Goal: Task Accomplishment & Management: Use online tool/utility

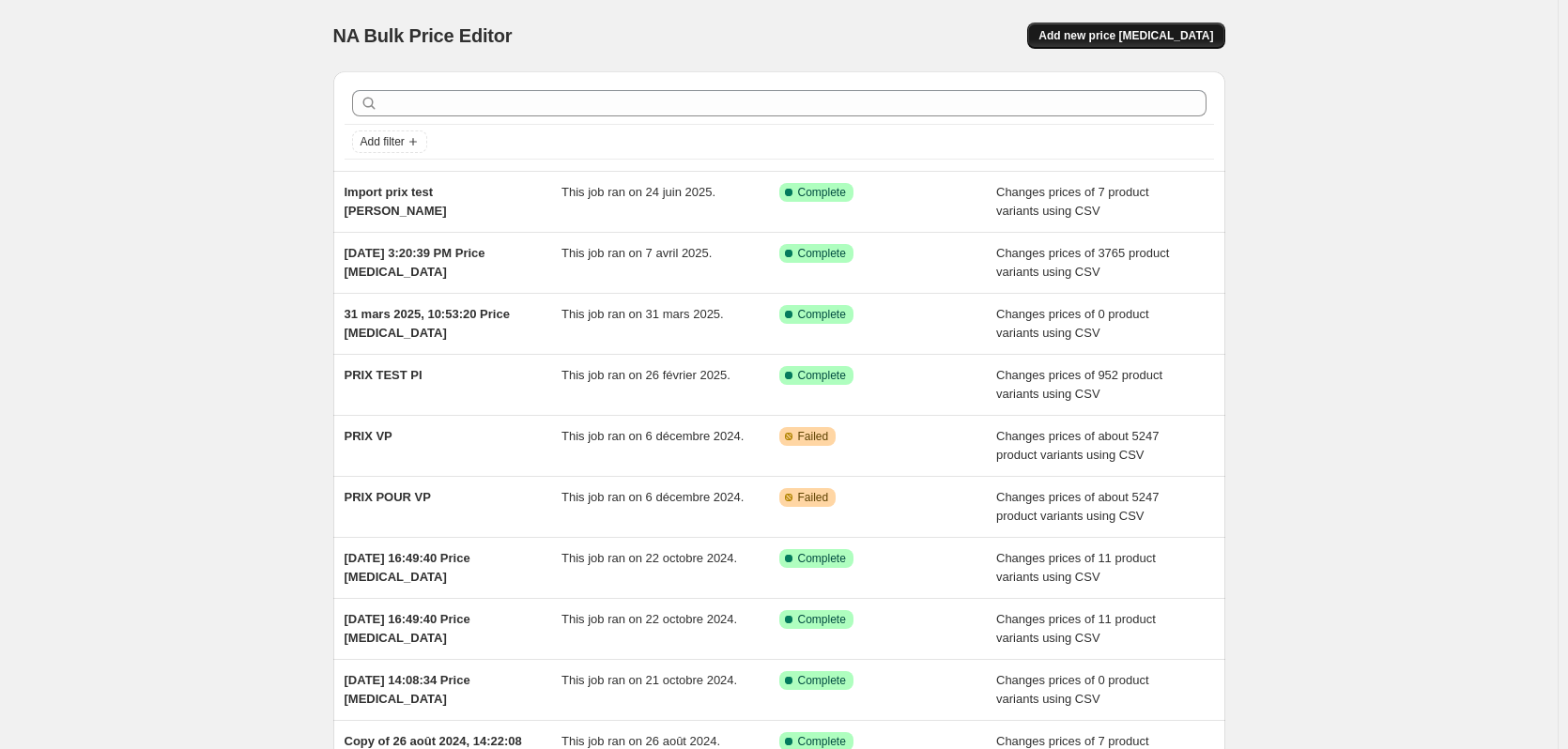
click at [1125, 38] on span "Add new price [MEDICAL_DATA]" at bounding box center [1125, 35] width 175 height 15
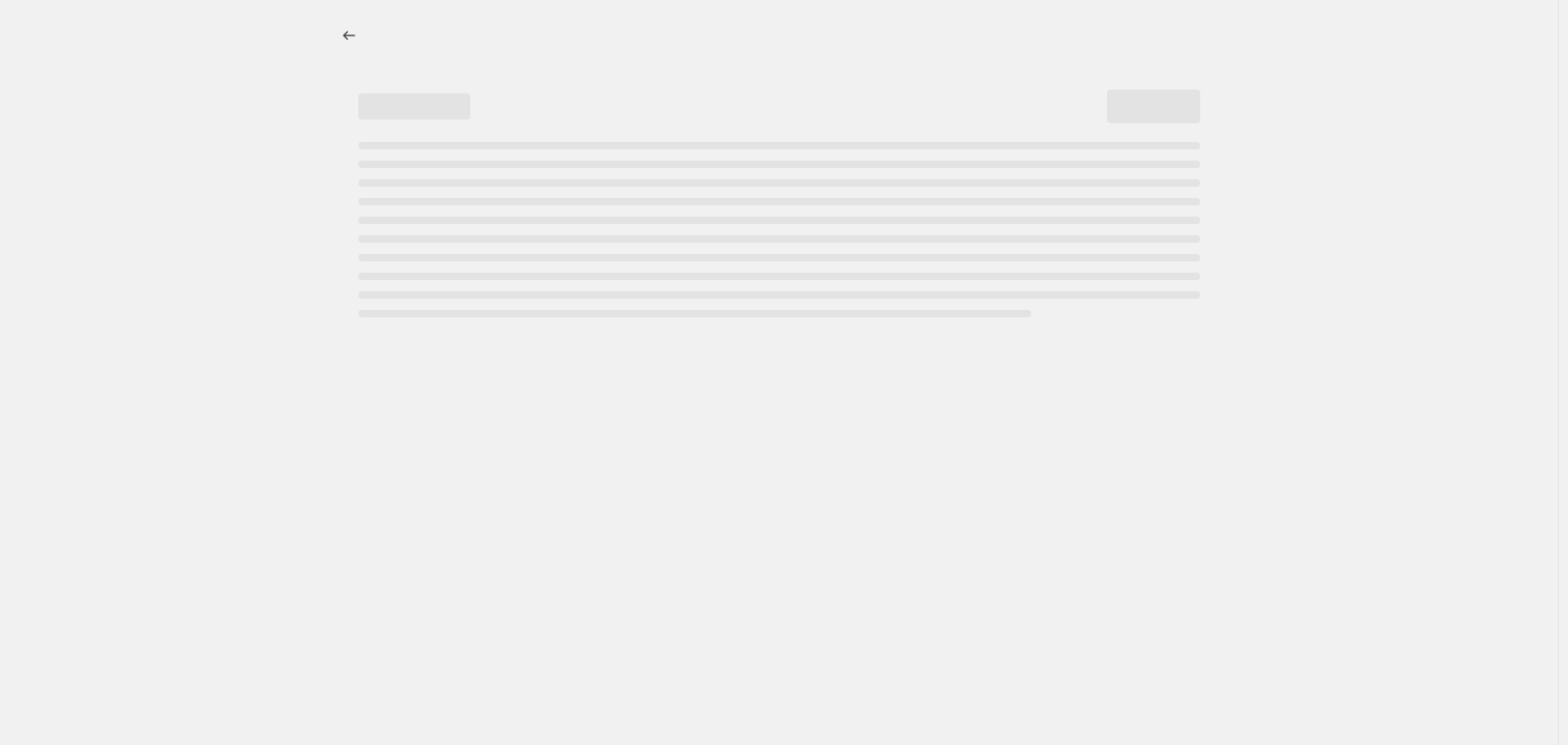
select select "percentage"
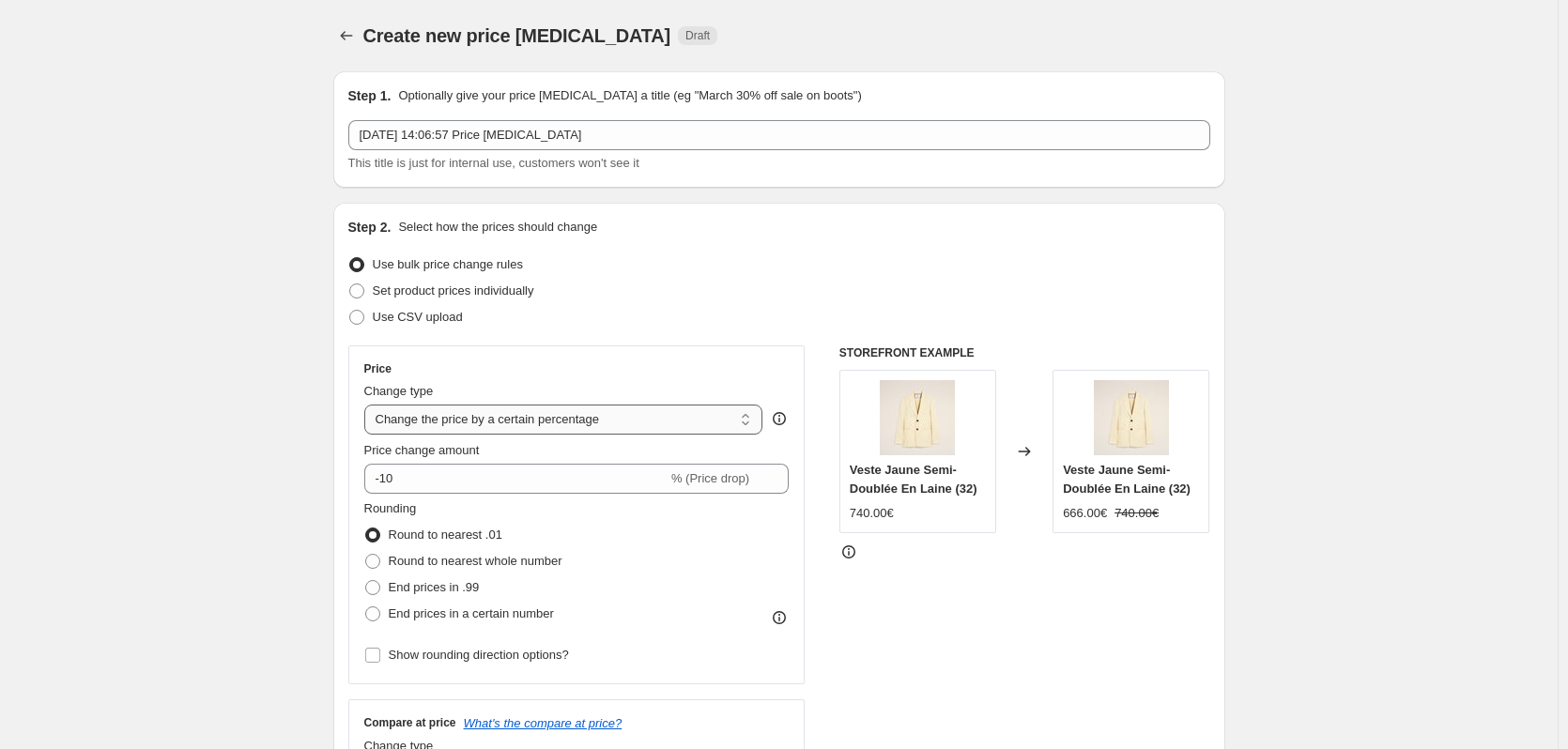
click at [589, 424] on select "Change the price to a certain amount Change the price by a certain amount Chang…" at bounding box center [564, 419] width 399 height 30
click at [640, 377] on div "Price Change type Change the price to a certain amount Change the price by a ce…" at bounding box center [577, 515] width 425 height 307
click at [518, 476] on input "-10" at bounding box center [516, 479] width 303 height 30
type input "-1"
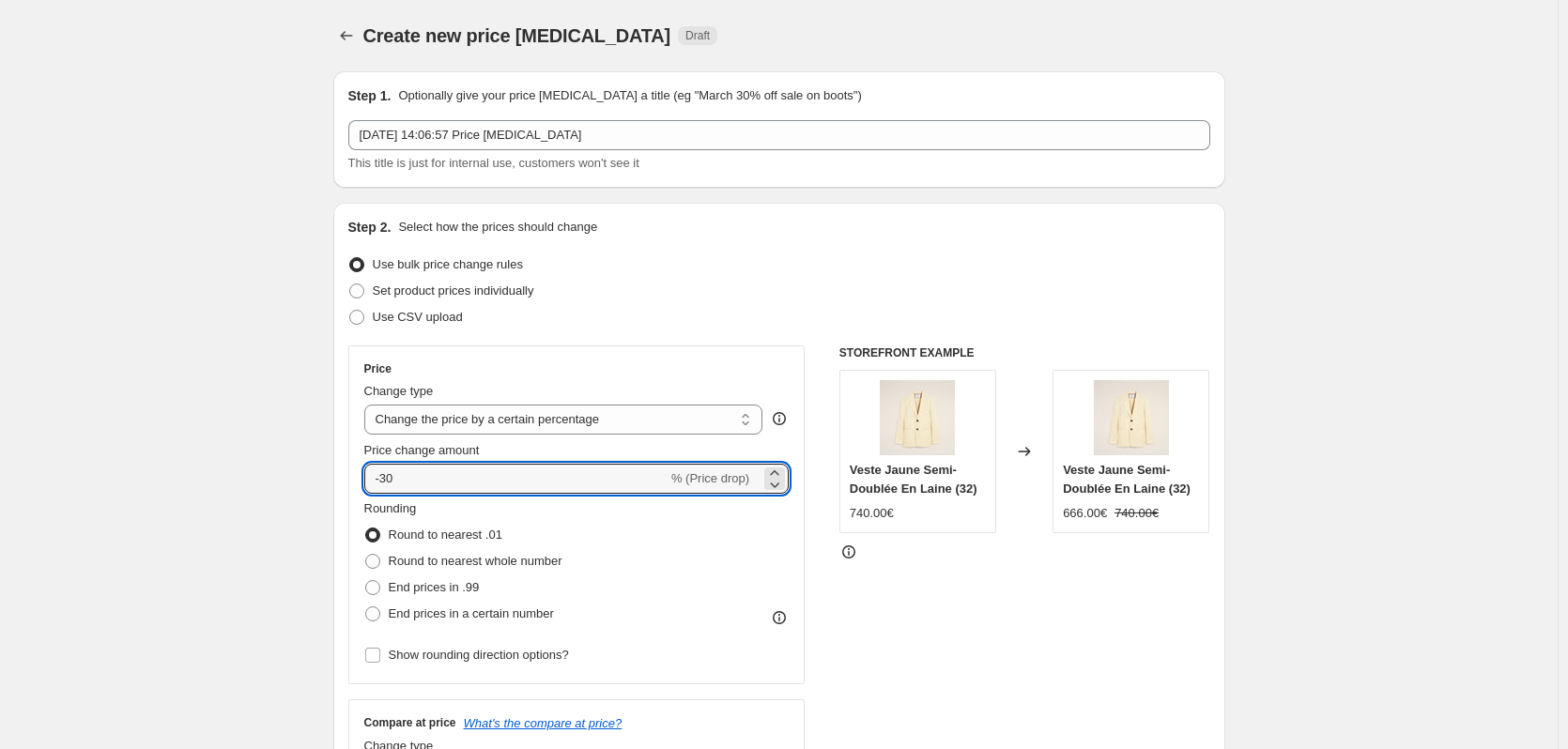
type input "-30"
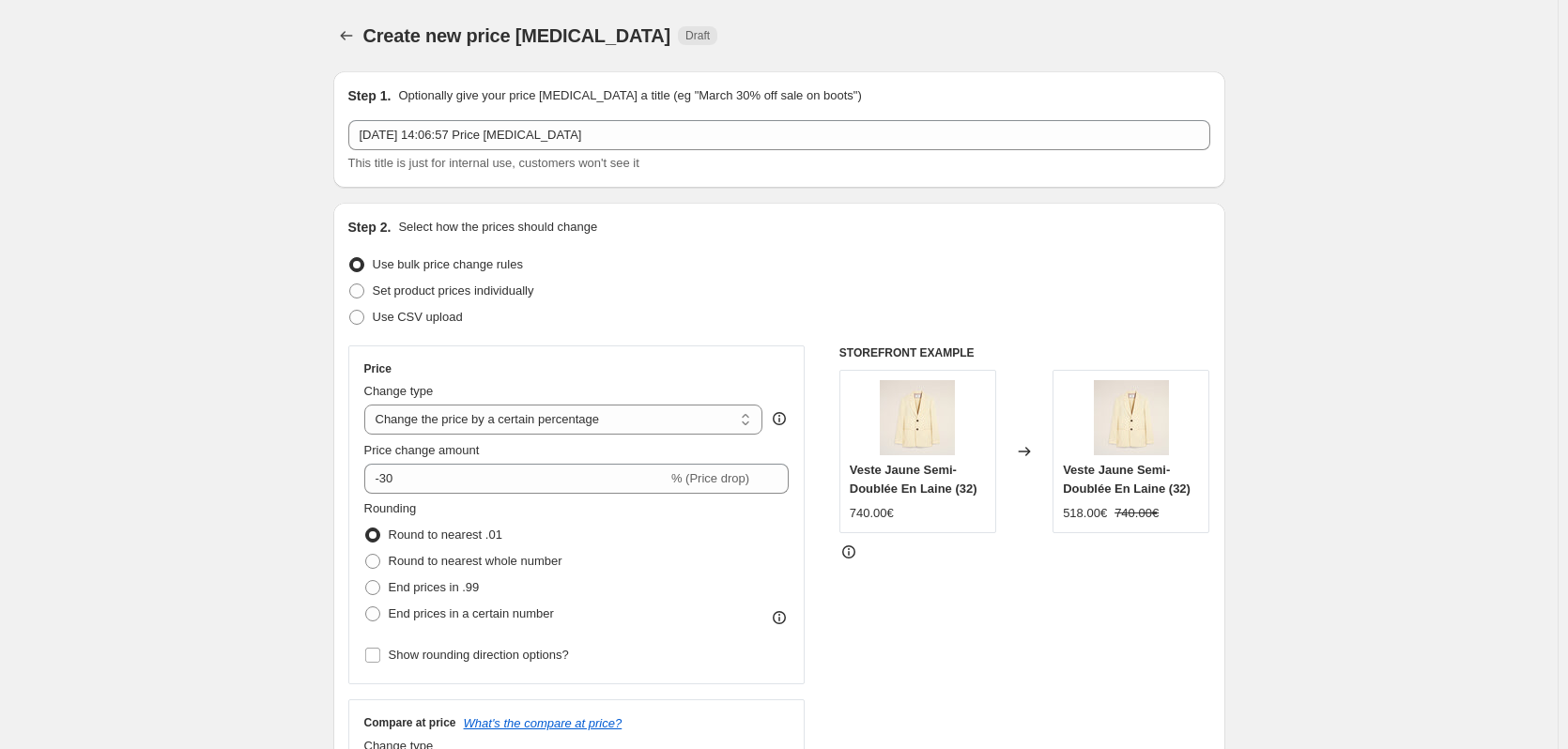
click at [602, 366] on div "Price" at bounding box center [577, 369] width 425 height 15
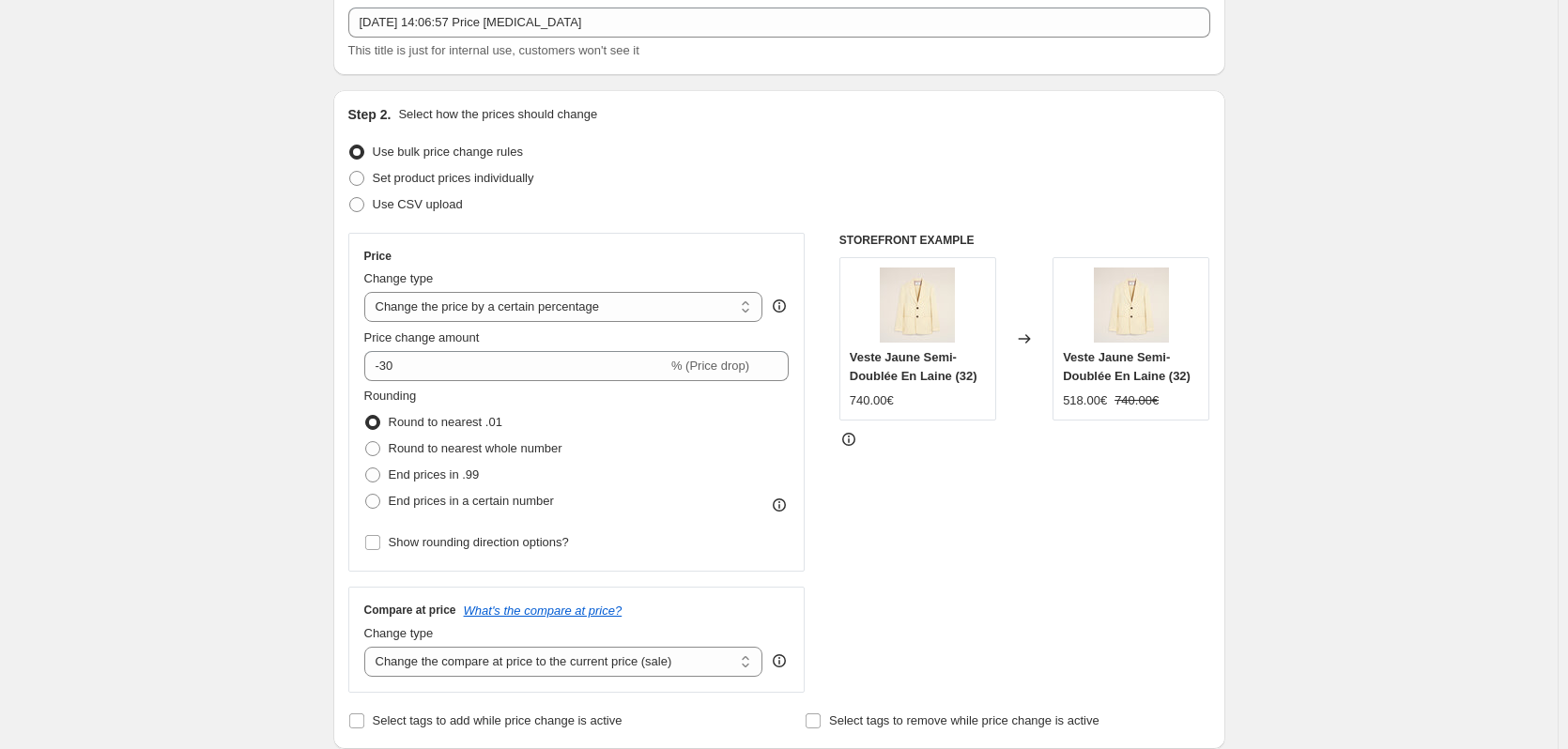
scroll to position [121, 0]
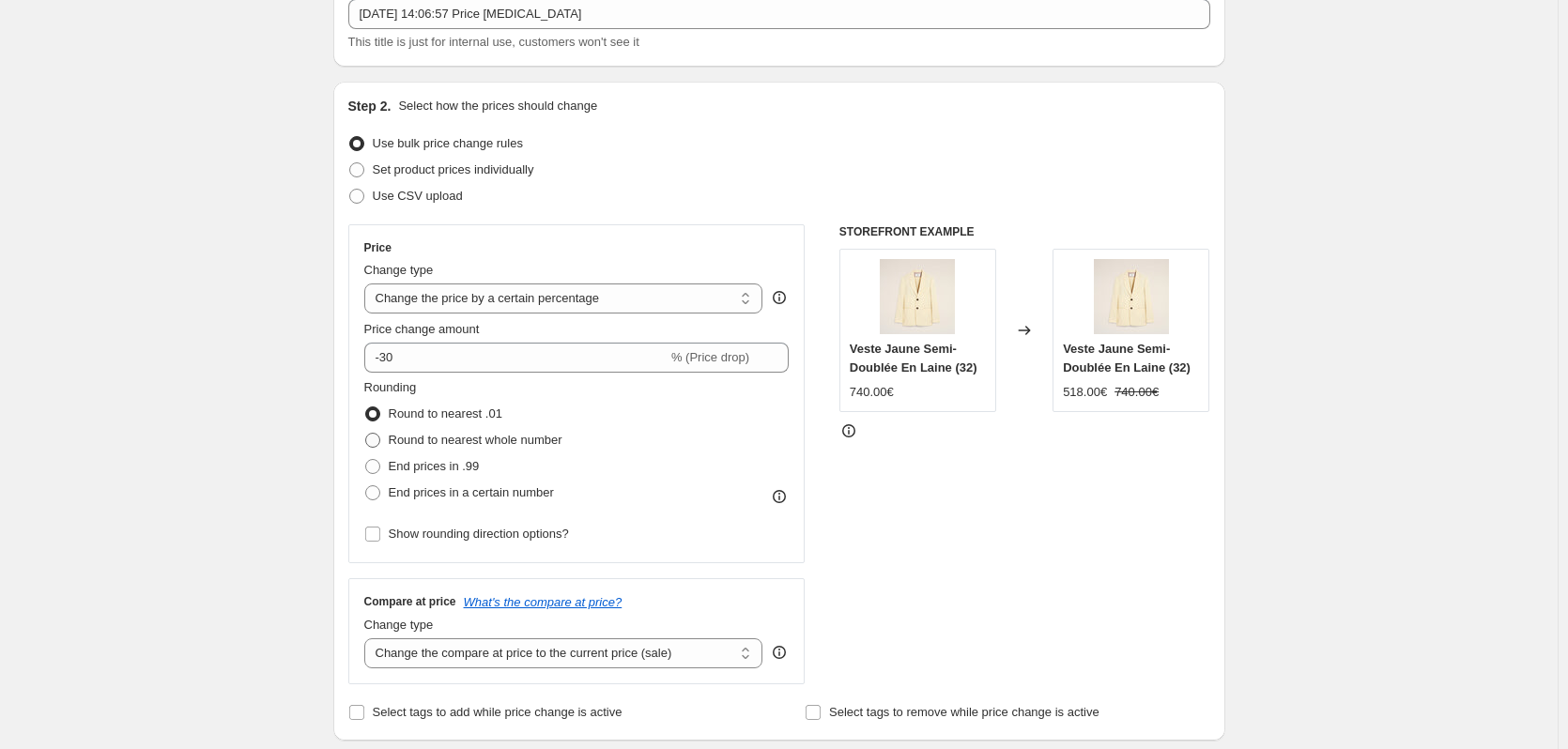
click at [549, 442] on span "Round to nearest whole number" at bounding box center [476, 440] width 174 height 14
click at [366, 434] on input "Round to nearest whole number" at bounding box center [366, 433] width 1 height 1
radio input "true"
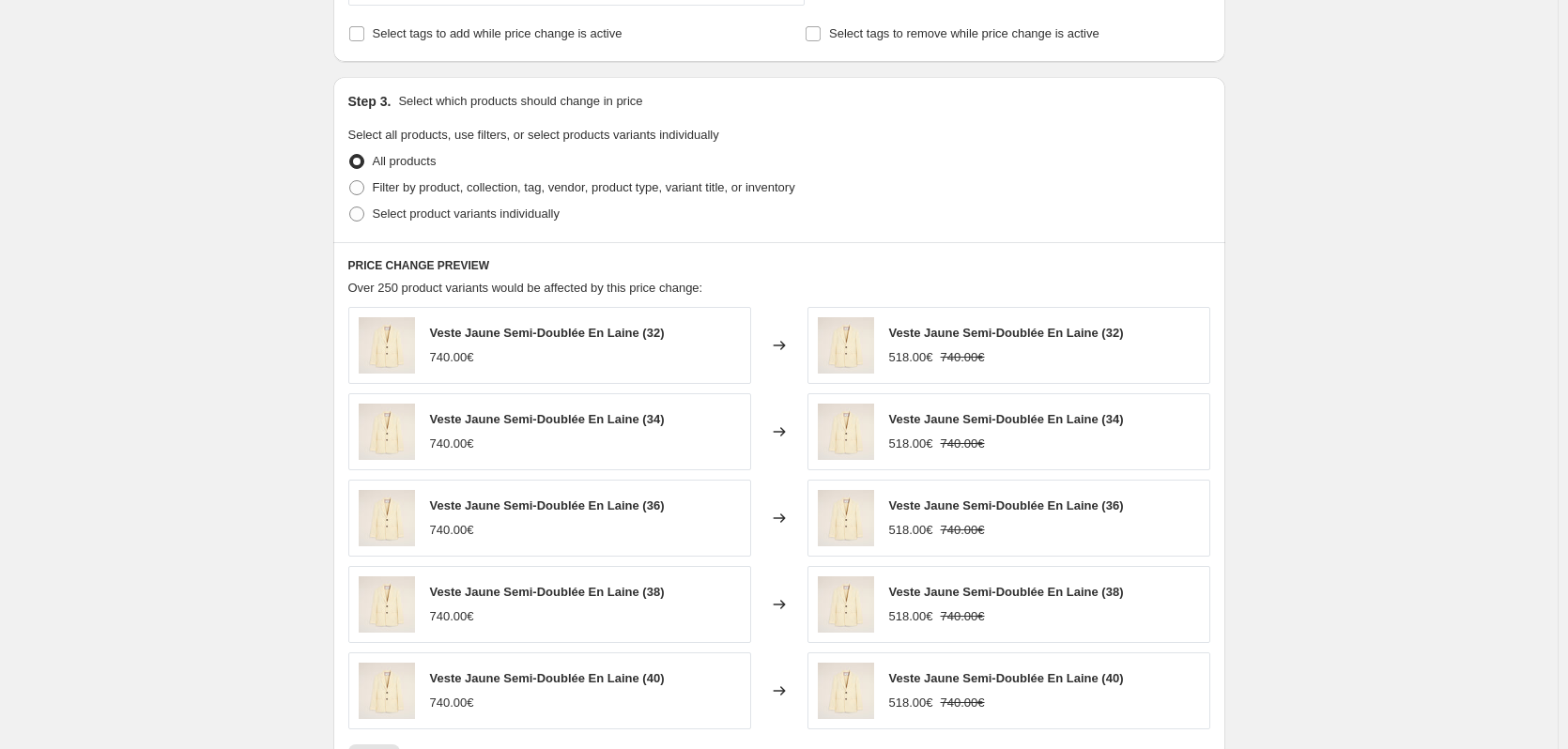
scroll to position [804, 0]
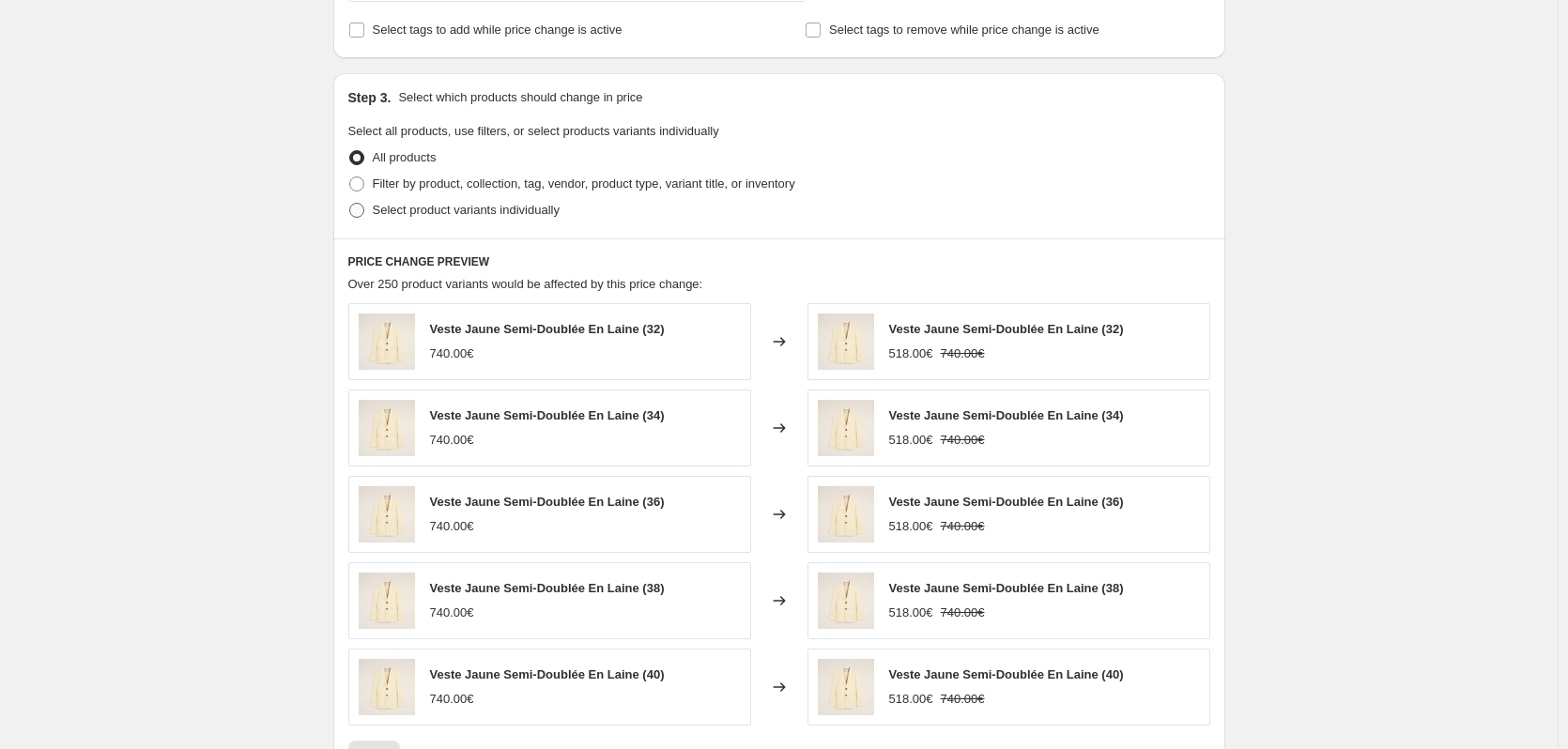
click at [526, 215] on span "Select product variants individually" at bounding box center [466, 210] width 187 height 14
click at [350, 204] on input "Select product variants individually" at bounding box center [349, 203] width 1 height 1
radio input "true"
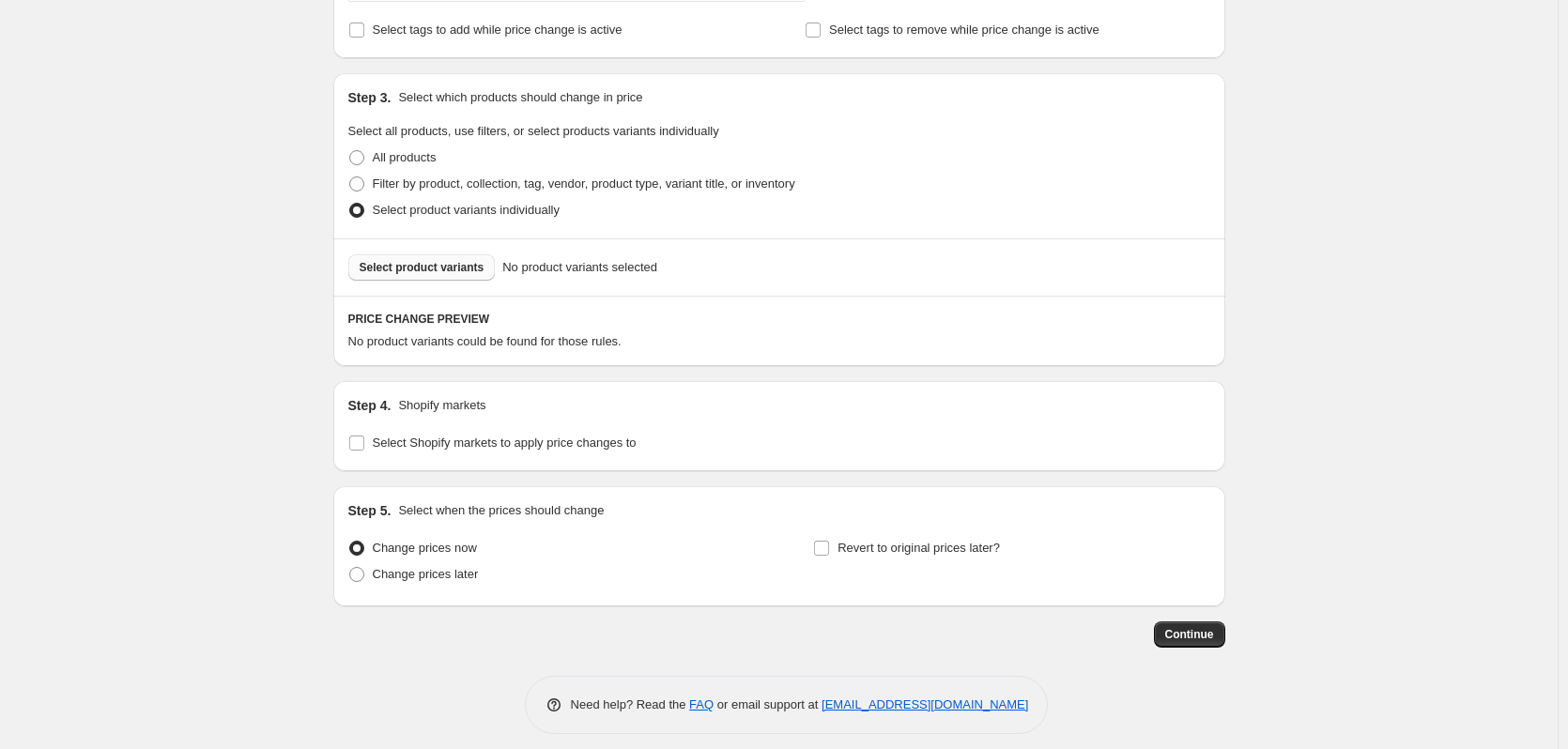
click at [468, 279] on button "Select product variants" at bounding box center [421, 267] width 147 height 26
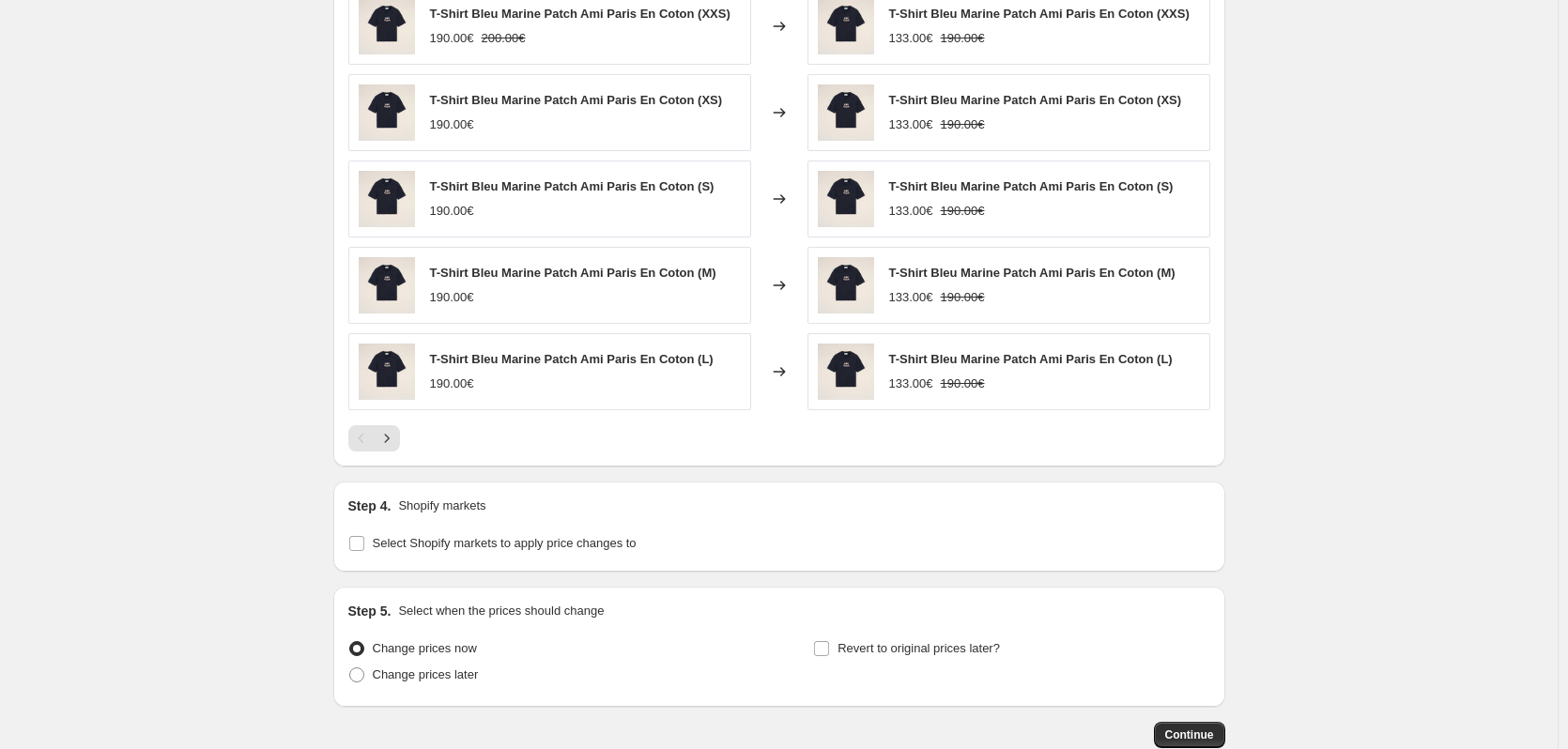
scroll to position [1291, 0]
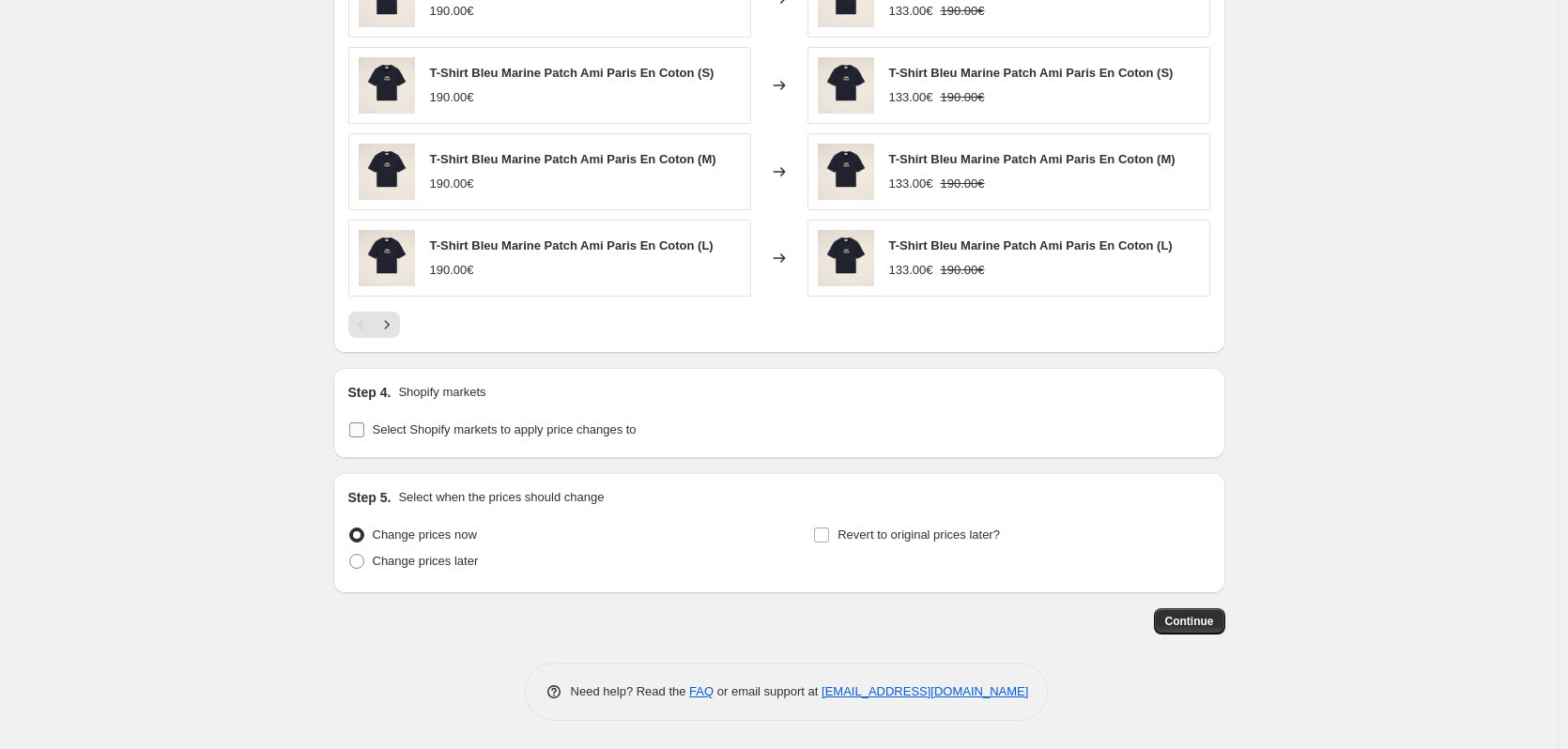
click at [537, 441] on label "Select Shopify markets to apply price changes to" at bounding box center [492, 429] width 289 height 26
click at [365, 438] on input "Select Shopify markets to apply price changes to" at bounding box center [356, 429] width 15 height 15
checkbox input "true"
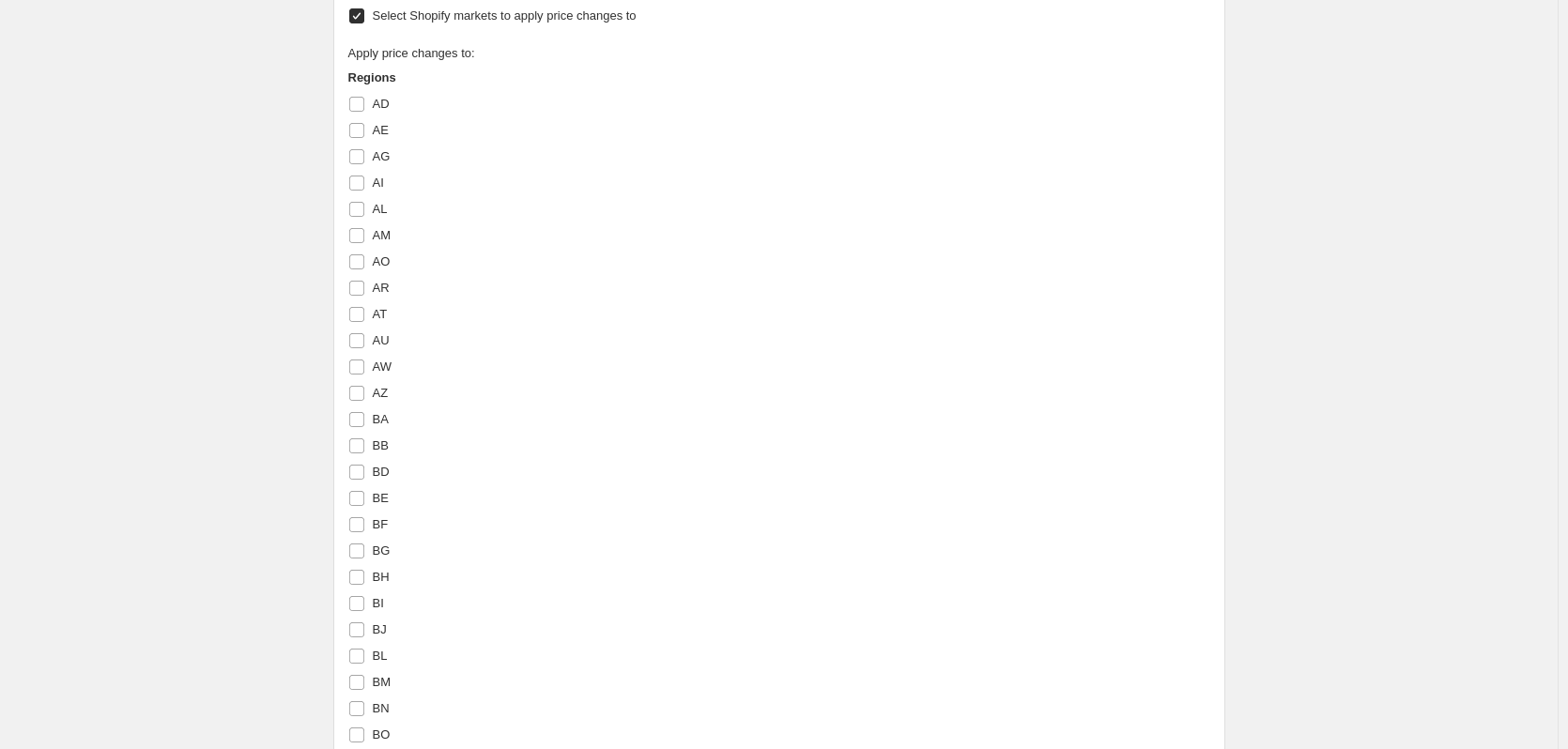
scroll to position [1705, 0]
click at [402, 206] on span "[GEOGRAPHIC_DATA]" at bounding box center [436, 208] width 127 height 14
click at [365, 206] on input "[GEOGRAPHIC_DATA]" at bounding box center [356, 208] width 15 height 15
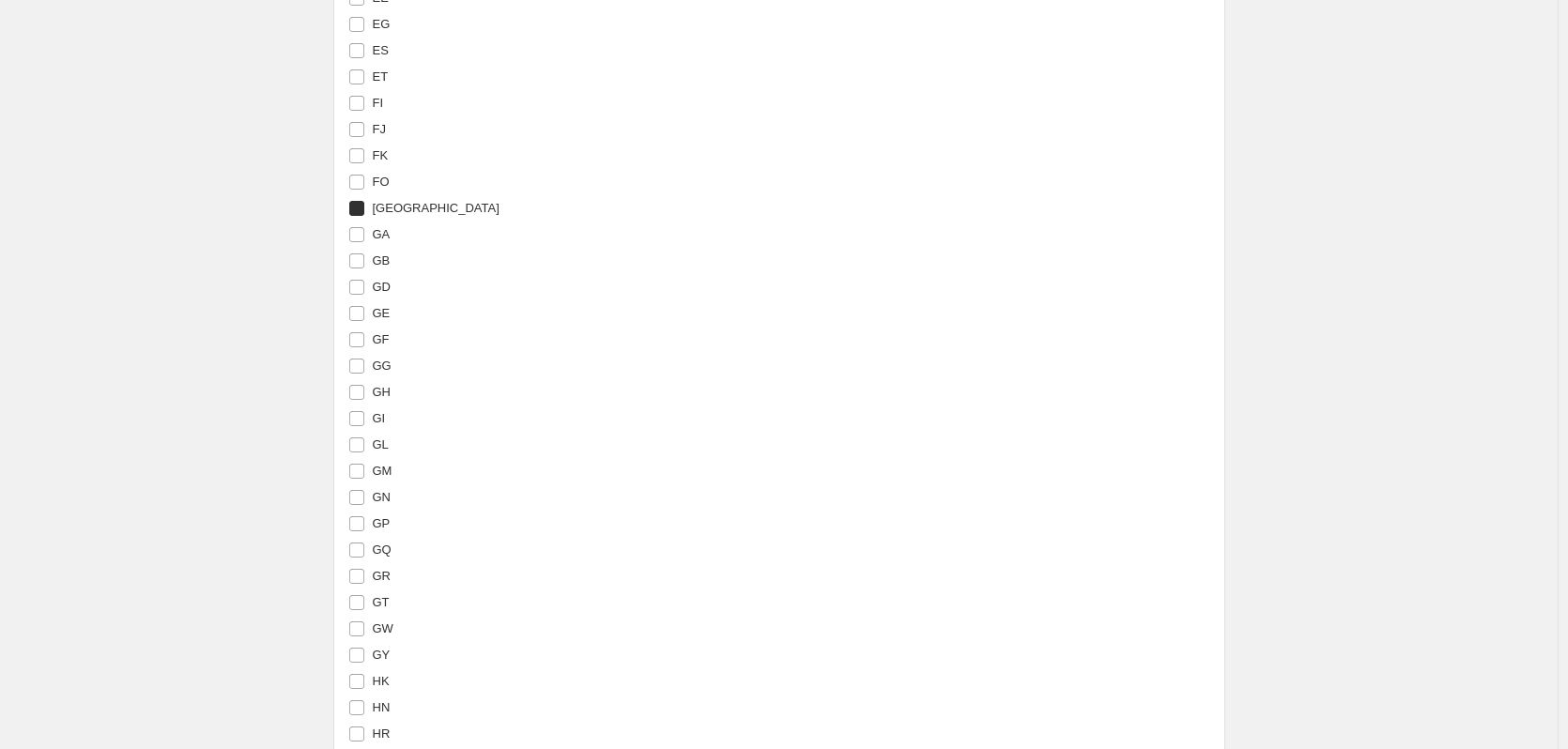
checkbox input "true"
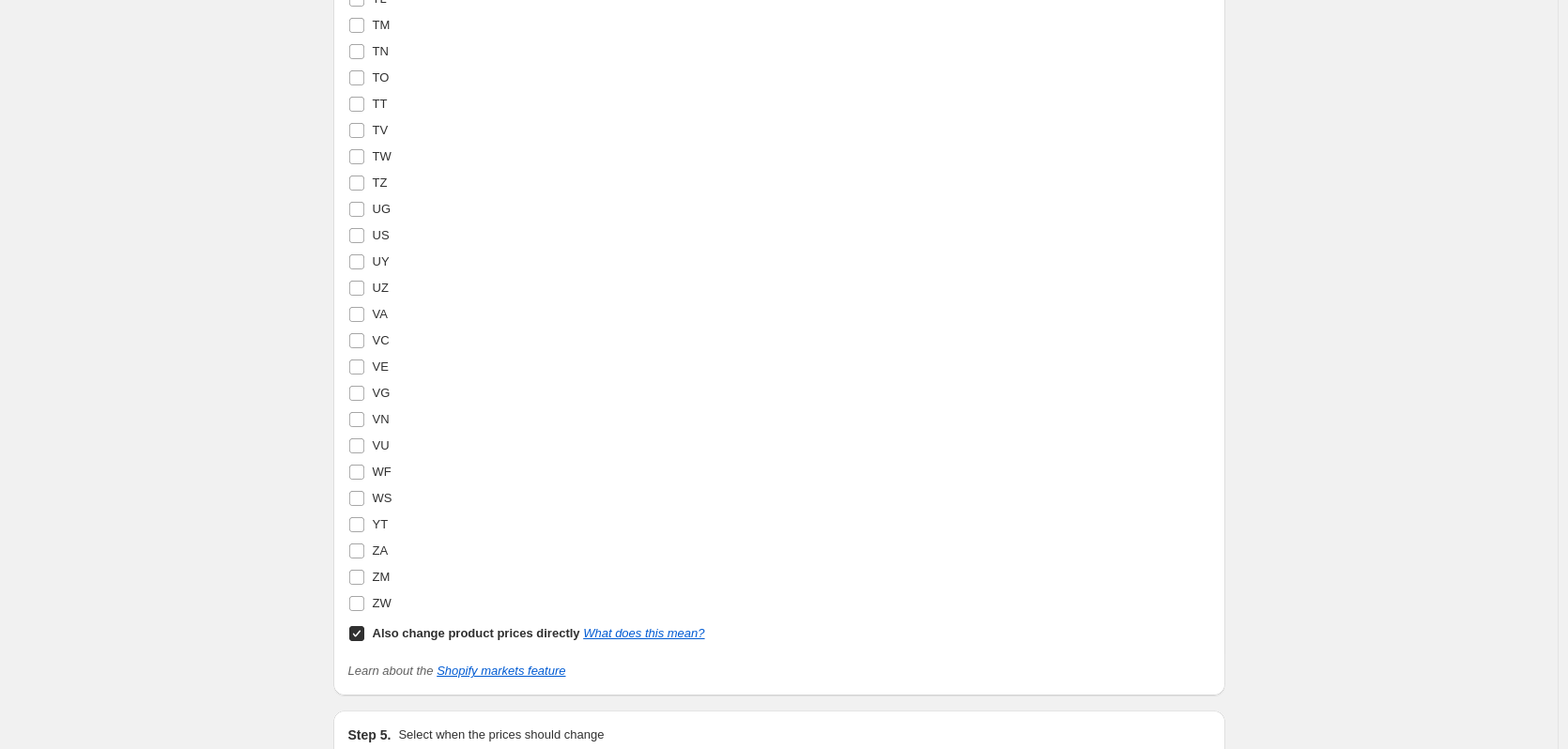
scroll to position [6754, 0]
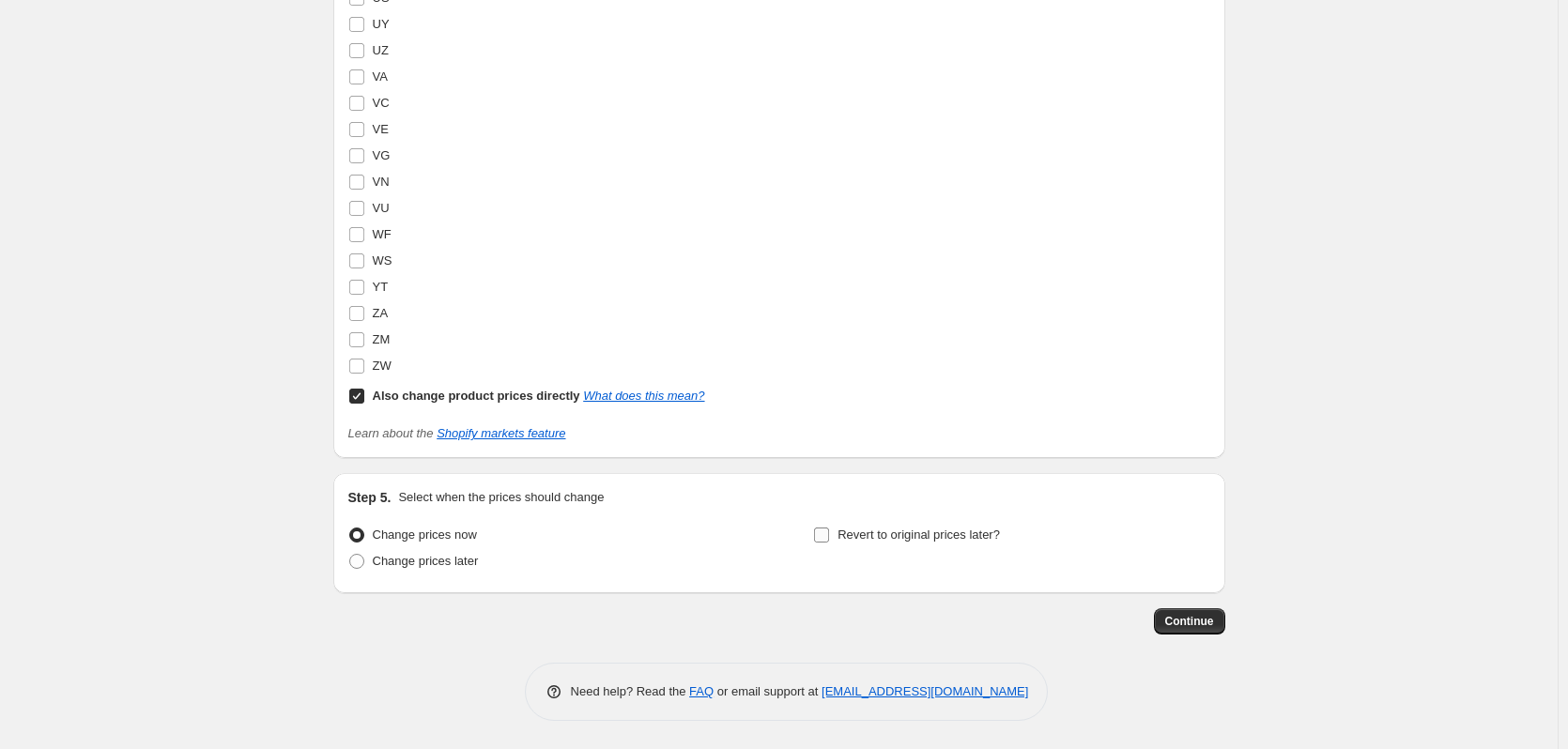
click at [837, 539] on label "Revert to original prices later?" at bounding box center [907, 534] width 187 height 26
click at [829, 539] on input "Revert to original prices later?" at bounding box center [821, 534] width 15 height 15
checkbox input "true"
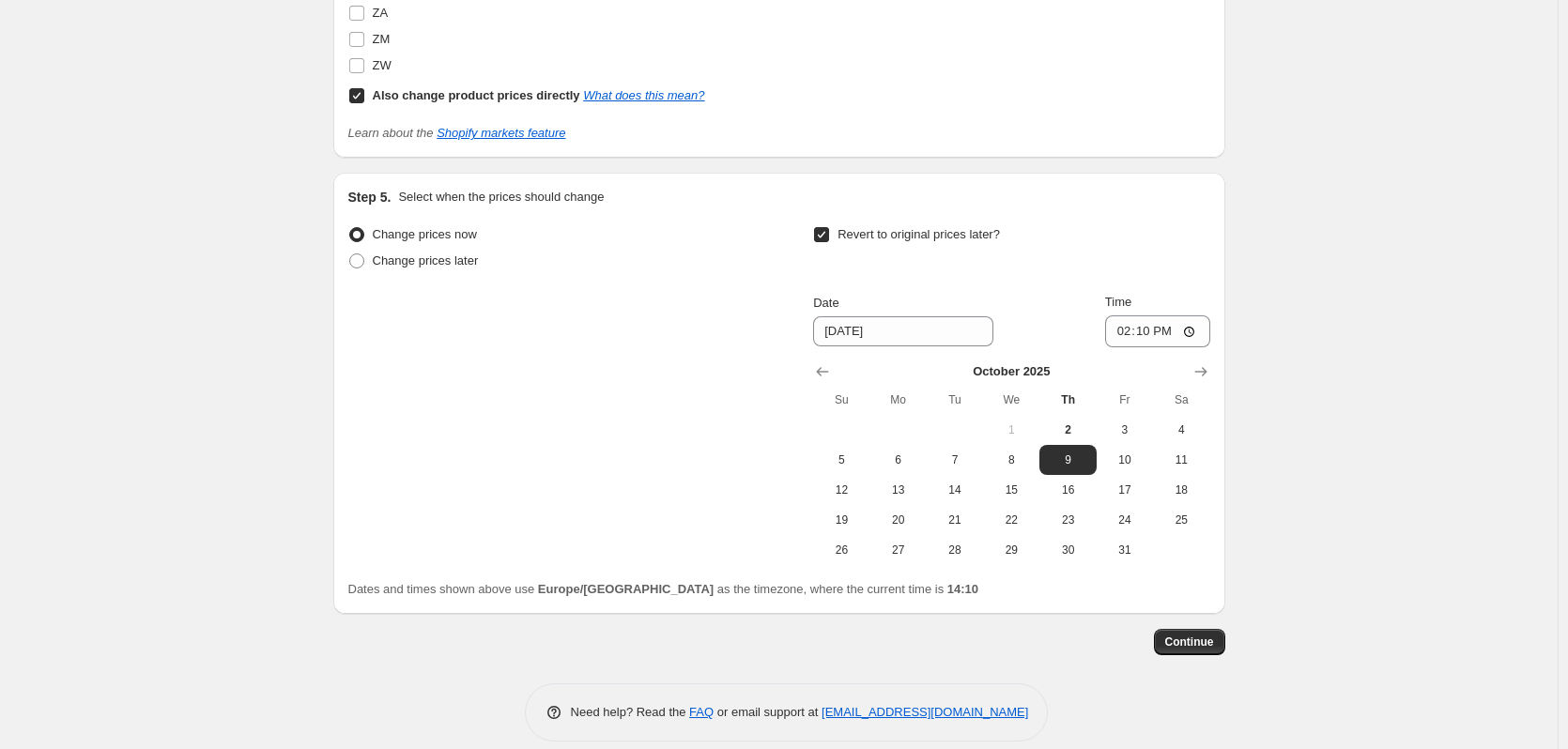
scroll to position [7054, 0]
click at [1128, 544] on span "31" at bounding box center [1124, 549] width 41 height 15
type input "[DATE]"
click at [1210, 650] on button "Continue" at bounding box center [1189, 641] width 71 height 26
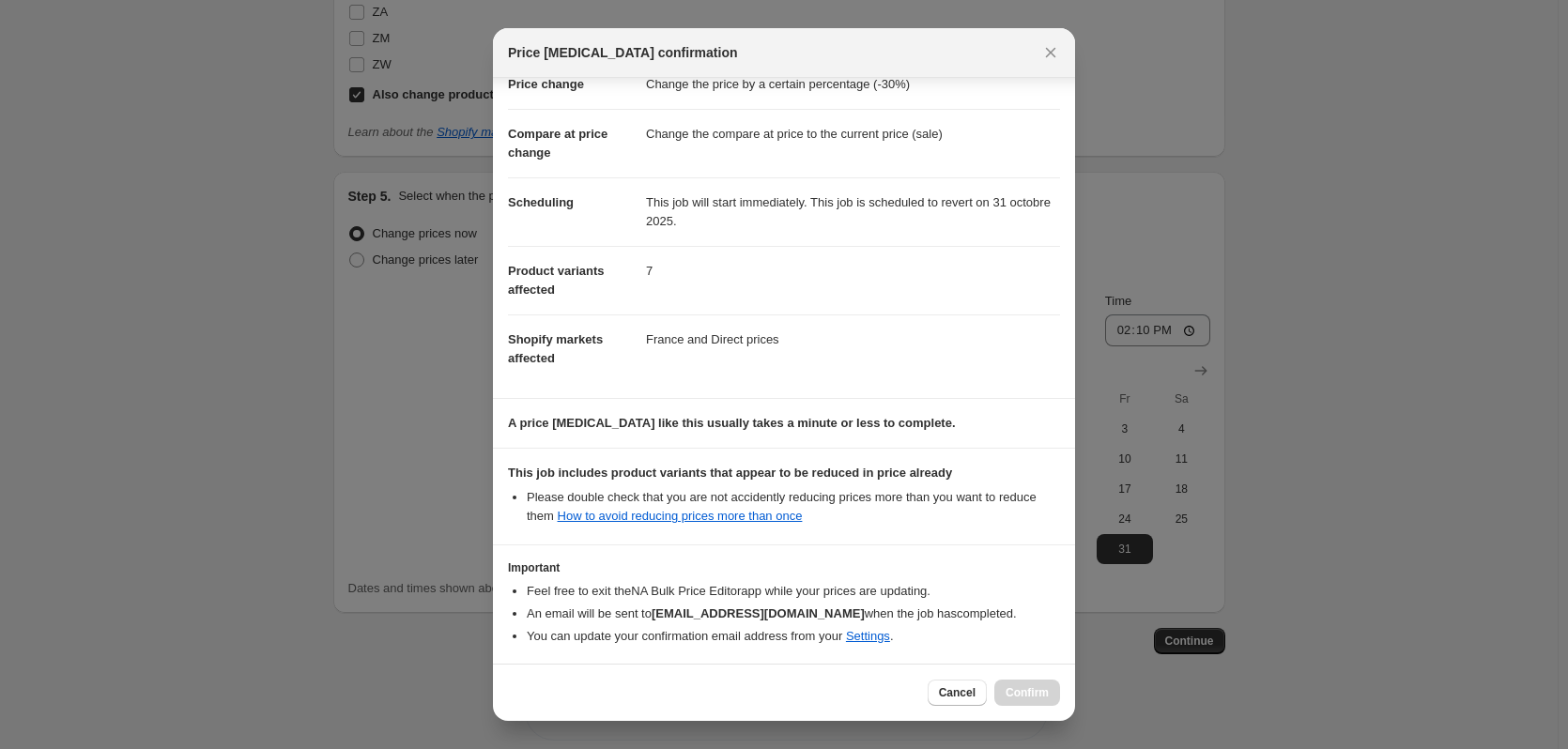
scroll to position [129, 0]
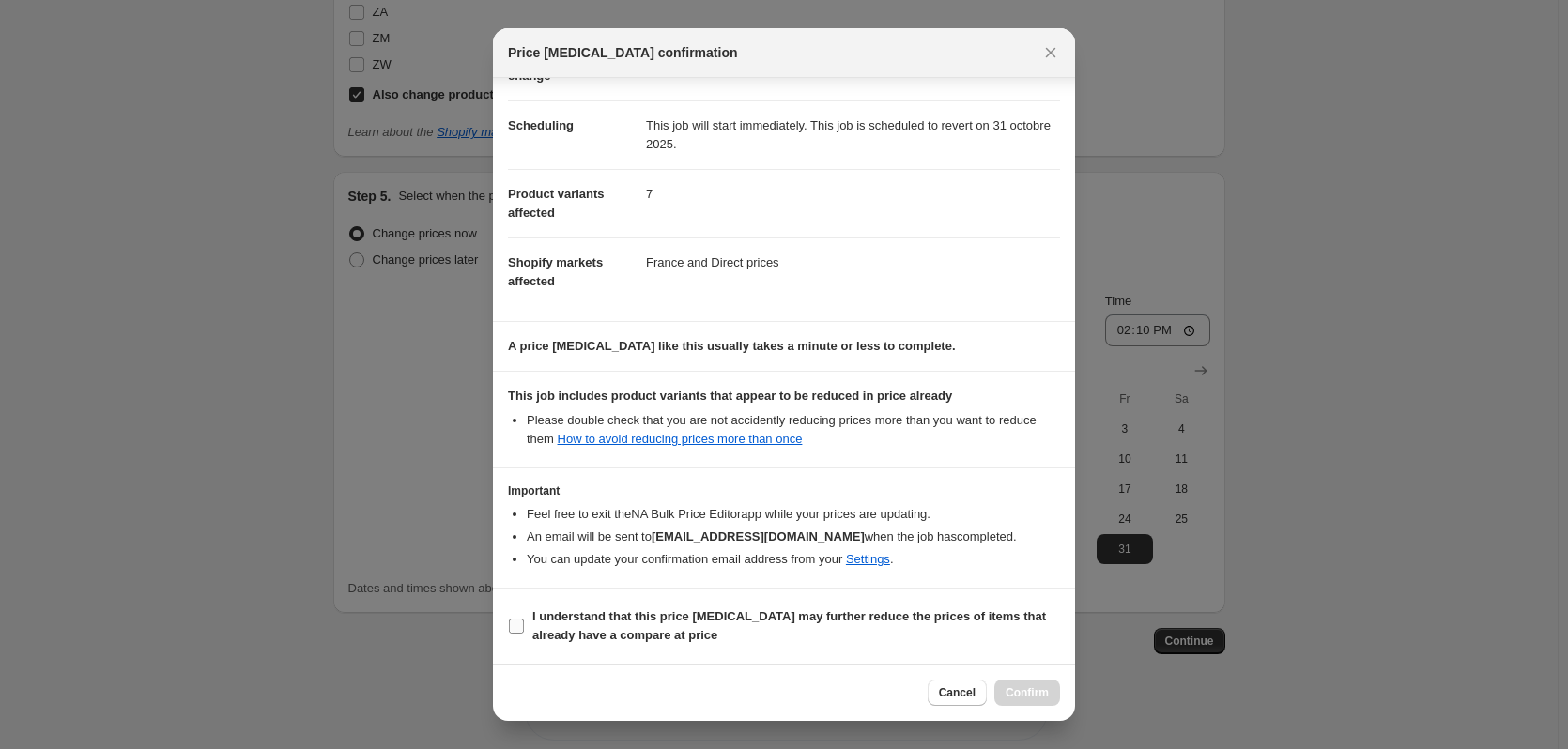
click at [729, 614] on b "I understand that this price [MEDICAL_DATA] may further reduce the prices of it…" at bounding box center [789, 626] width 514 height 33
click at [524, 618] on input "I understand that this price [MEDICAL_DATA] may further reduce the prices of it…" at bounding box center [516, 625] width 15 height 15
checkbox input "true"
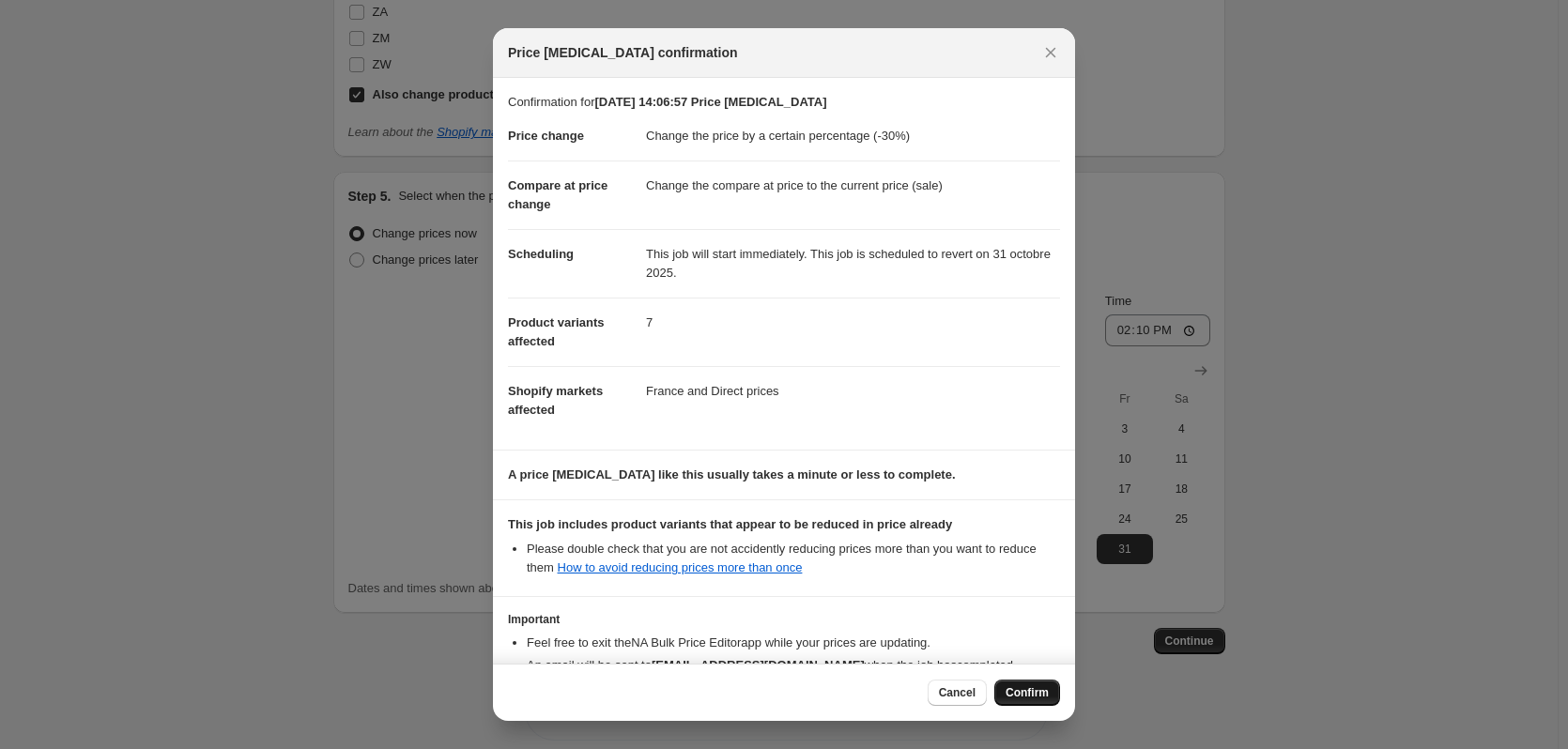
click at [1038, 698] on span "Confirm" at bounding box center [1027, 692] width 43 height 15
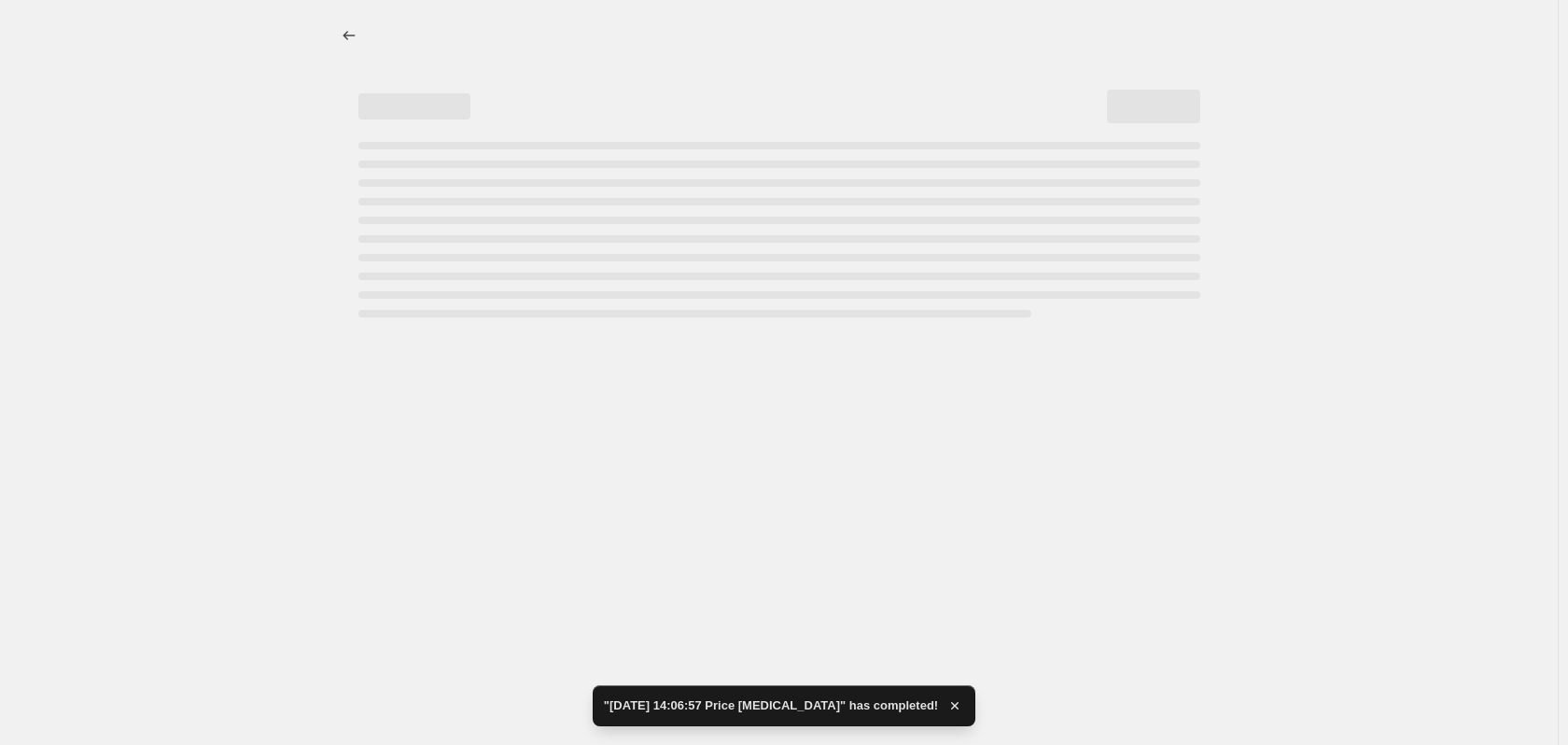
select select "percentage"
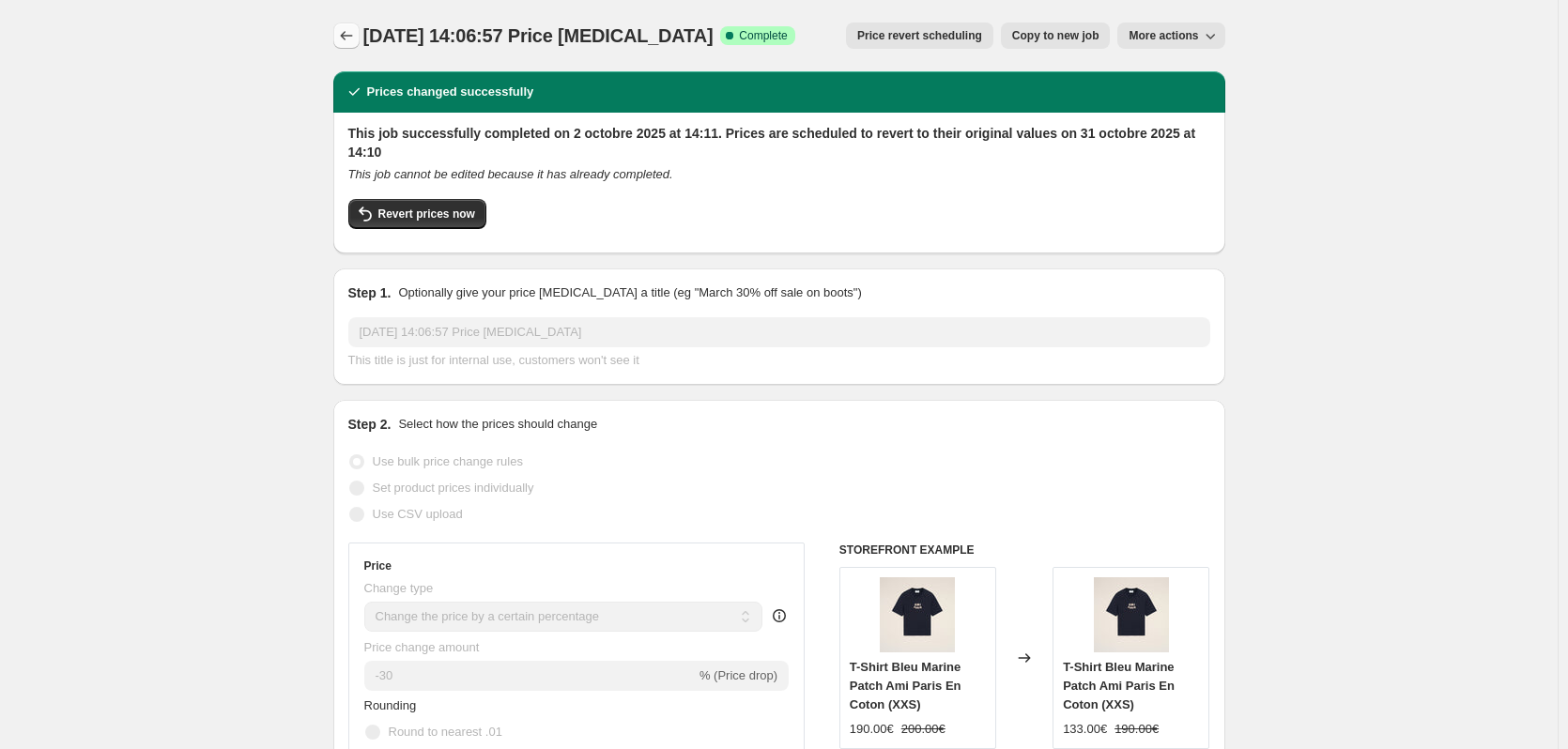
click at [356, 35] on icon "Price change jobs" at bounding box center [346, 35] width 19 height 19
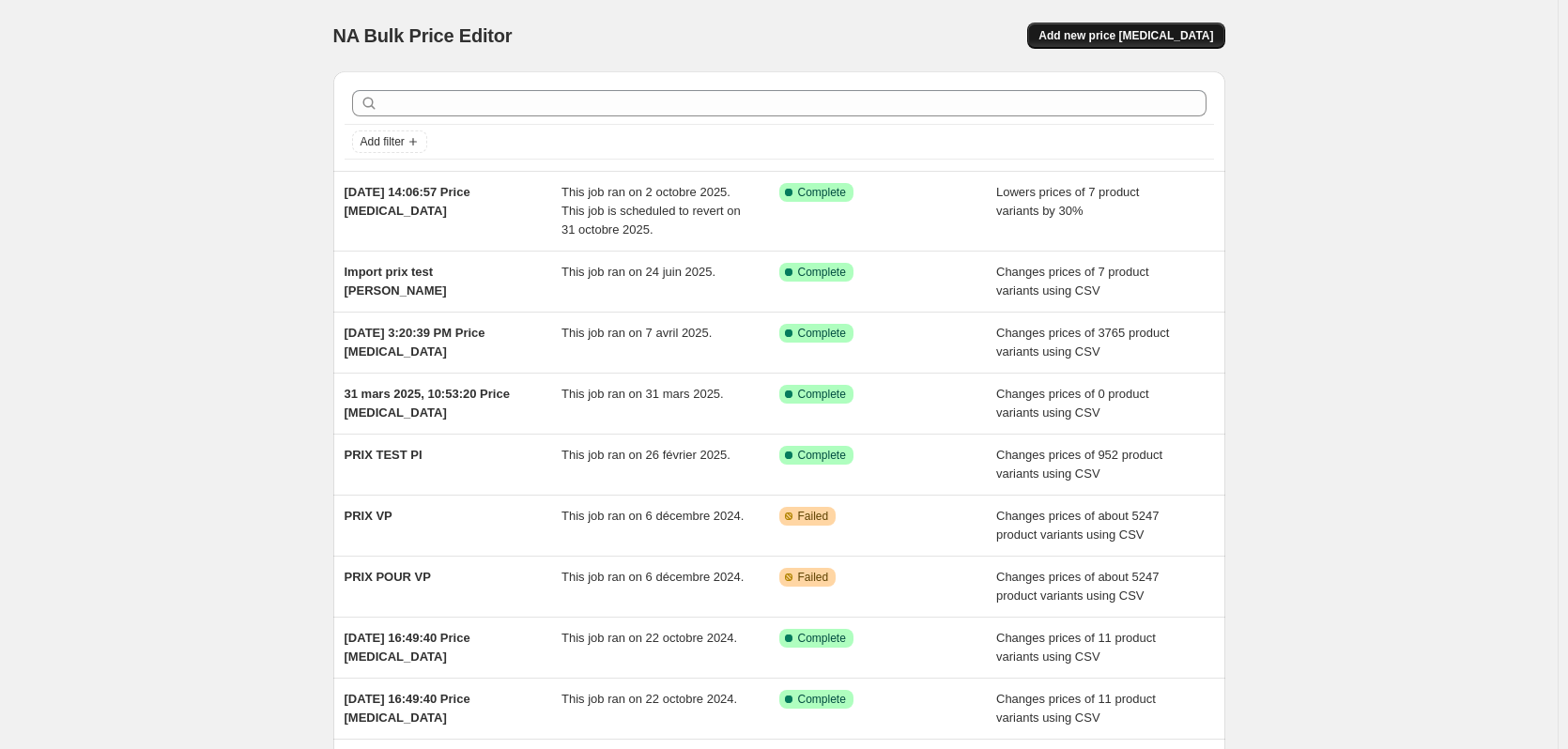
click at [1138, 38] on span "Add new price [MEDICAL_DATA]" at bounding box center [1125, 35] width 175 height 15
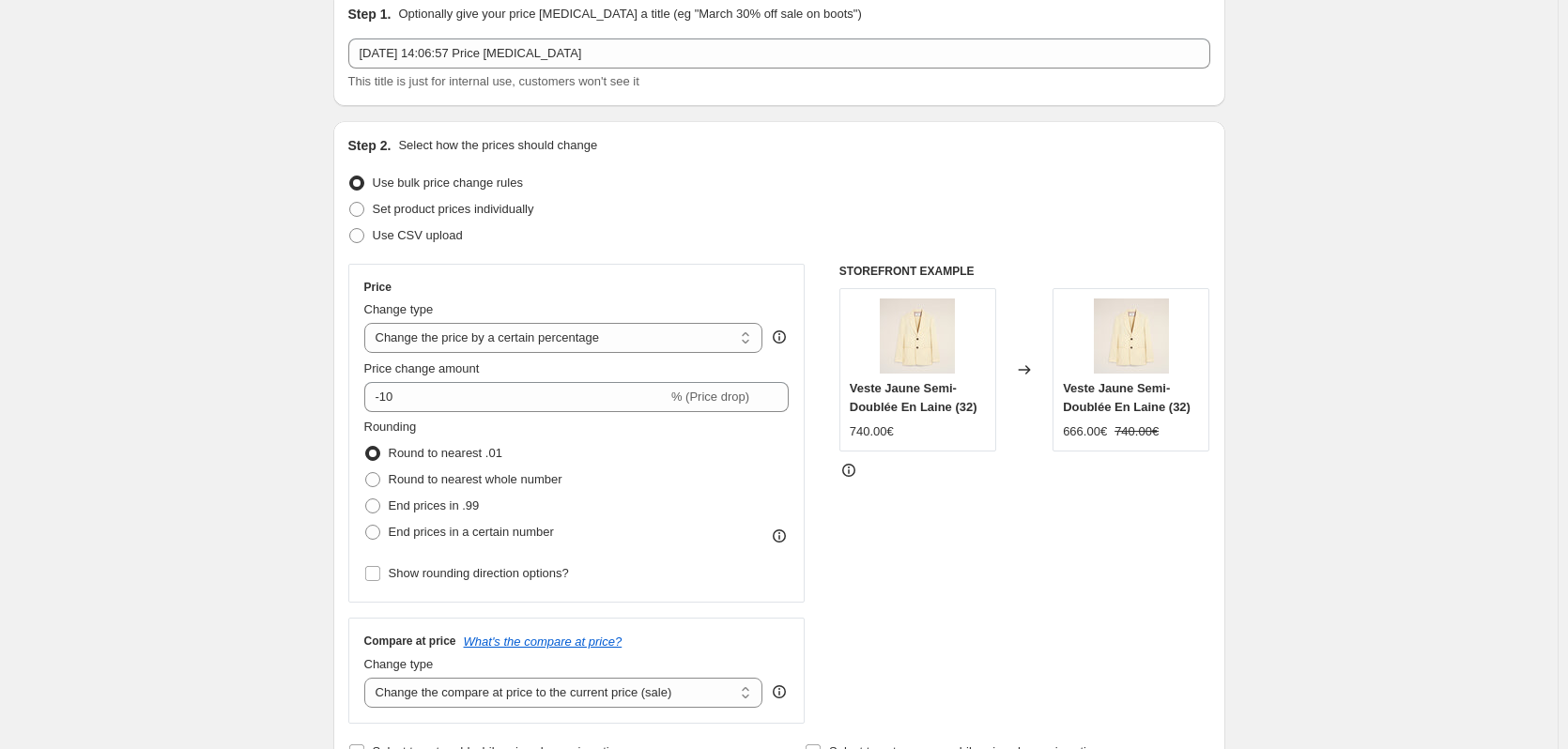
scroll to position [122, 0]
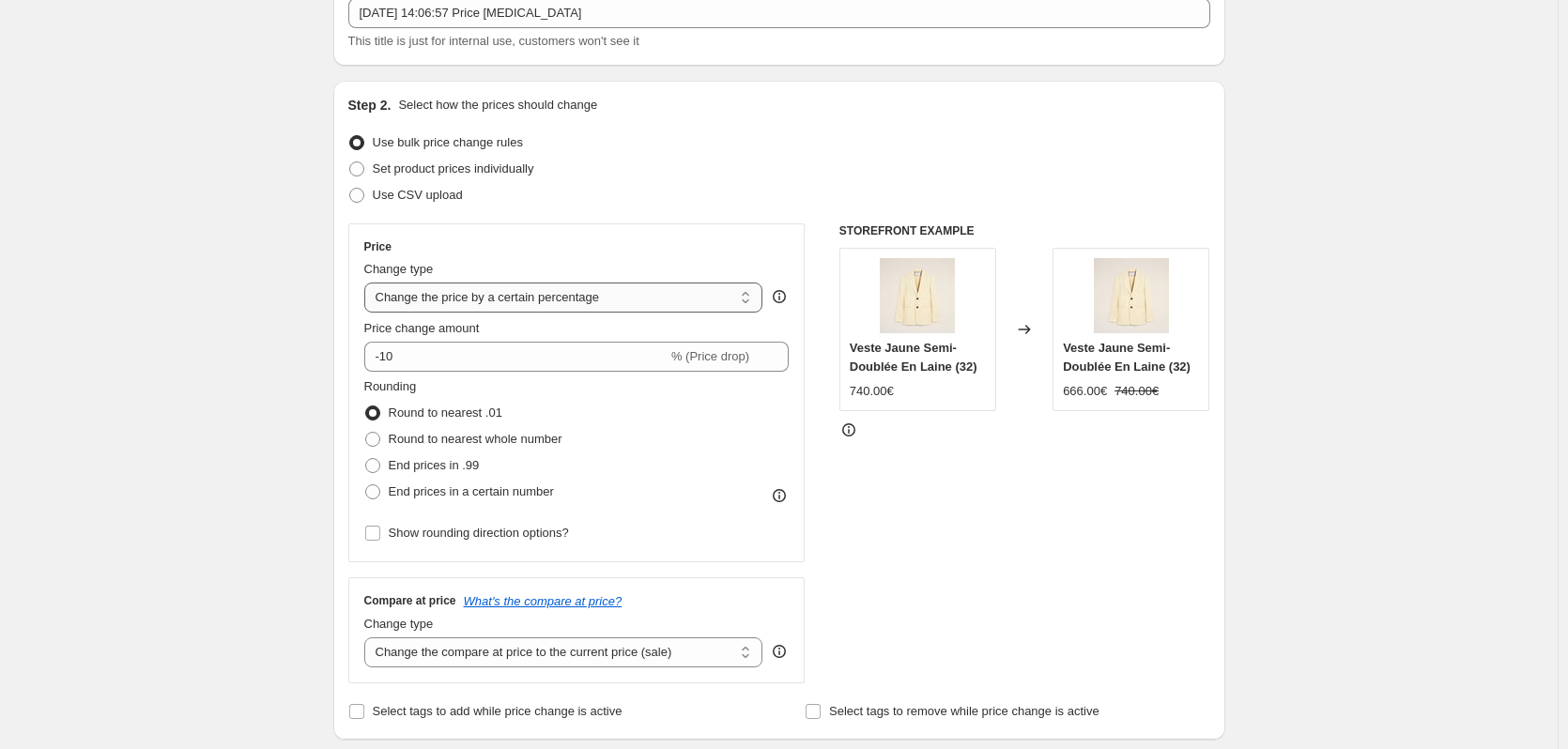
click at [597, 309] on select "Change the price to a certain amount Change the price by a certain amount Chang…" at bounding box center [564, 297] width 399 height 30
select select "to"
click at [368, 283] on select "Change the price to a certain amount Change the price by a certain amount Chang…" at bounding box center [564, 297] width 399 height 30
type input "80.00"
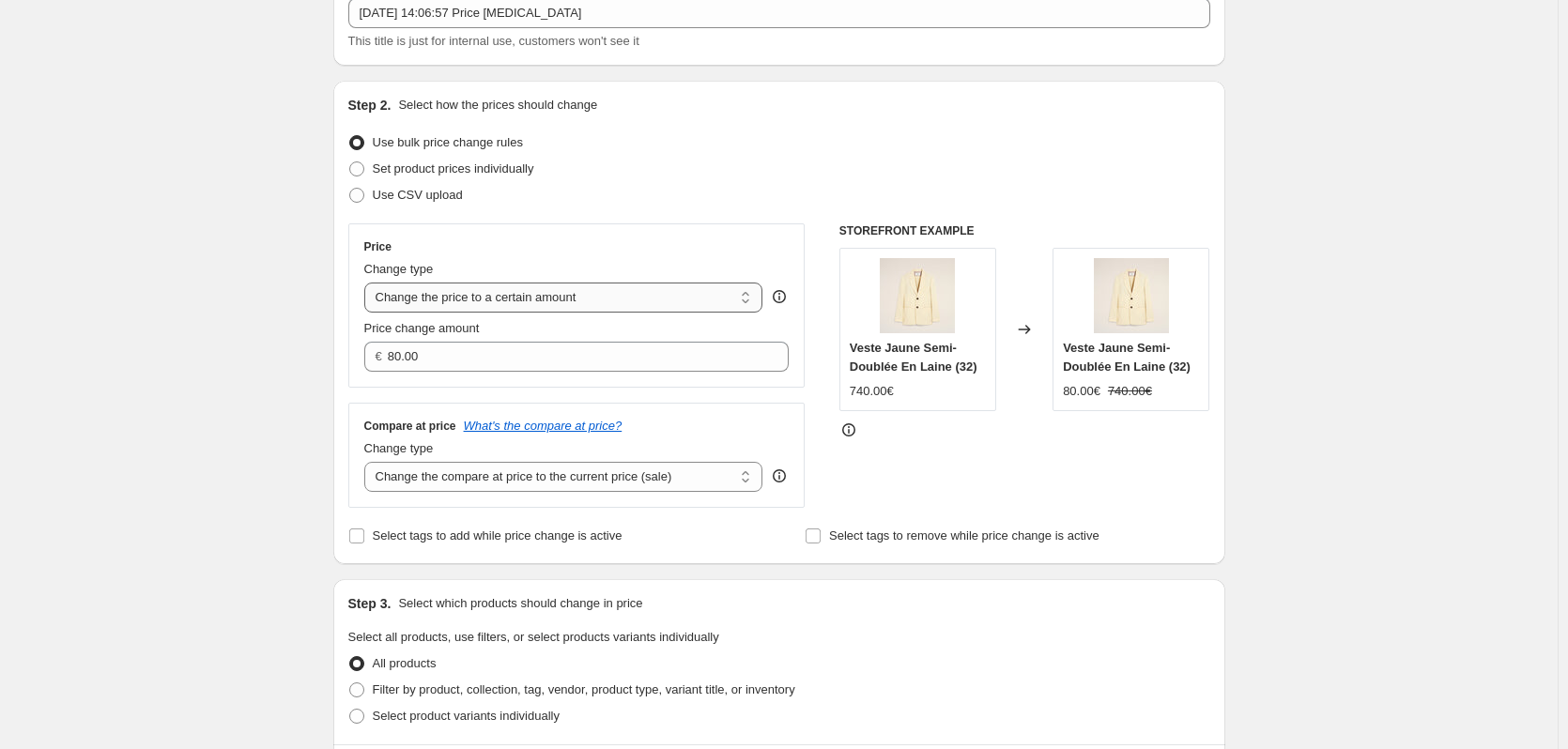
click at [589, 296] on select "Change the price to a certain amount Change the price by a certain amount Chang…" at bounding box center [564, 297] width 399 height 30
select select "by"
click at [368, 283] on select "Change the price to a certain amount Change the price by a certain amount Chang…" at bounding box center [564, 297] width 399 height 30
type input "-10.00"
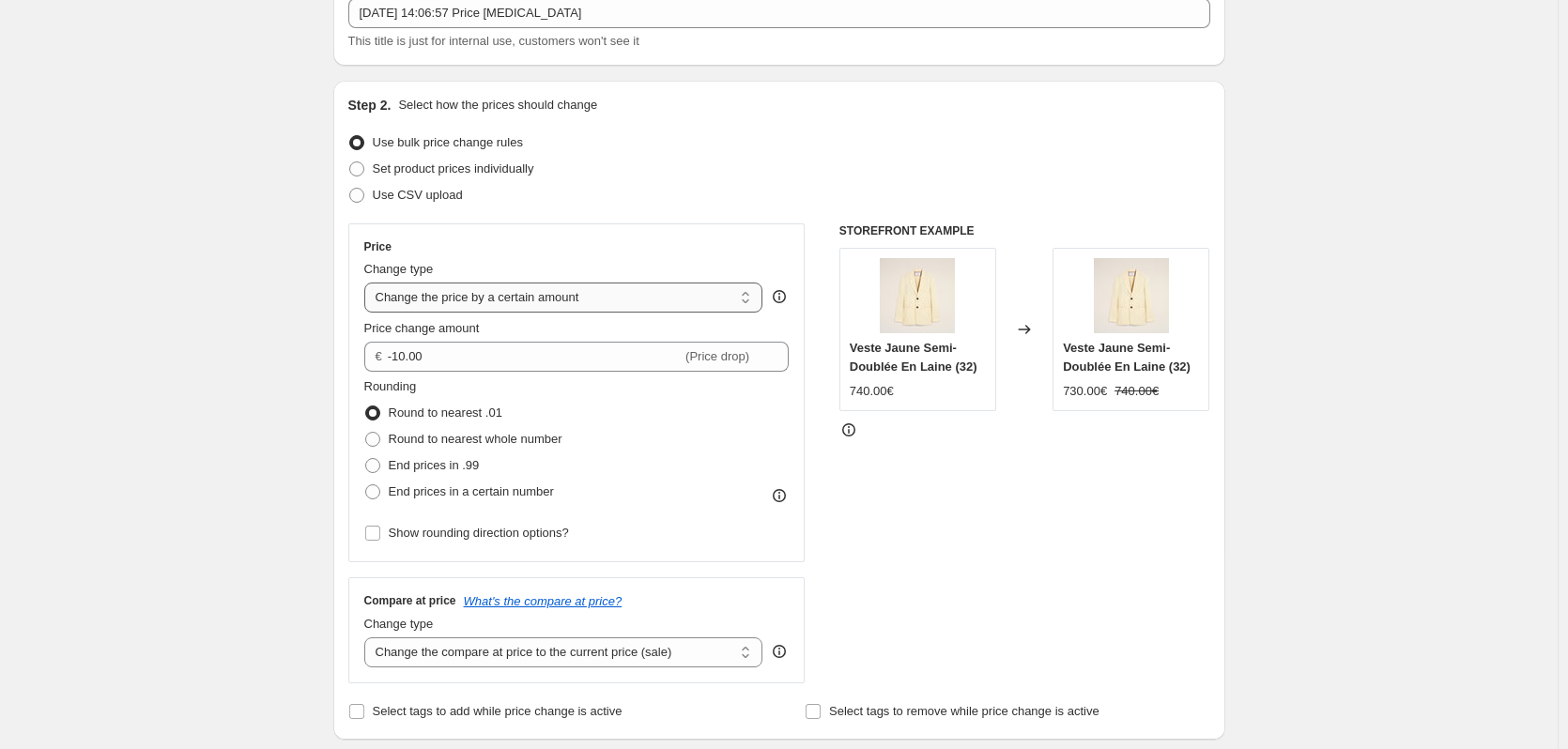
click at [569, 295] on select "Change the price to a certain amount Change the price by a certain amount Chang…" at bounding box center [564, 297] width 399 height 30
click at [368, 283] on select "Change the price to a certain amount Change the price by a certain amount Chang…" at bounding box center [564, 297] width 399 height 30
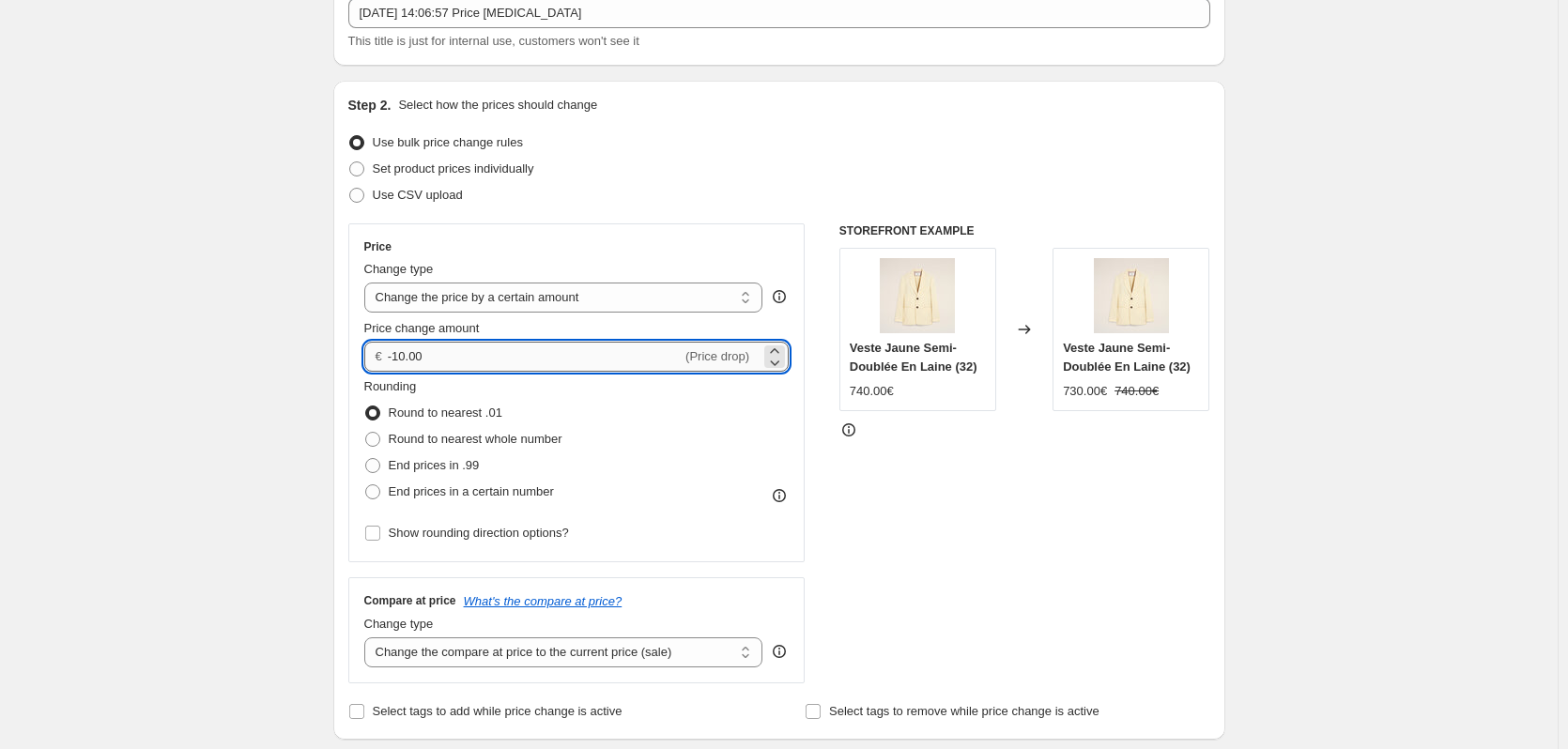
drag, startPoint x: 483, startPoint y: 360, endPoint x: 410, endPoint y: 360, distance: 73.0
click at [410, 360] on input "-10.00" at bounding box center [534, 356] width 294 height 30
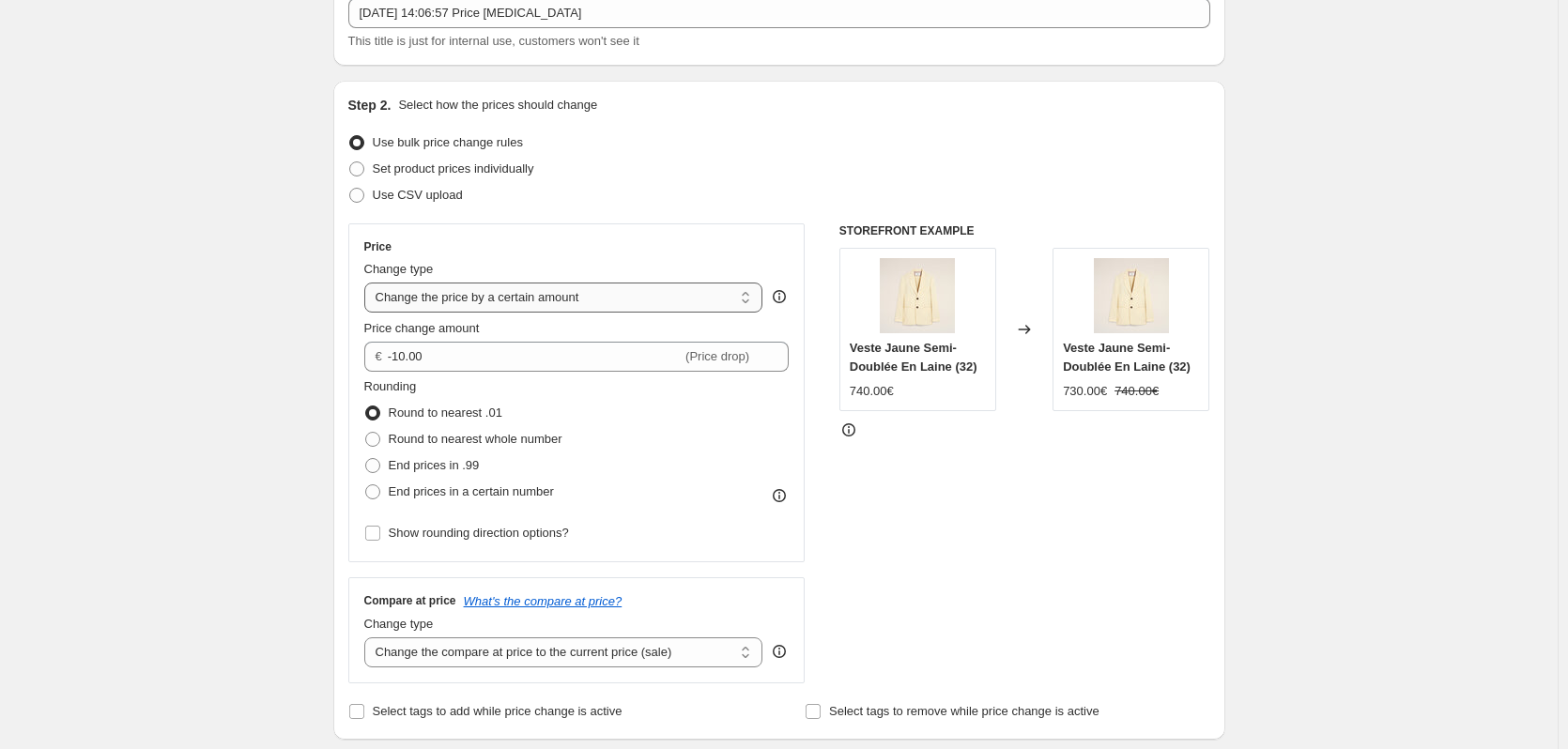
click at [534, 300] on select "Change the price to a certain amount Change the price by a certain amount Chang…" at bounding box center [564, 297] width 399 height 30
select select "to"
click at [368, 283] on select "Change the price to a certain amount Change the price by a certain amount Chang…" at bounding box center [564, 297] width 399 height 30
type input "80.00"
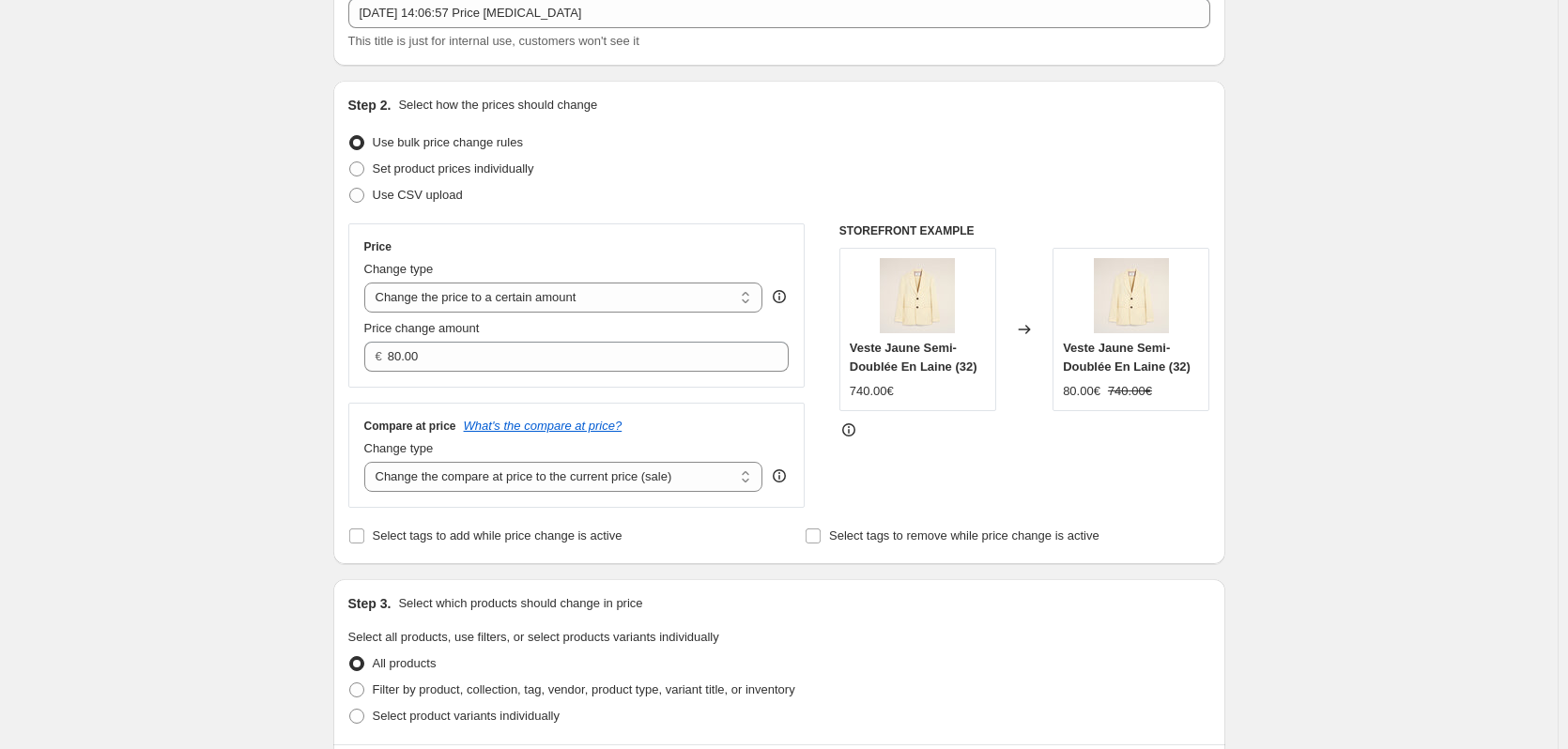
scroll to position [125, 0]
click at [606, 295] on select "Change the price to a certain amount Change the price by a certain amount Chang…" at bounding box center [564, 295] width 399 height 30
select select "percentage"
click at [368, 280] on select "Change the price to a certain amount Change the price by a certain amount Chang…" at bounding box center [564, 295] width 399 height 30
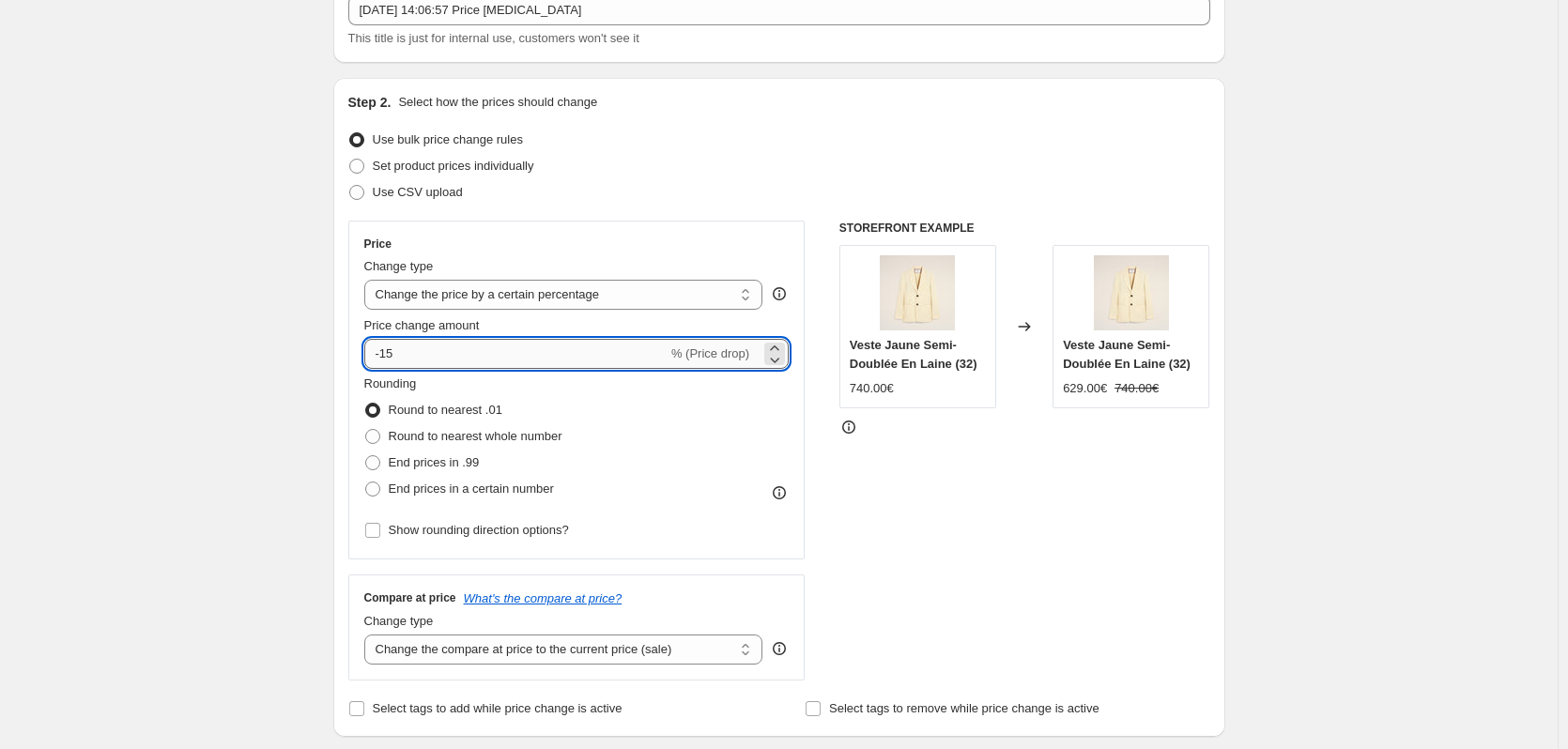
click at [514, 347] on input "-15" at bounding box center [516, 354] width 303 height 30
type input "-1"
type input "-30"
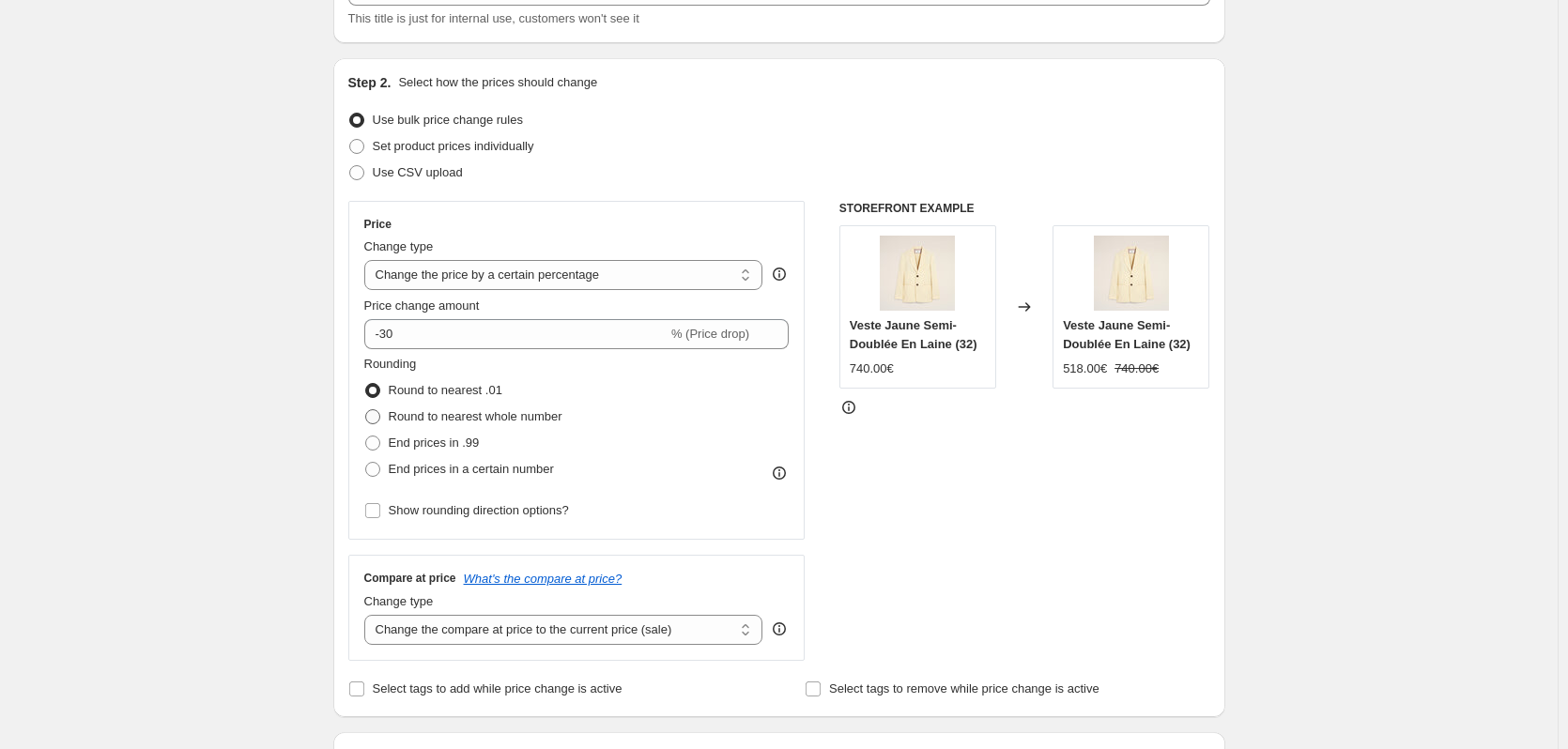
click at [413, 407] on label "Round to nearest whole number" at bounding box center [463, 416] width 198 height 26
click at [366, 410] on input "Round to nearest whole number" at bounding box center [366, 410] width 1 height 1
radio input "true"
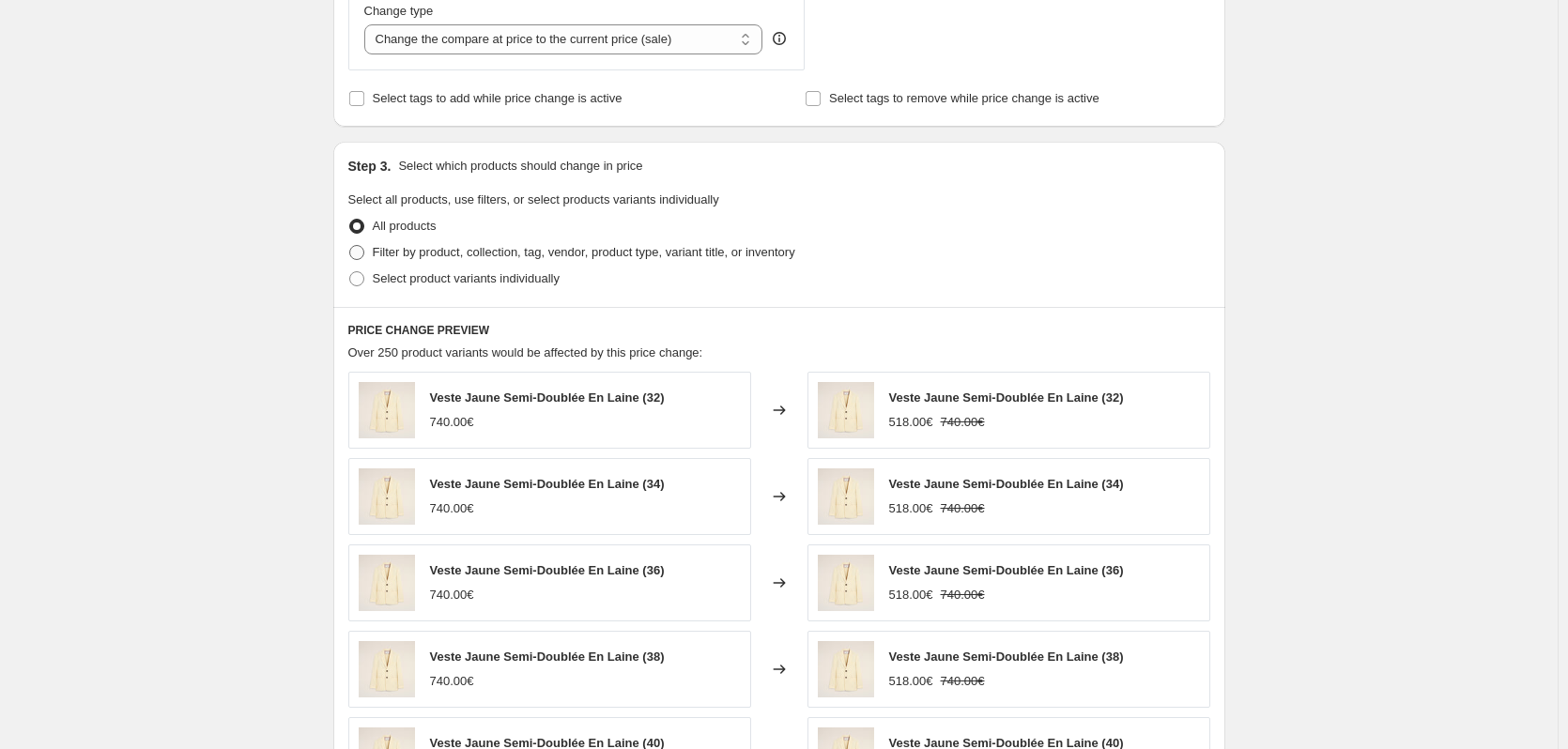
scroll to position [736, 0]
click at [454, 275] on span "Select product variants individually" at bounding box center [466, 277] width 187 height 14
click at [350, 271] on input "Select product variants individually" at bounding box center [349, 270] width 1 height 1
radio input "true"
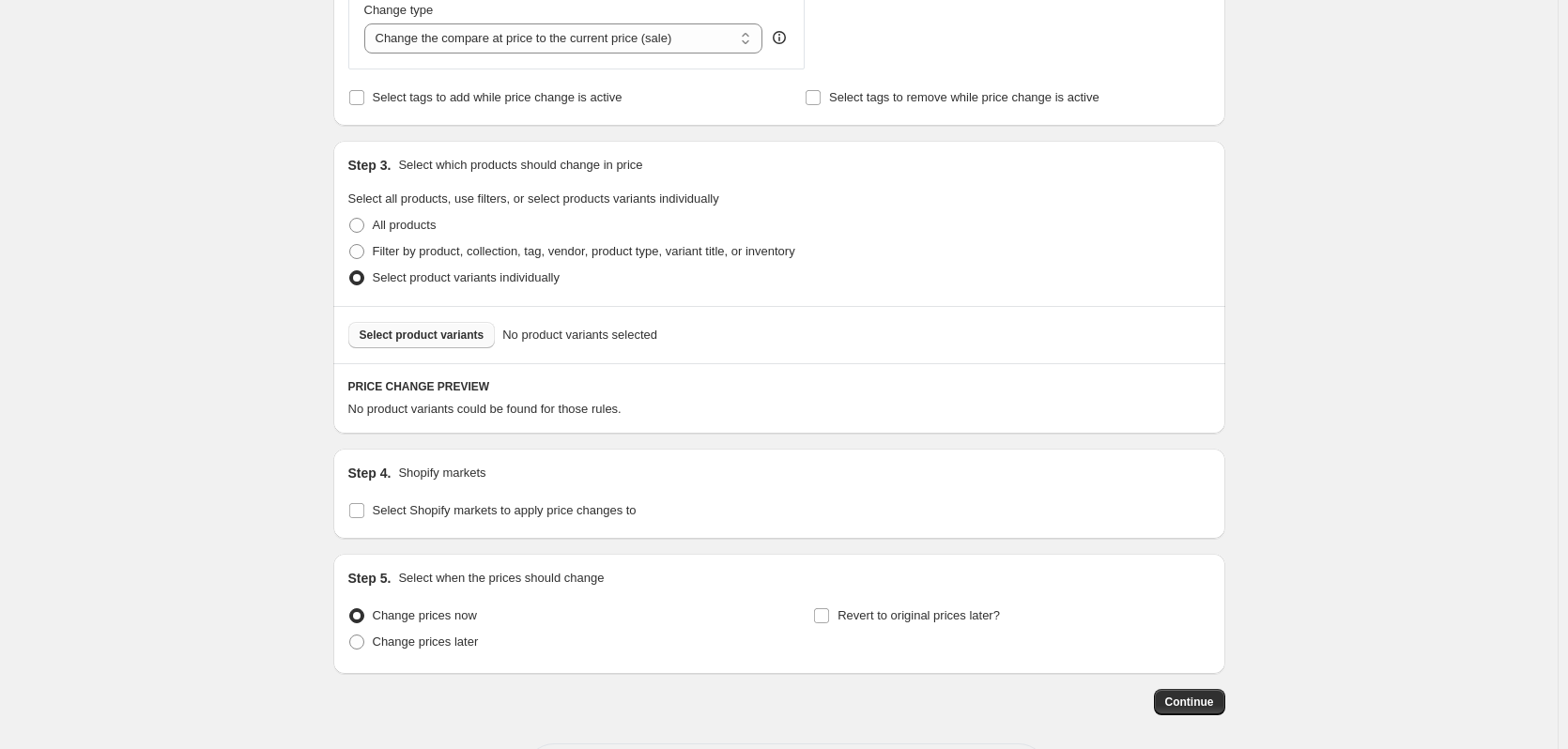
click at [446, 334] on span "Select product variants" at bounding box center [422, 335] width 125 height 15
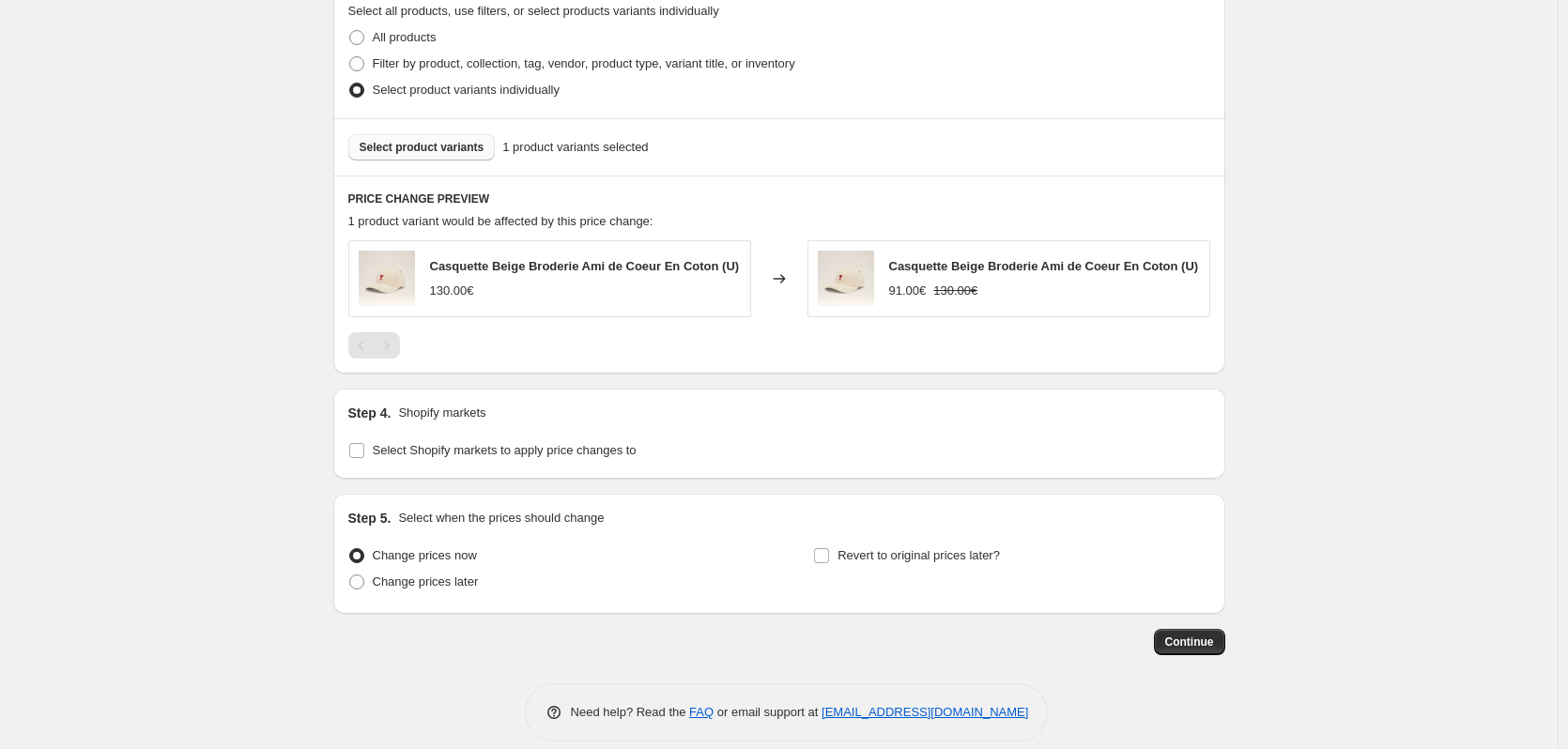
scroll to position [946, 0]
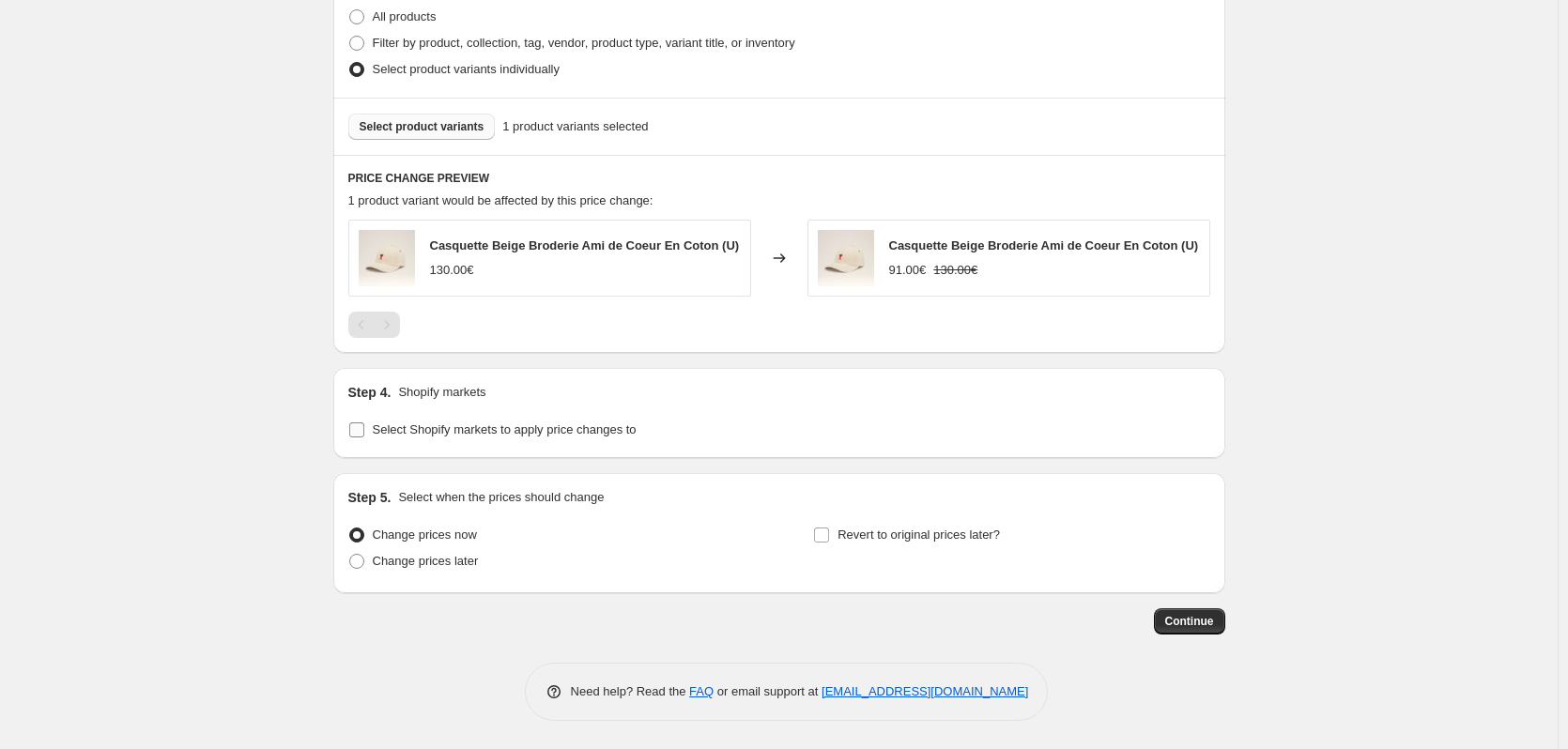
click at [509, 417] on label "Select Shopify markets to apply price changes to" at bounding box center [492, 429] width 289 height 26
click at [365, 422] on input "Select Shopify markets to apply price changes to" at bounding box center [356, 429] width 15 height 15
checkbox input "true"
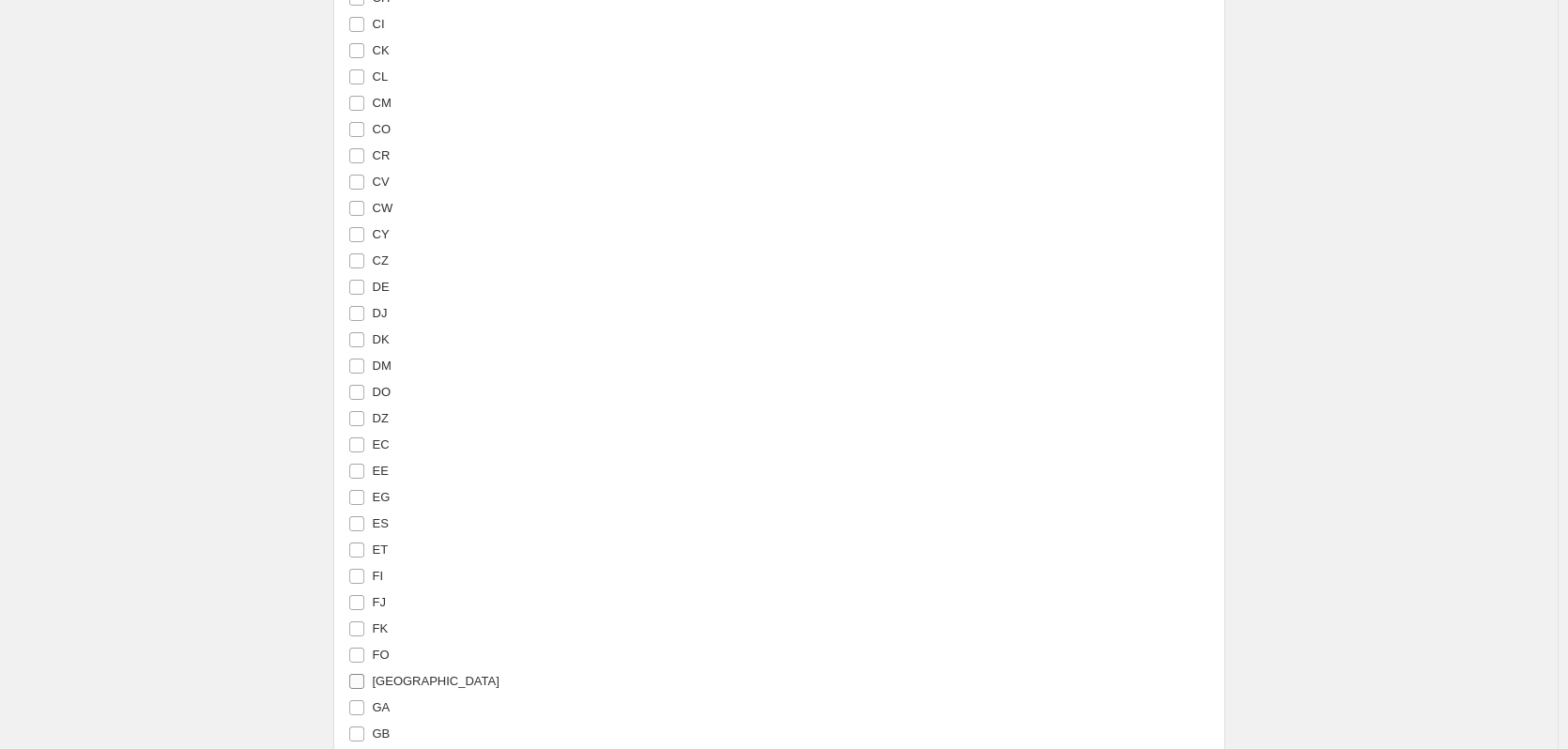
click at [385, 689] on span "[GEOGRAPHIC_DATA]" at bounding box center [436, 681] width 127 height 14
click at [365, 690] on input "[GEOGRAPHIC_DATA]" at bounding box center [356, 681] width 15 height 15
checkbox input "true"
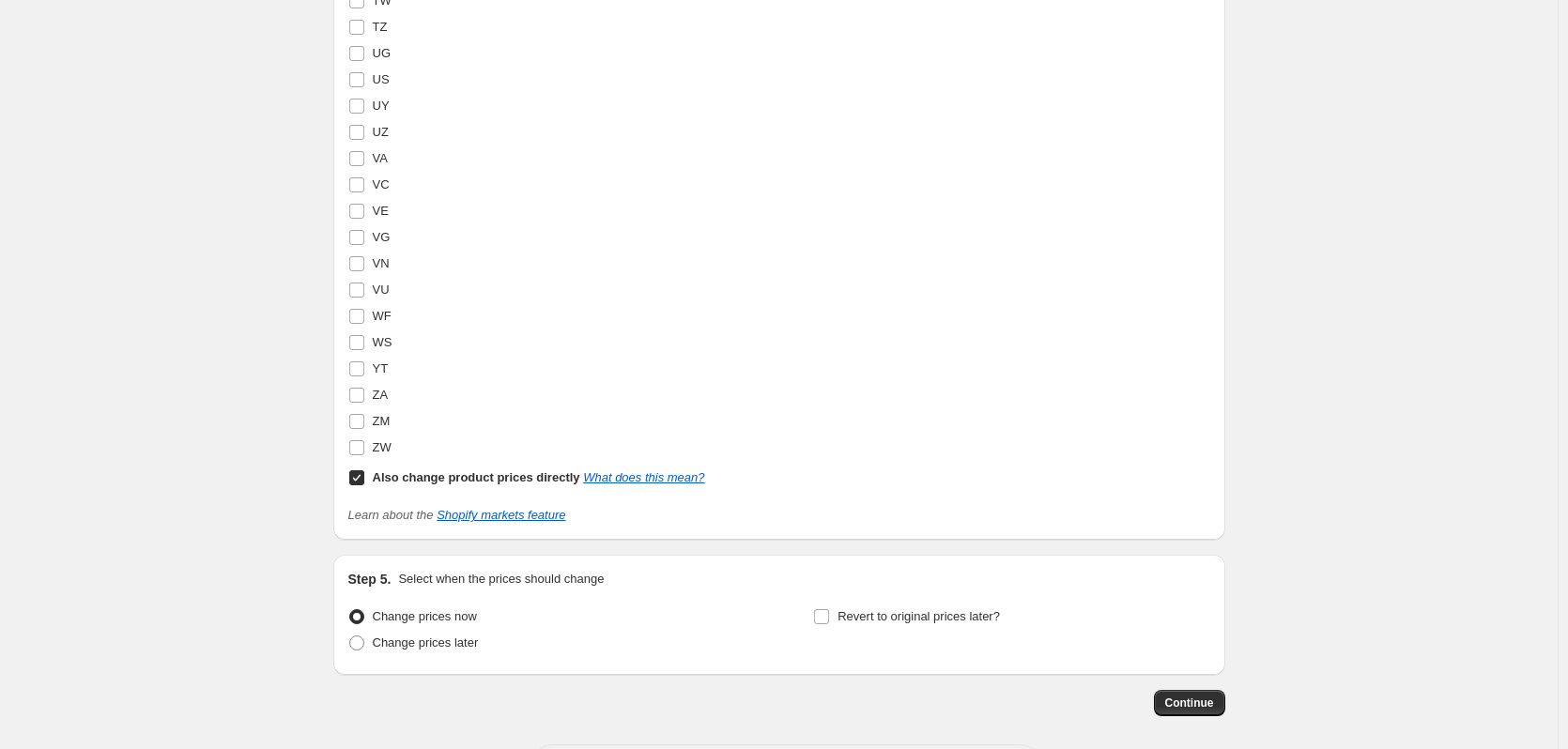
scroll to position [6408, 0]
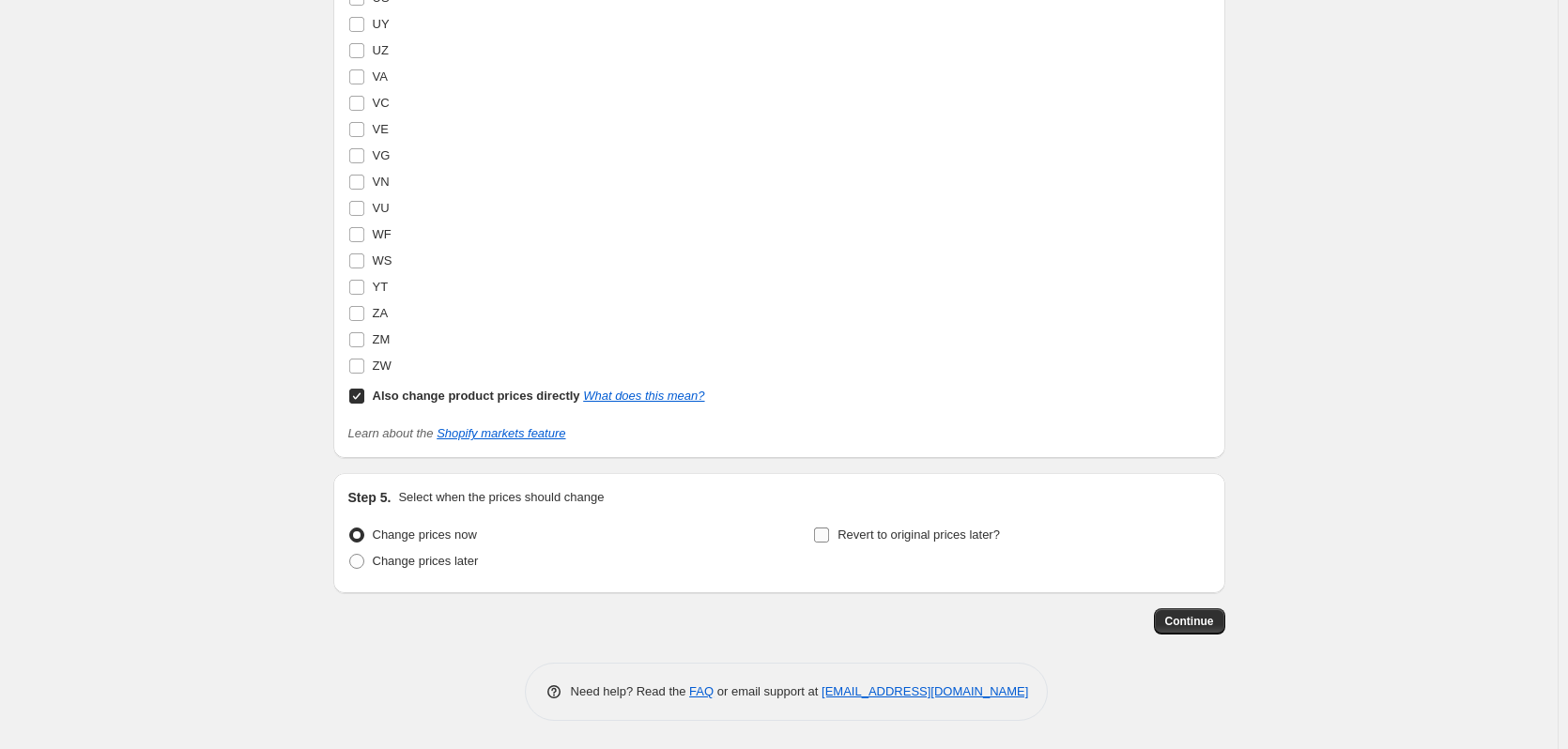
click at [921, 540] on span "Revert to original prices later?" at bounding box center [919, 534] width 163 height 14
click at [829, 540] on input "Revert to original prices later?" at bounding box center [821, 534] width 15 height 15
checkbox input "true"
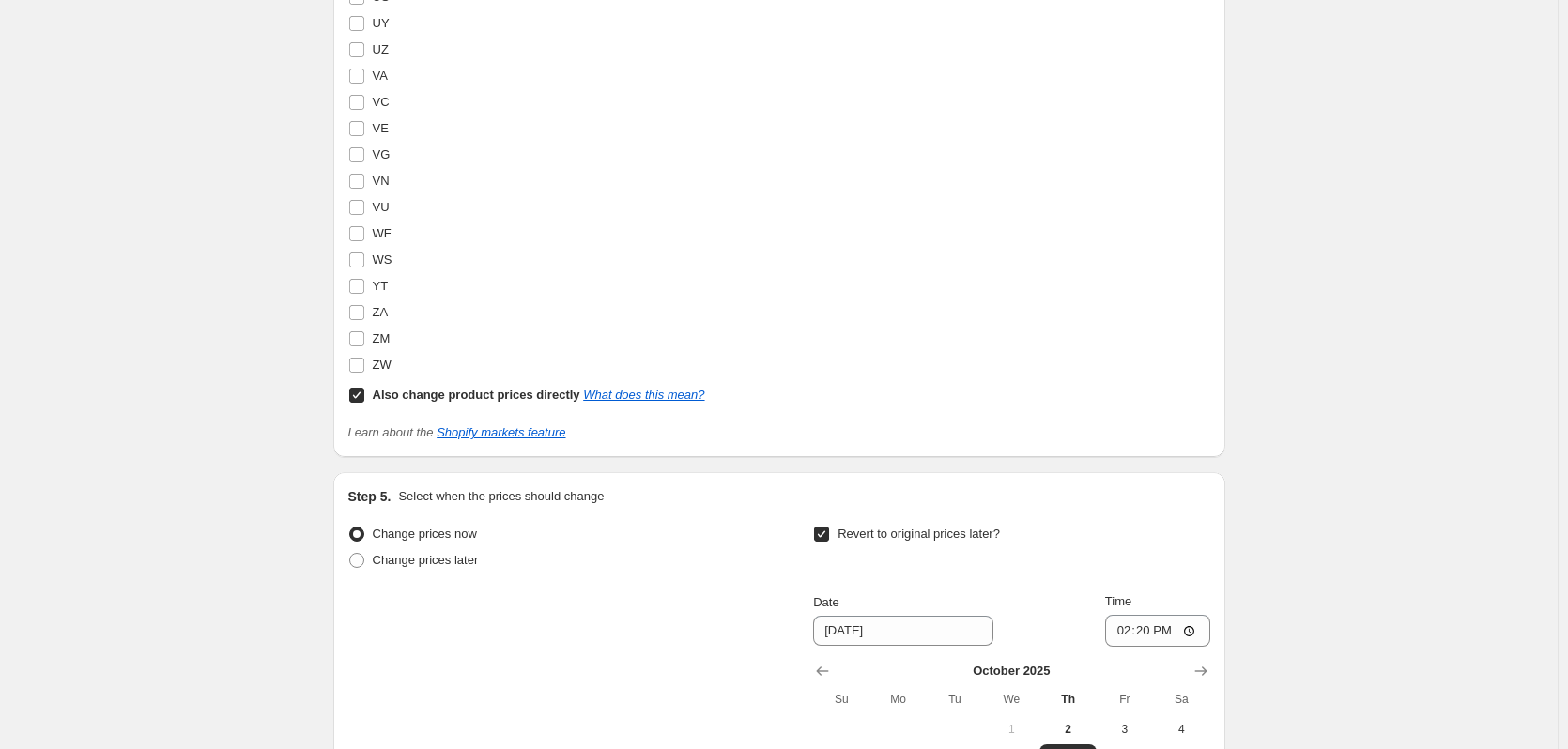
scroll to position [6729, 0]
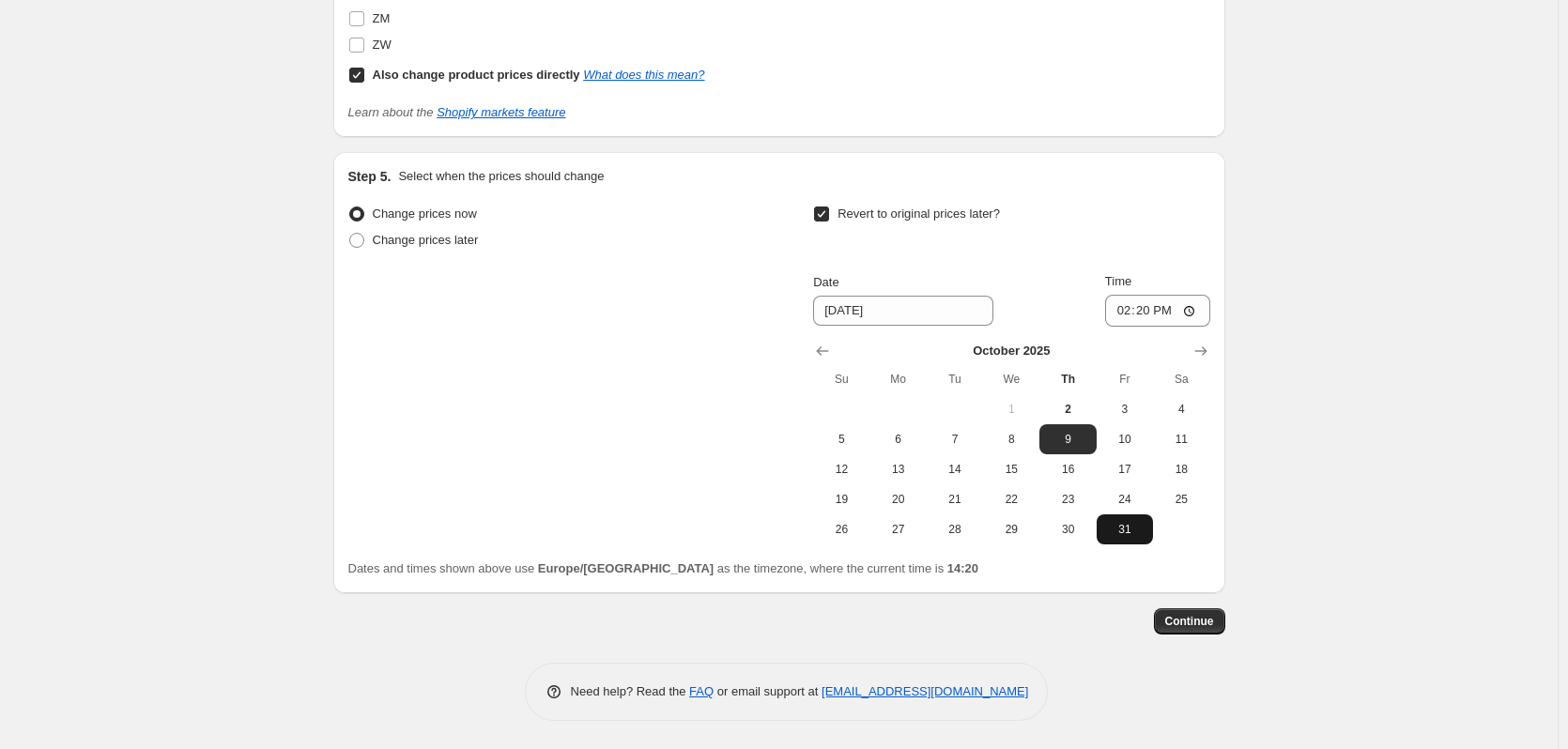
click at [1131, 532] on span "31" at bounding box center [1124, 529] width 41 height 15
type input "[DATE]"
click at [1198, 625] on span "Continue" at bounding box center [1190, 621] width 49 height 15
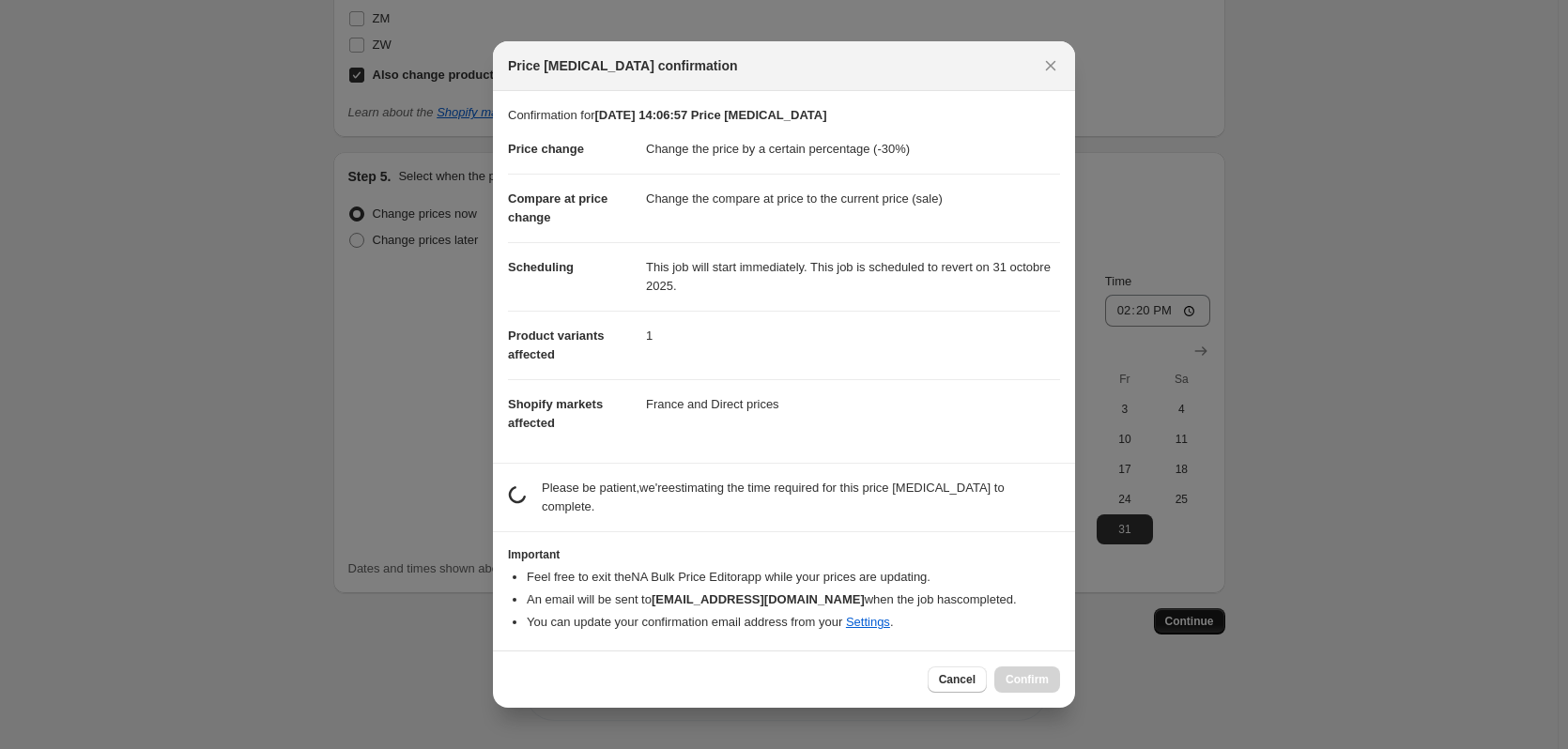
scroll to position [0, 0]
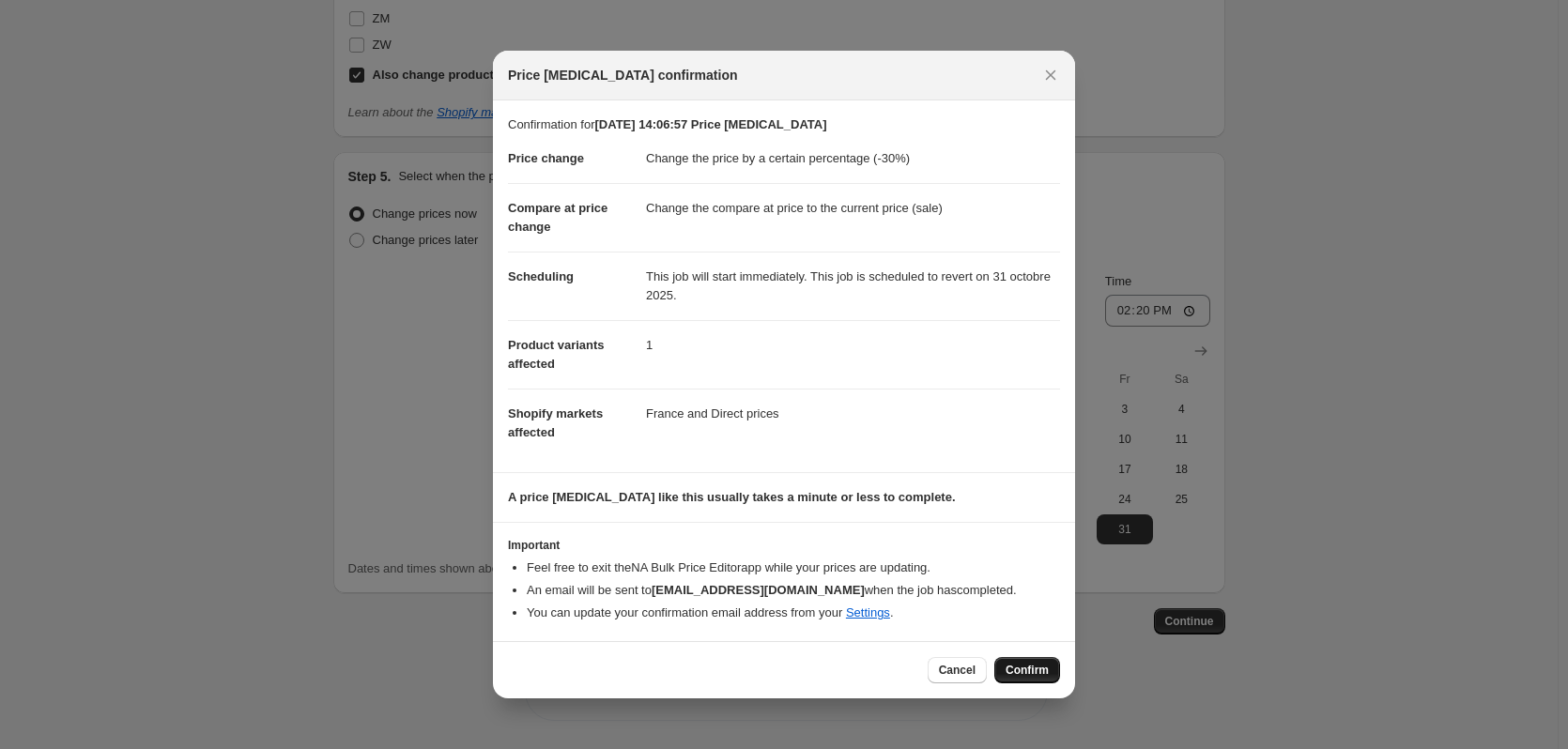
click at [1029, 670] on span "Confirm" at bounding box center [1027, 670] width 43 height 15
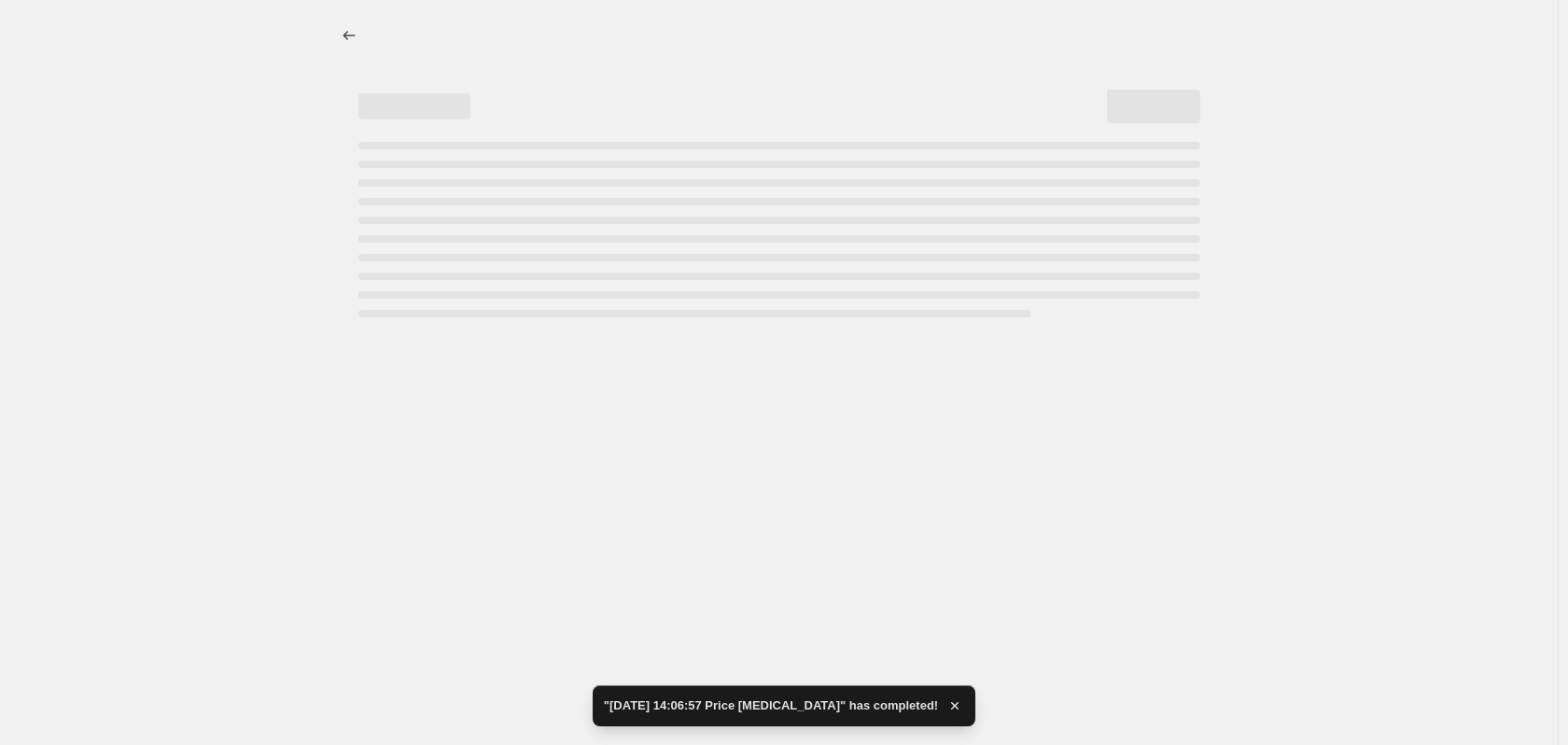
select select "percentage"
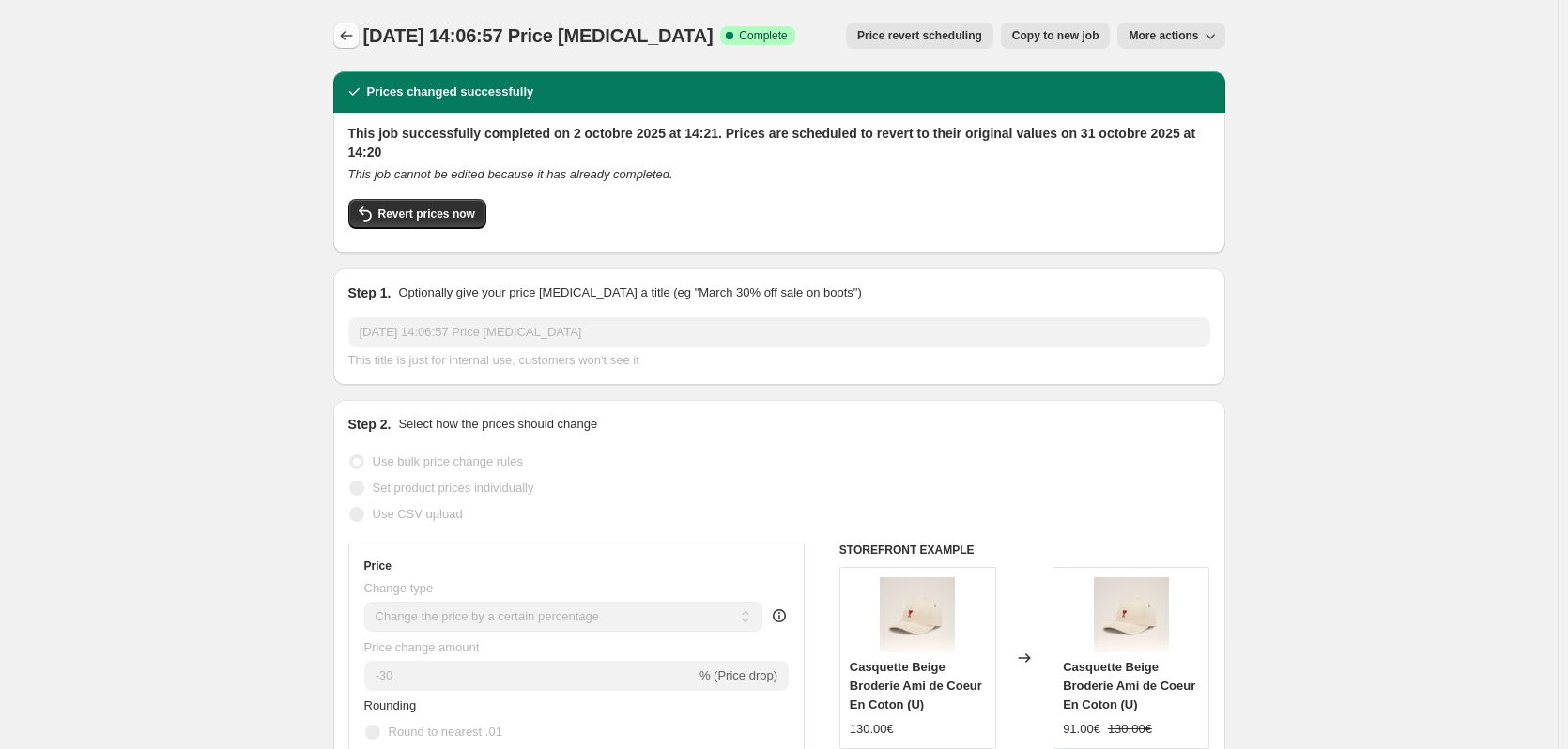
click at [343, 40] on icon "Price change jobs" at bounding box center [346, 35] width 19 height 19
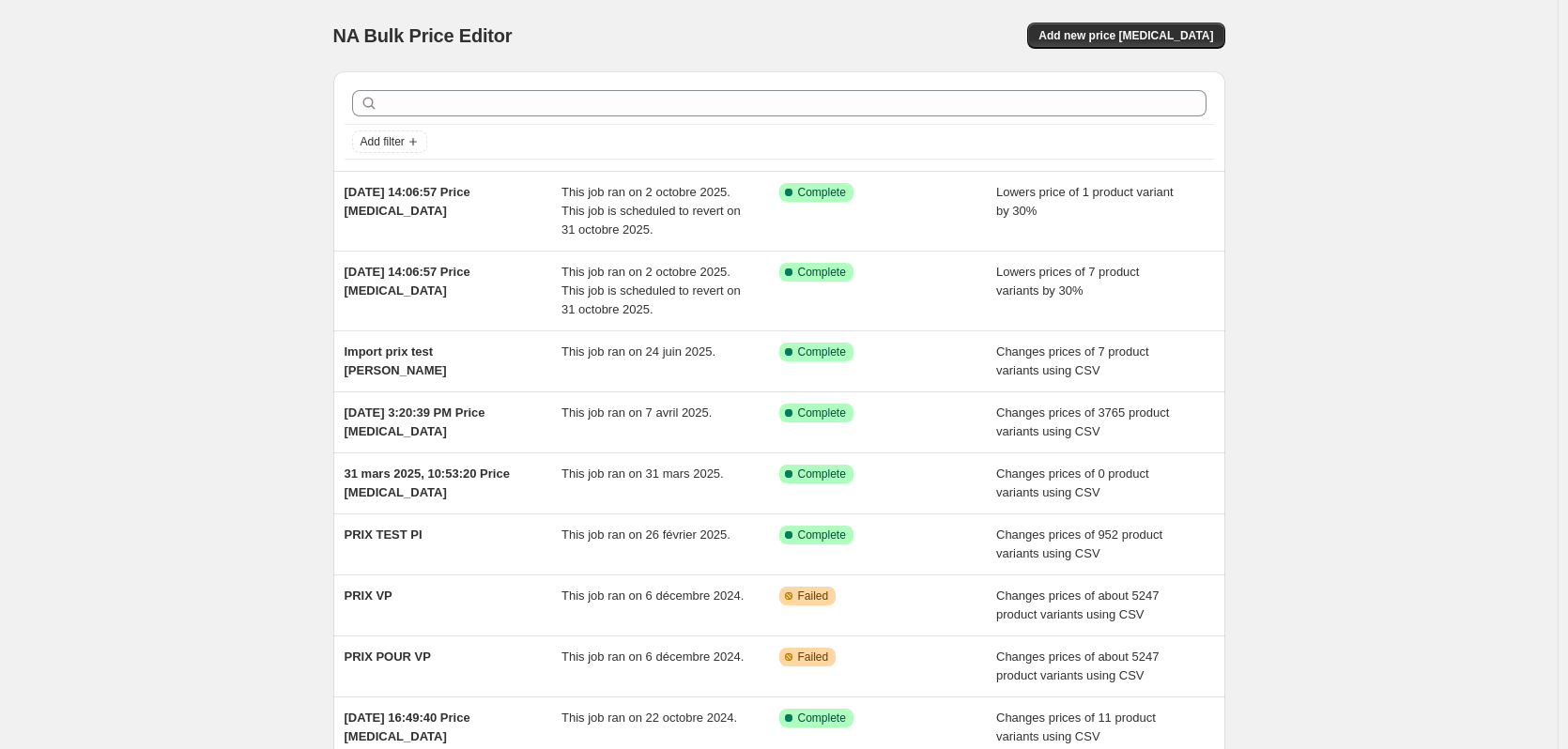
click at [1114, 51] on div "NA Bulk Price Editor. This page is ready NA Bulk Price Editor Add new price [ME…" at bounding box center [779, 35] width 892 height 71
click at [1123, 43] on button "Add new price [MEDICAL_DATA]" at bounding box center [1125, 35] width 197 height 26
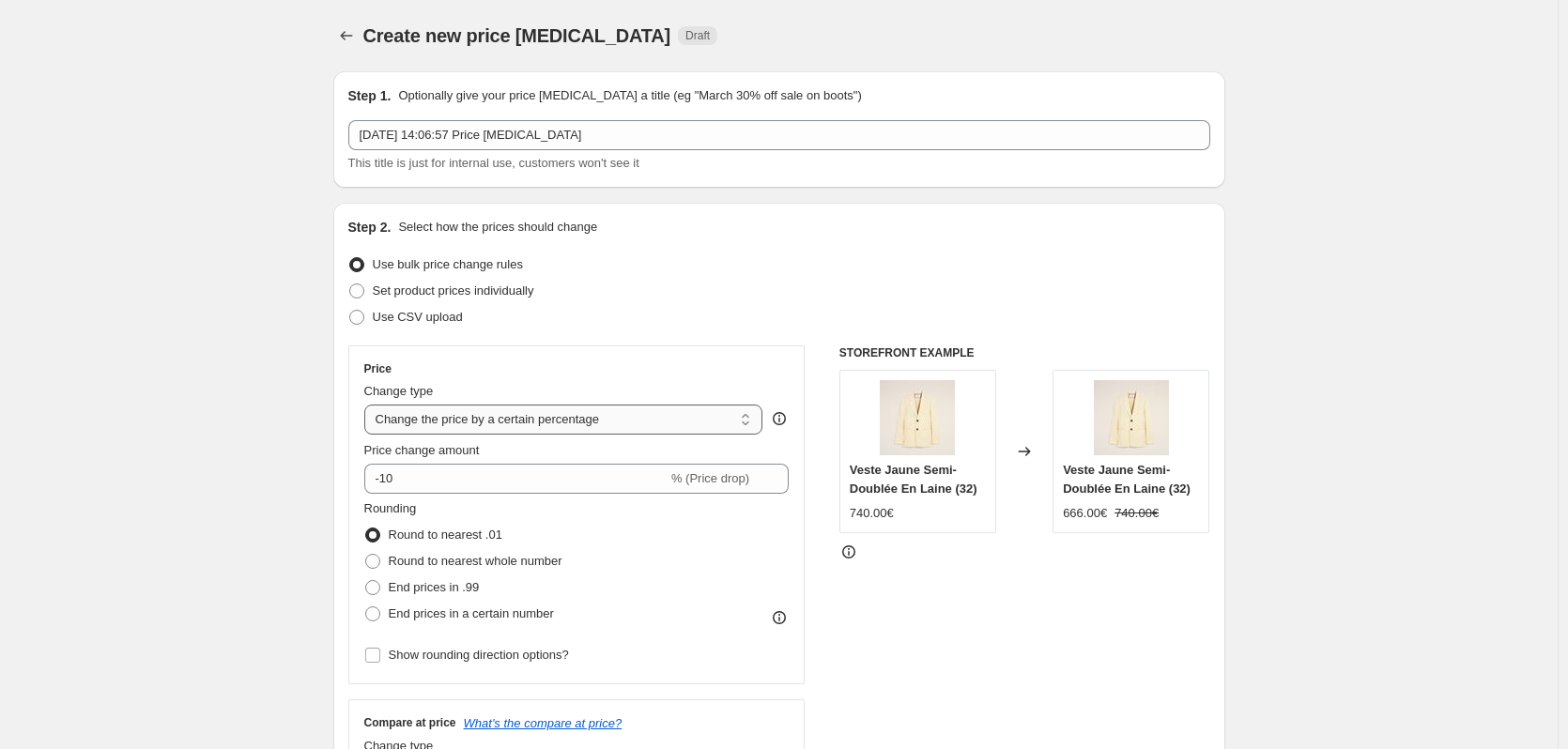
click at [497, 417] on select "Change the price to a certain amount Change the price by a certain amount Chang…" at bounding box center [564, 419] width 399 height 30
select select "to"
click at [368, 405] on select "Change the price to a certain amount Change the price by a certain amount Chang…" at bounding box center [564, 419] width 399 height 30
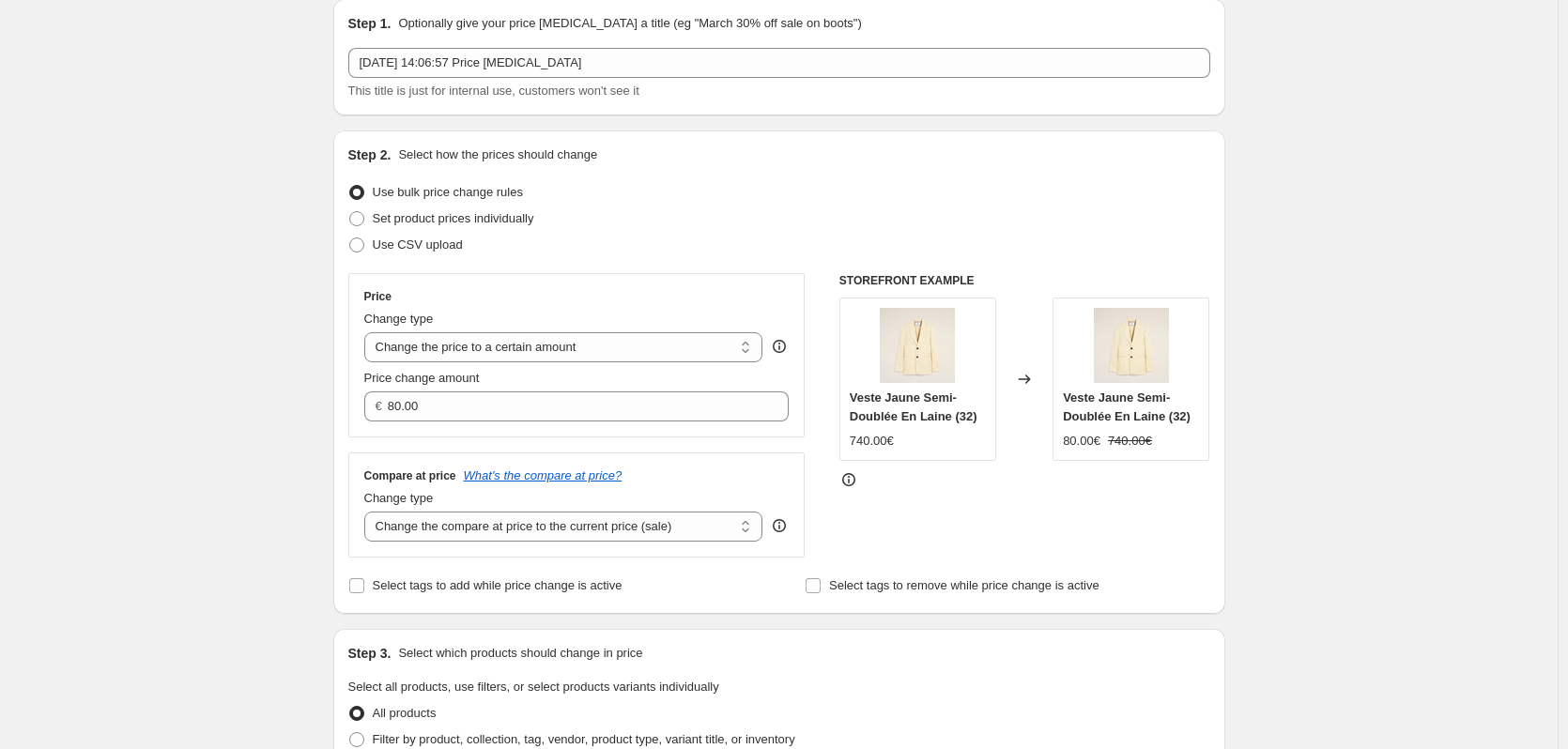
scroll to position [73, 0]
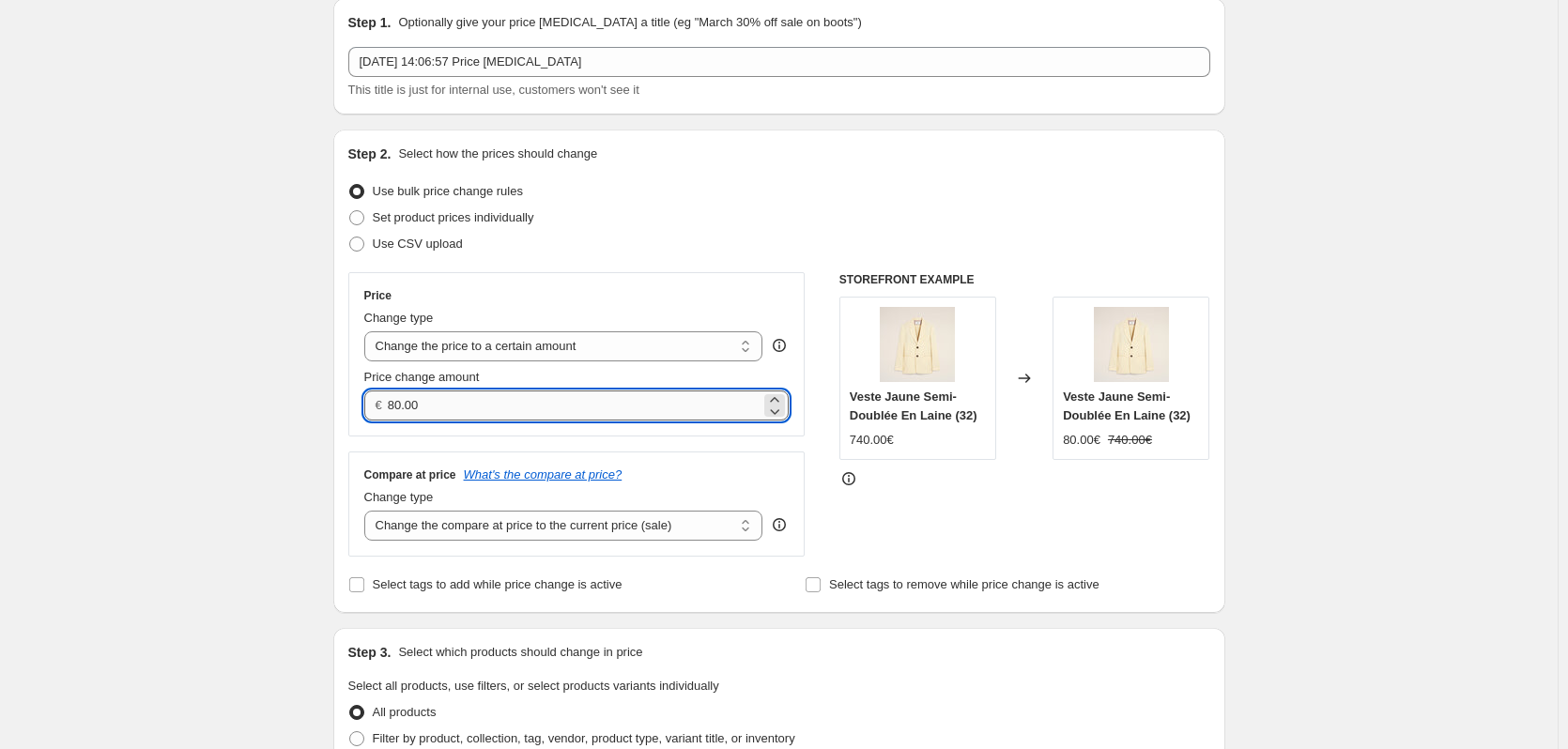
click at [460, 417] on input "80.00" at bounding box center [574, 406] width 372 height 30
type input "8"
type input "115.00"
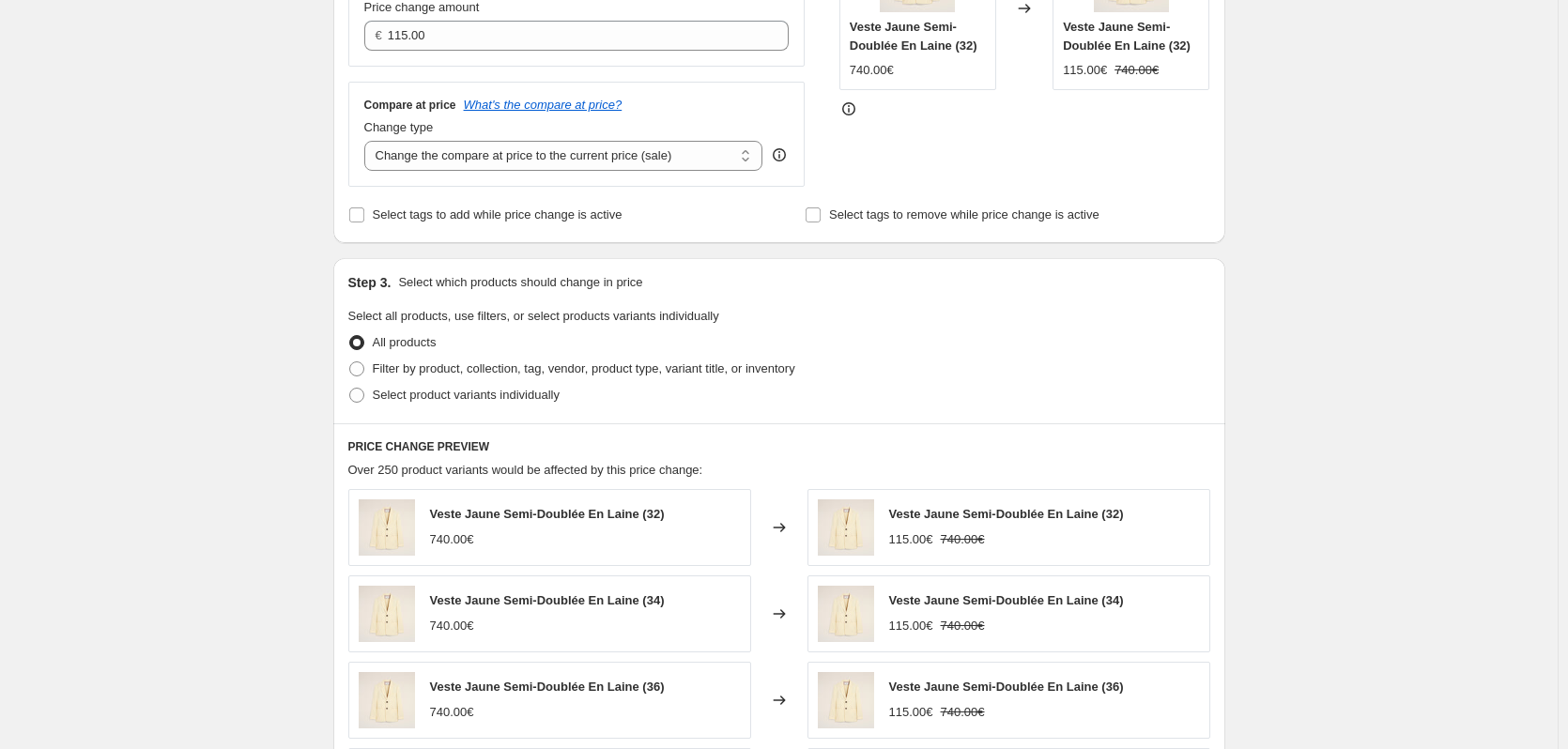
scroll to position [444, 0]
click at [450, 396] on span "Select product variants individually" at bounding box center [466, 394] width 187 height 14
click at [350, 388] on input "Select product variants individually" at bounding box center [349, 387] width 1 height 1
radio input "true"
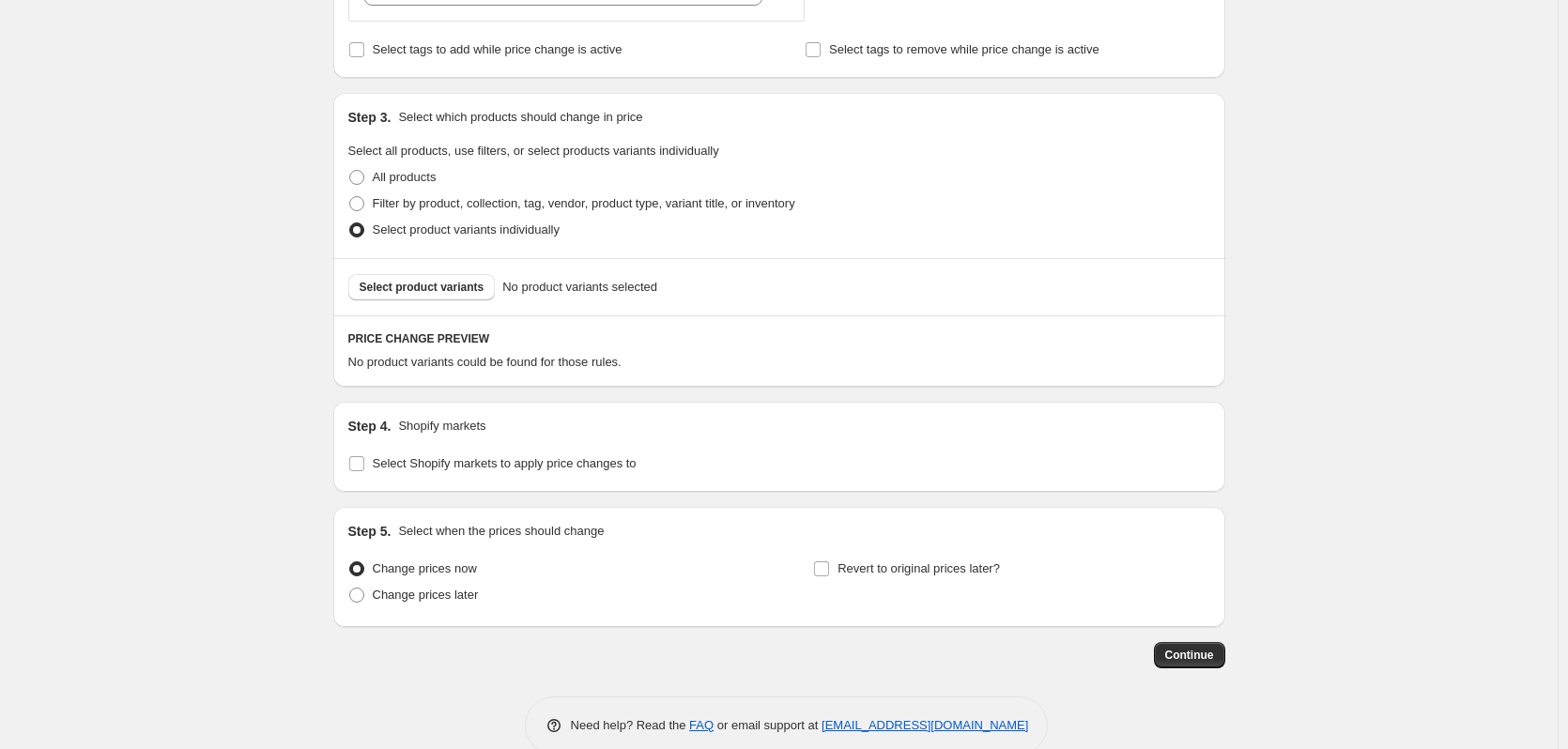
scroll to position [644, 0]
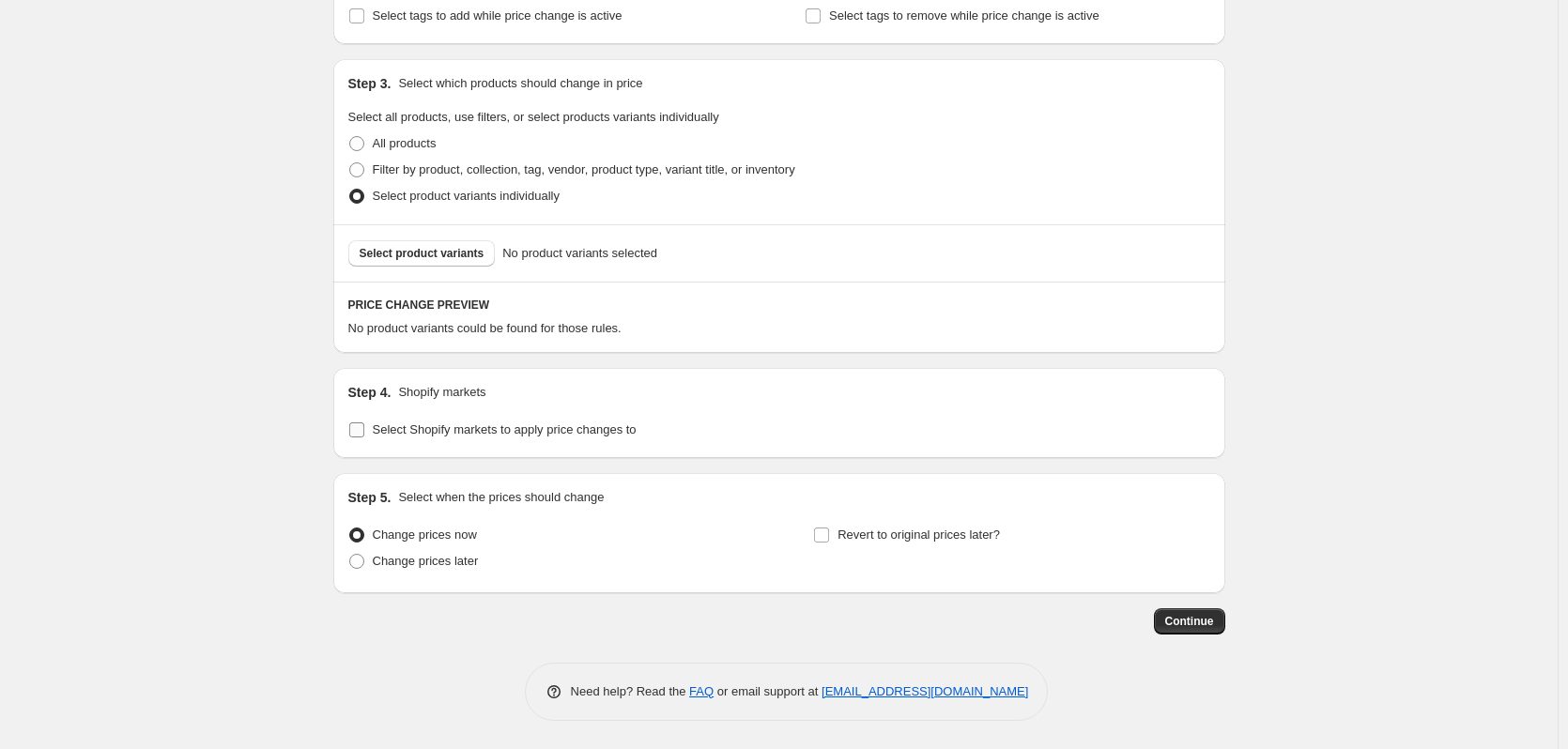
click at [507, 432] on span "Select Shopify markets to apply price changes to" at bounding box center [504, 429] width 264 height 14
click at [365, 432] on input "Select Shopify markets to apply price changes to" at bounding box center [356, 429] width 15 height 15
checkbox input "true"
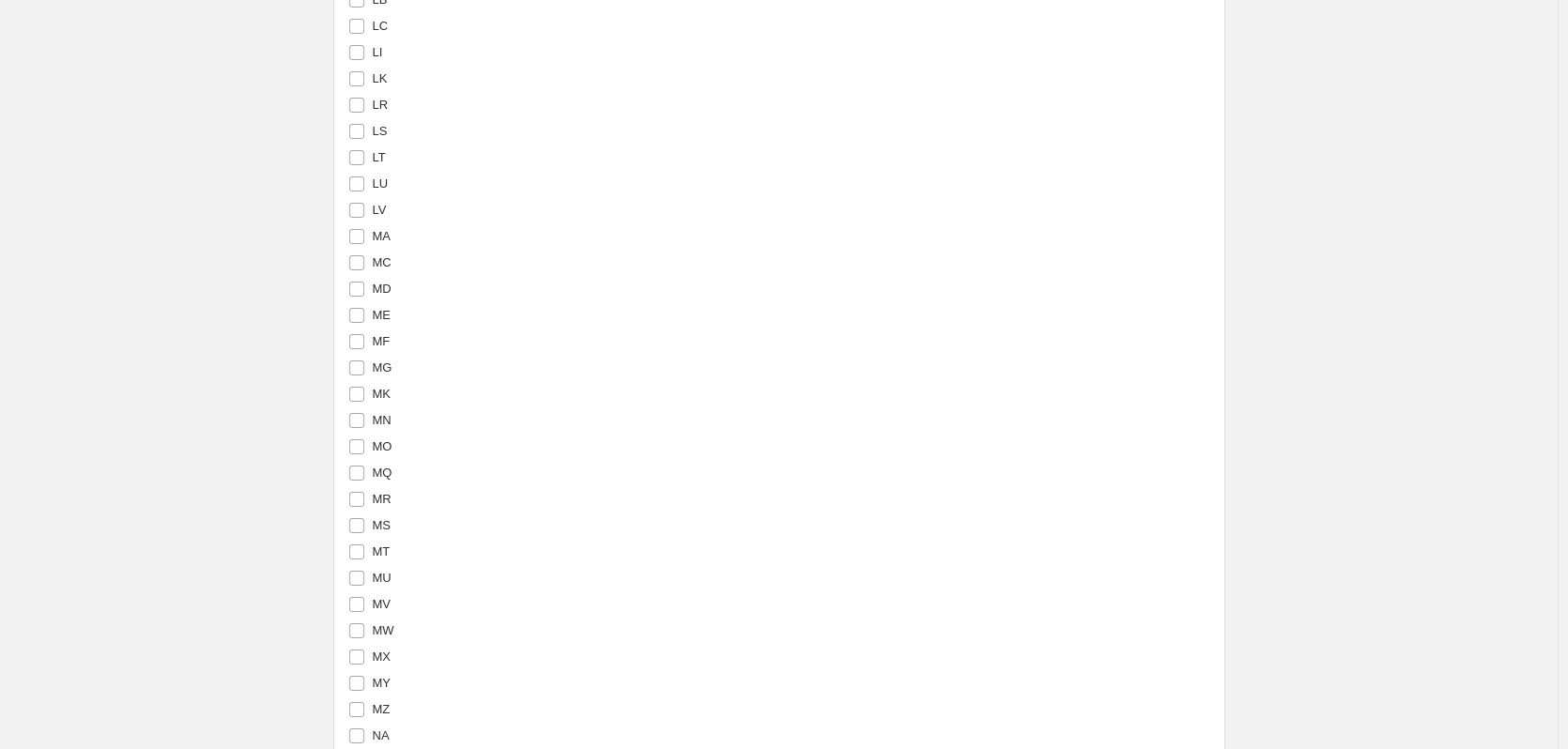
scroll to position [3870, 0]
click at [359, 230] on input "MA" at bounding box center [356, 235] width 15 height 15
checkbox input "true"
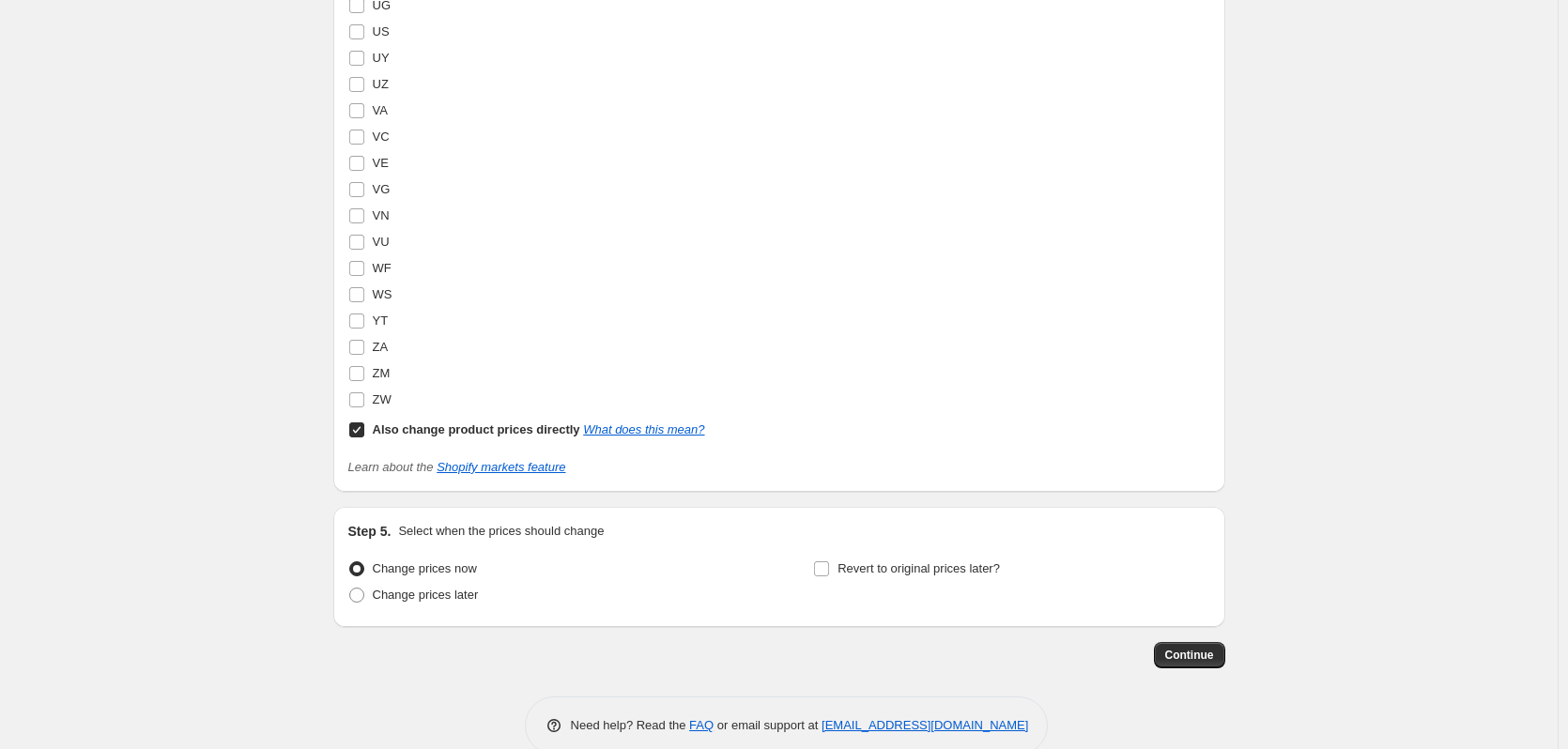
scroll to position [6080, 0]
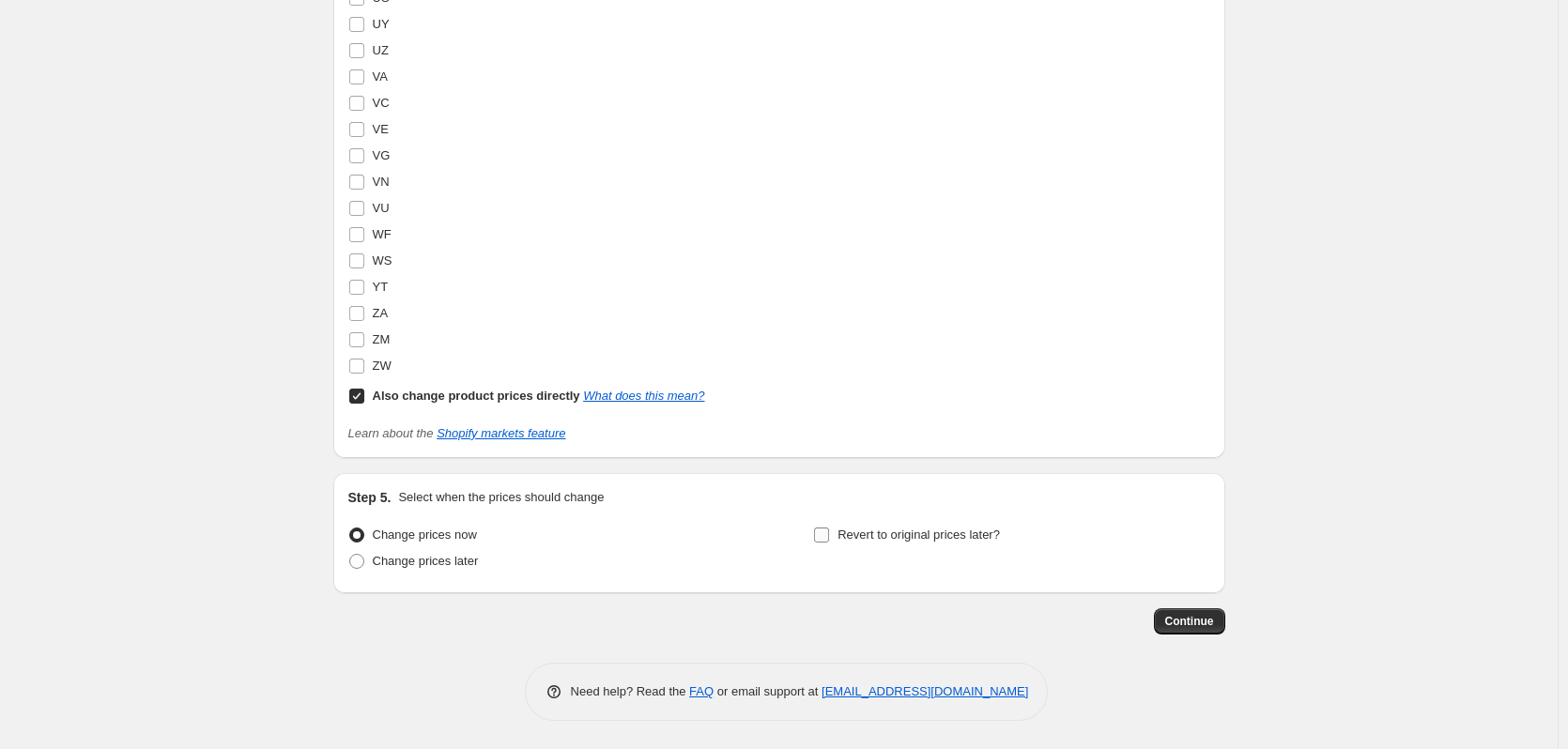
click at [921, 542] on span "Revert to original prices later?" at bounding box center [919, 534] width 163 height 14
click at [829, 542] on input "Revert to original prices later?" at bounding box center [821, 534] width 15 height 15
checkbox input "true"
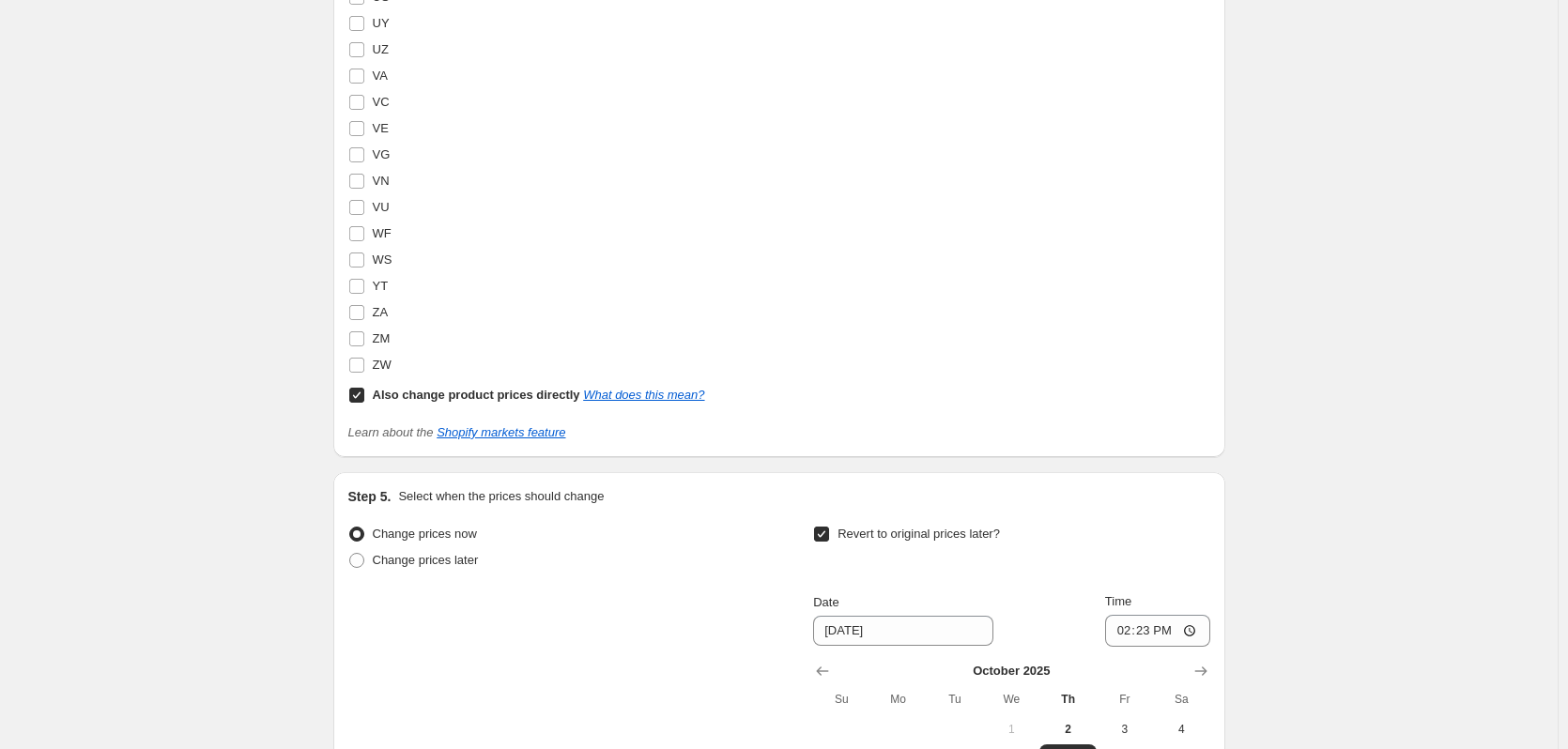
scroll to position [6401, 0]
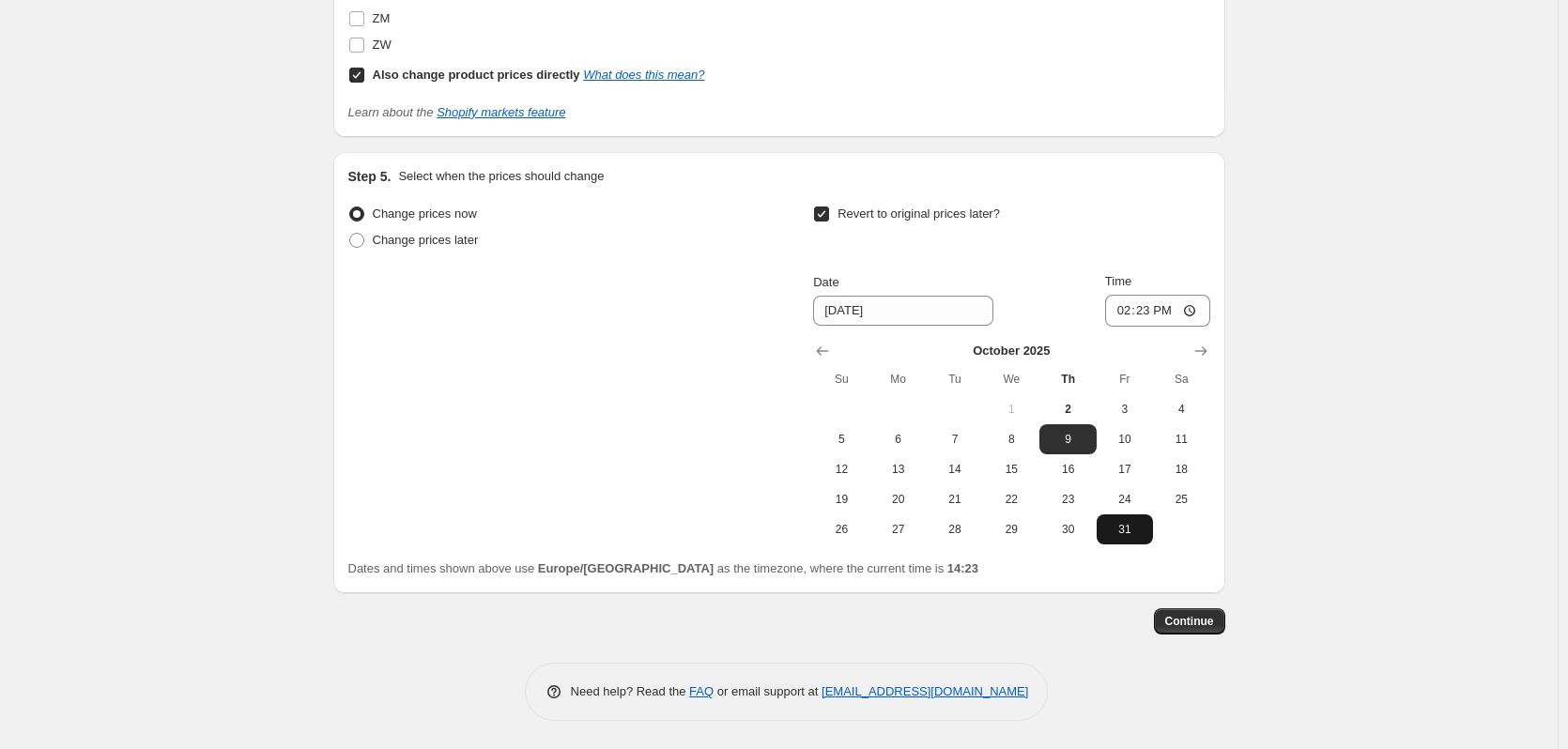
click at [1106, 532] on button "31" at bounding box center [1125, 530] width 57 height 30
type input "[DATE]"
click at [1201, 630] on button "Continue" at bounding box center [1189, 621] width 71 height 26
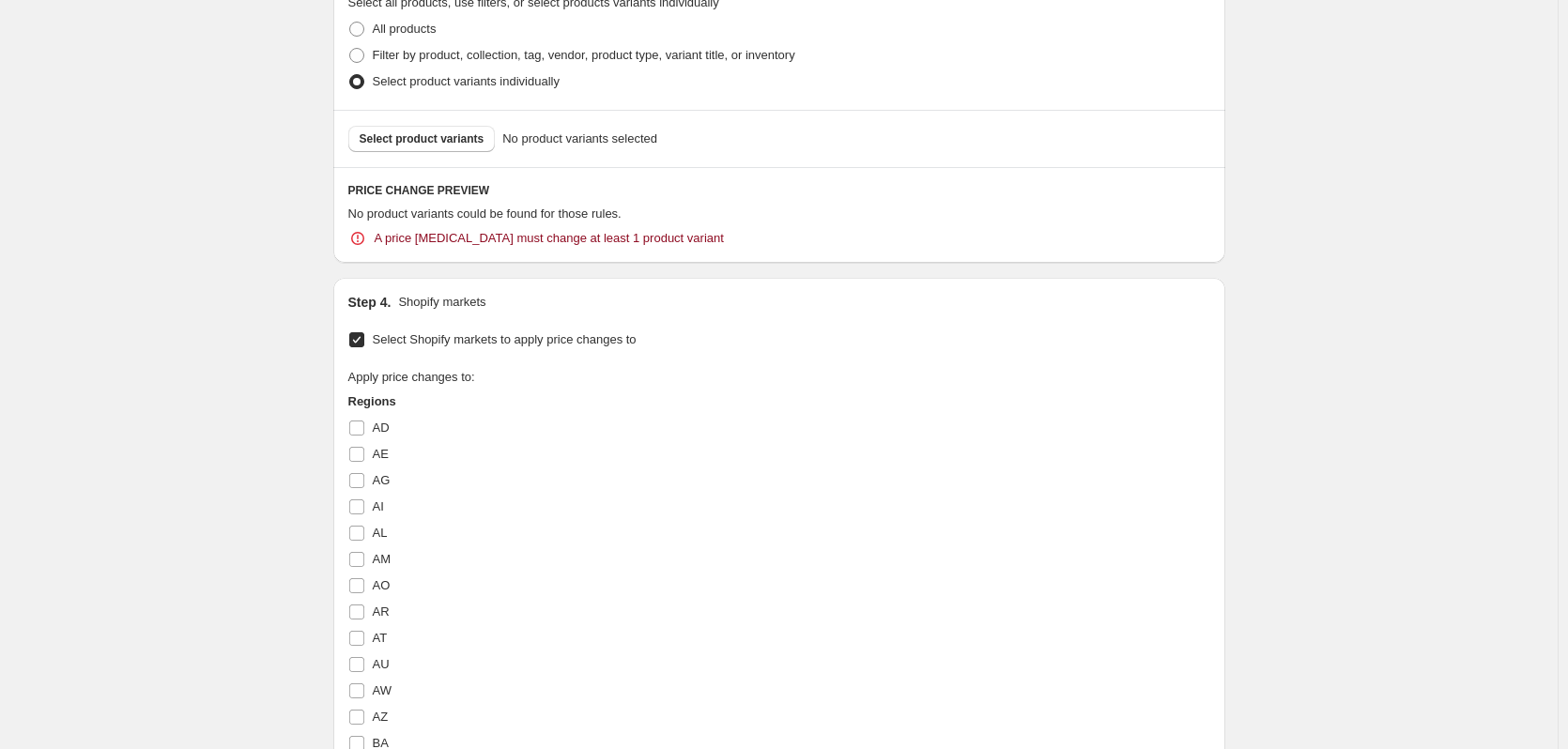
scroll to position [861, 0]
click at [472, 142] on span "Select product variants" at bounding box center [422, 139] width 125 height 15
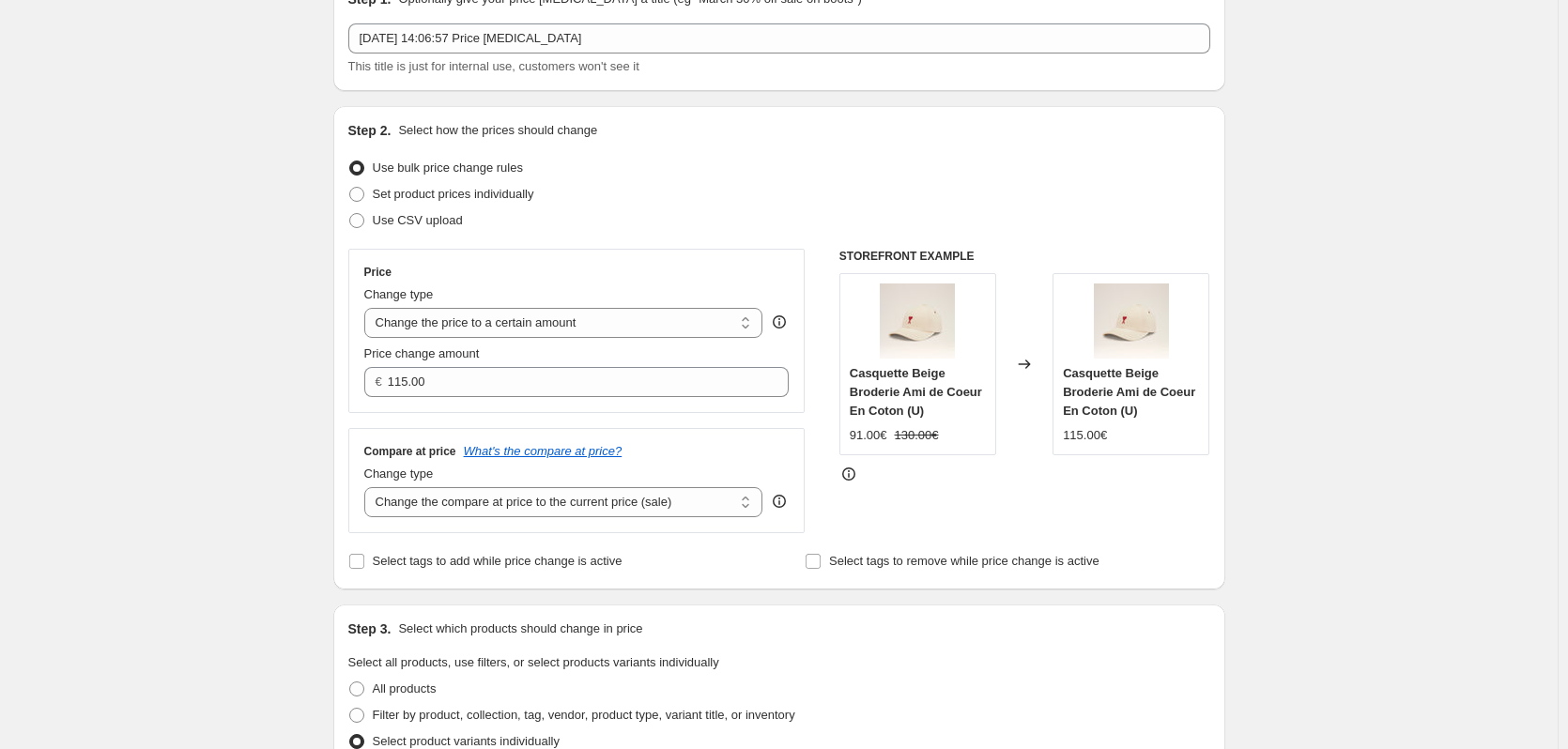
scroll to position [99, 0]
click at [725, 328] on select "Change the price to a certain amount Change the price by a certain amount Chang…" at bounding box center [564, 321] width 399 height 30
select select "by"
click at [368, 306] on select "Change the price to a certain amount Change the price by a certain amount Chang…" at bounding box center [564, 321] width 399 height 30
type input "-10.00"
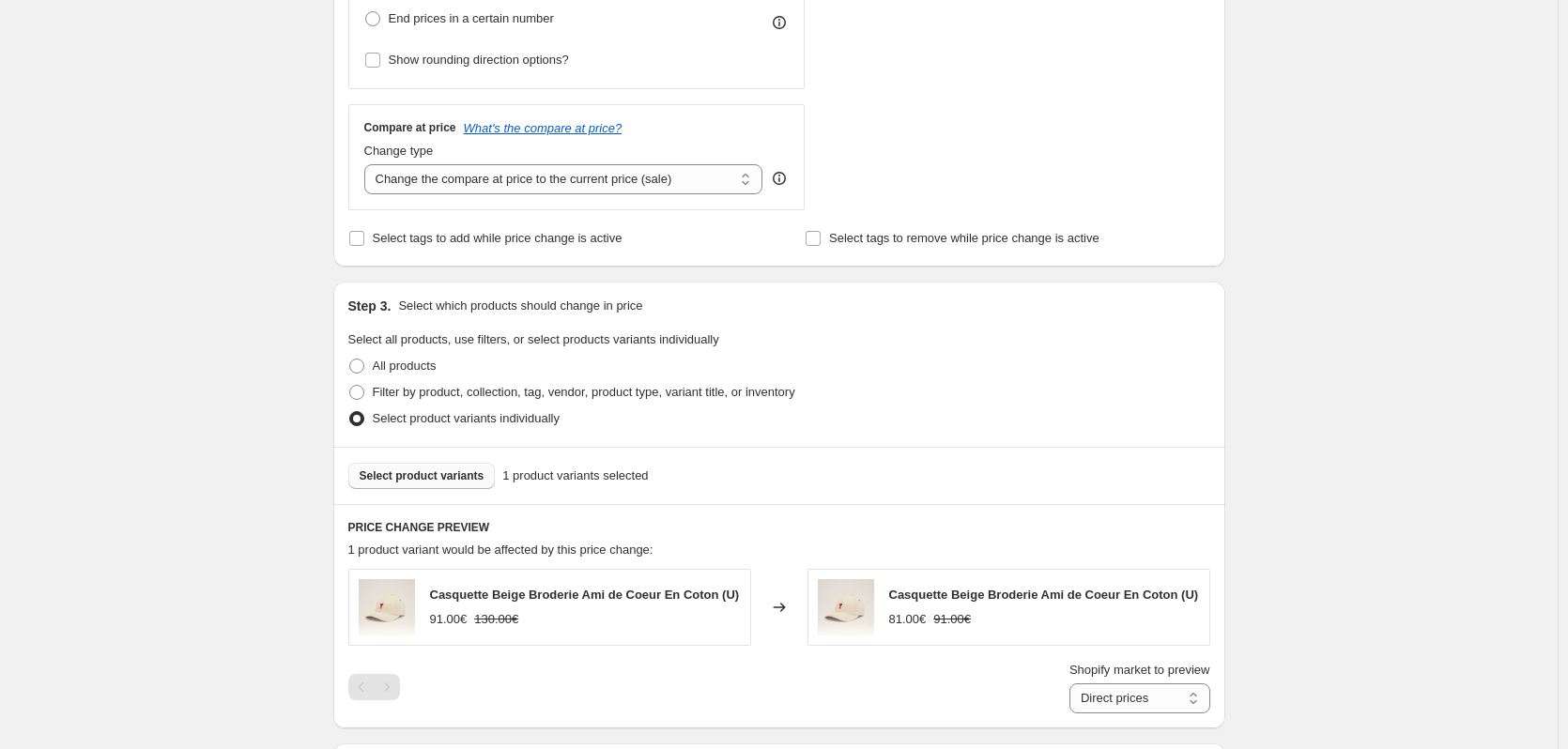
scroll to position [593, 0]
click at [671, 178] on select "Change the compare at price to the current price (sale) Change the compare at p…" at bounding box center [564, 181] width 399 height 30
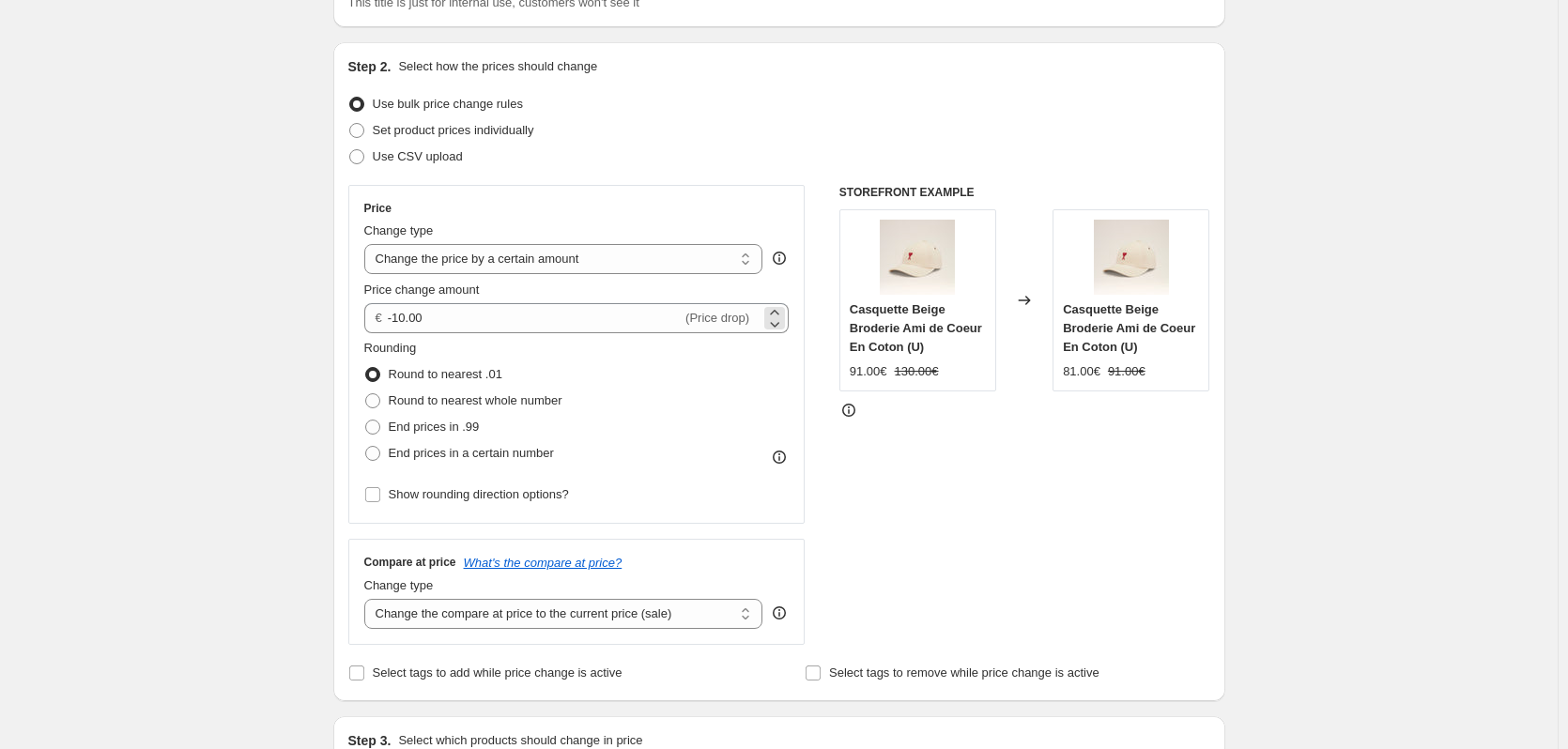
scroll to position [164, 0]
click at [529, 401] on span "Round to nearest whole number" at bounding box center [476, 398] width 174 height 14
click at [366, 391] on input "Round to nearest whole number" at bounding box center [366, 391] width 1 height 1
radio input "true"
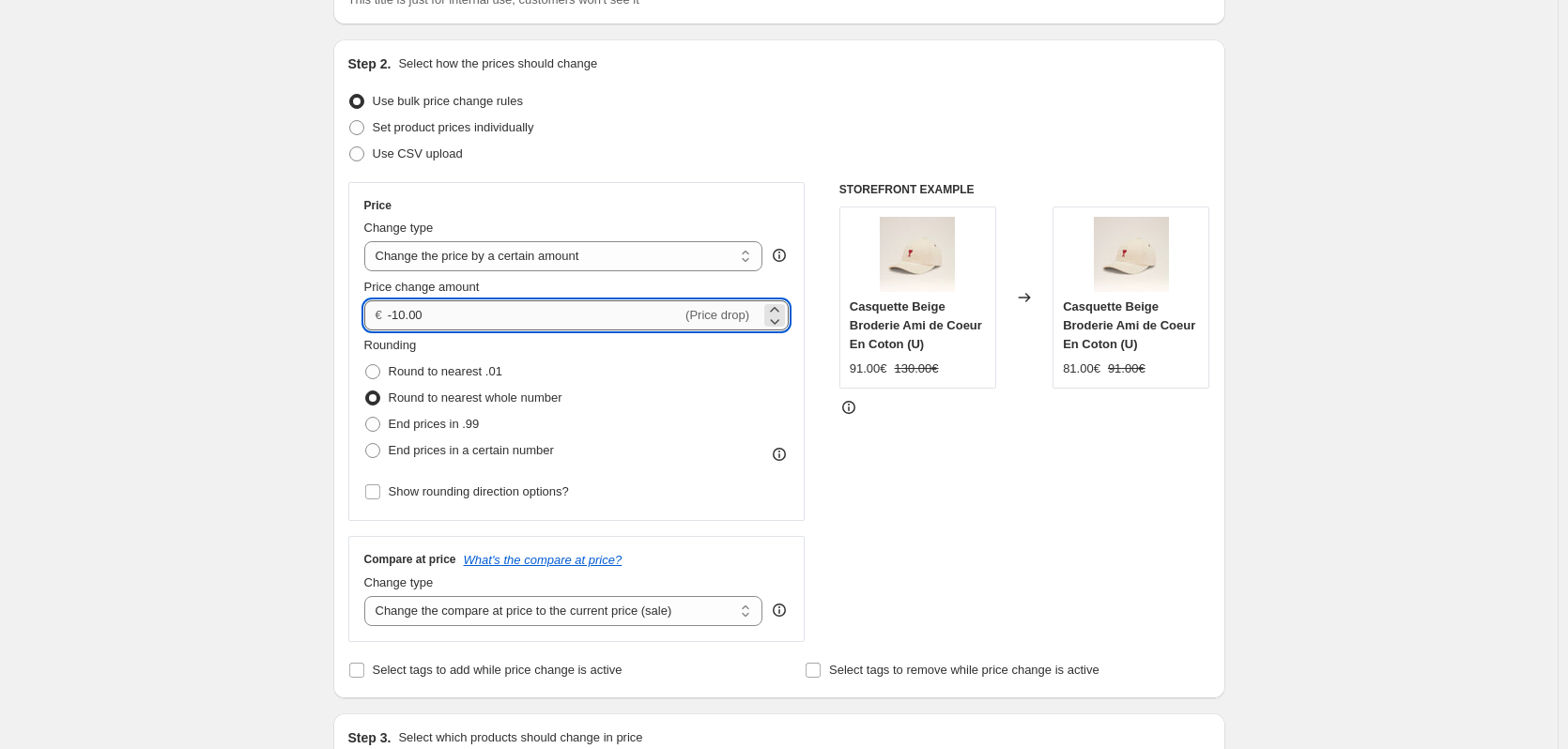
click at [403, 322] on input "-10.00" at bounding box center [534, 315] width 294 height 30
type input "-20.00"
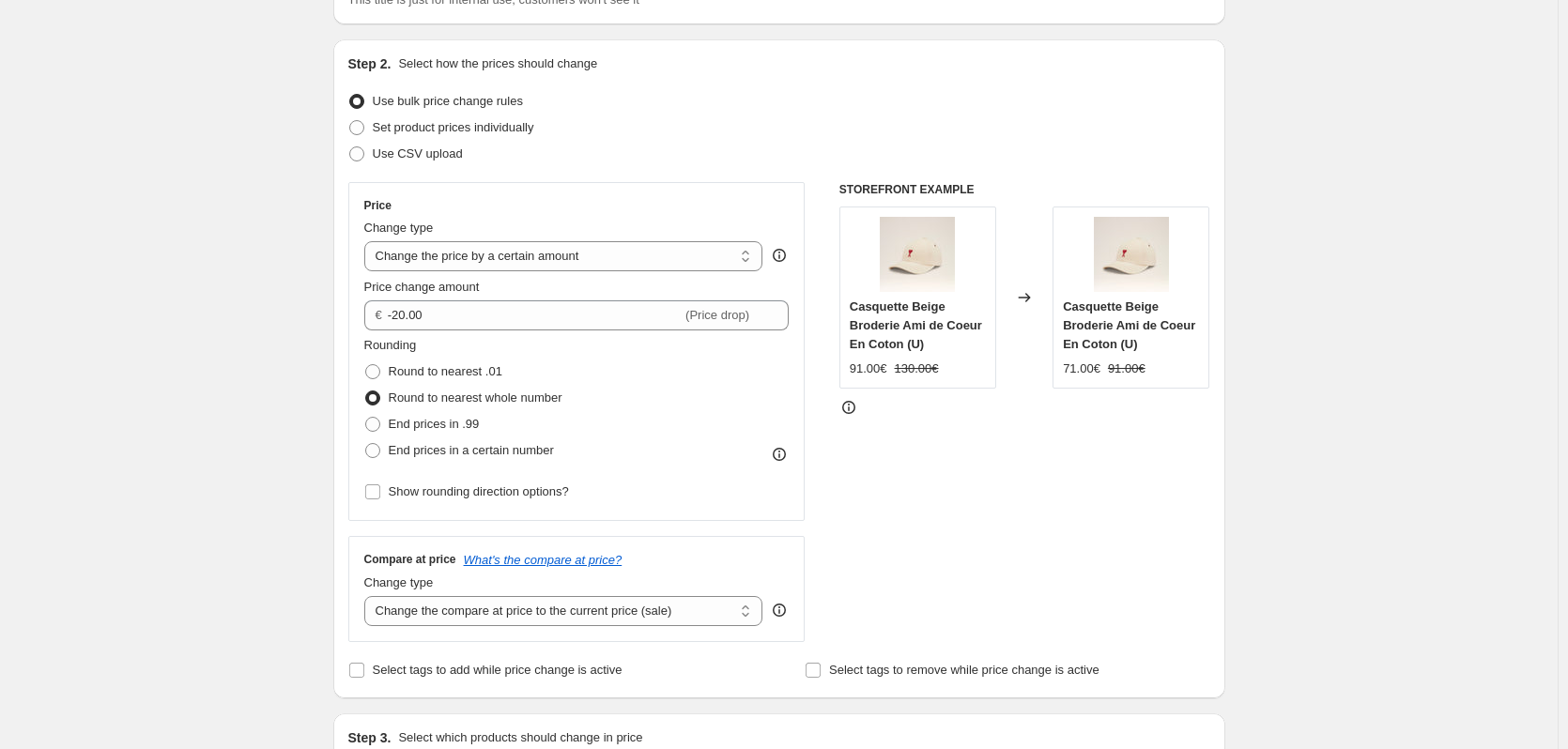
click at [345, 306] on div "Step 2. Select how the prices should change Use bulk price change rules Set pro…" at bounding box center [779, 369] width 892 height 659
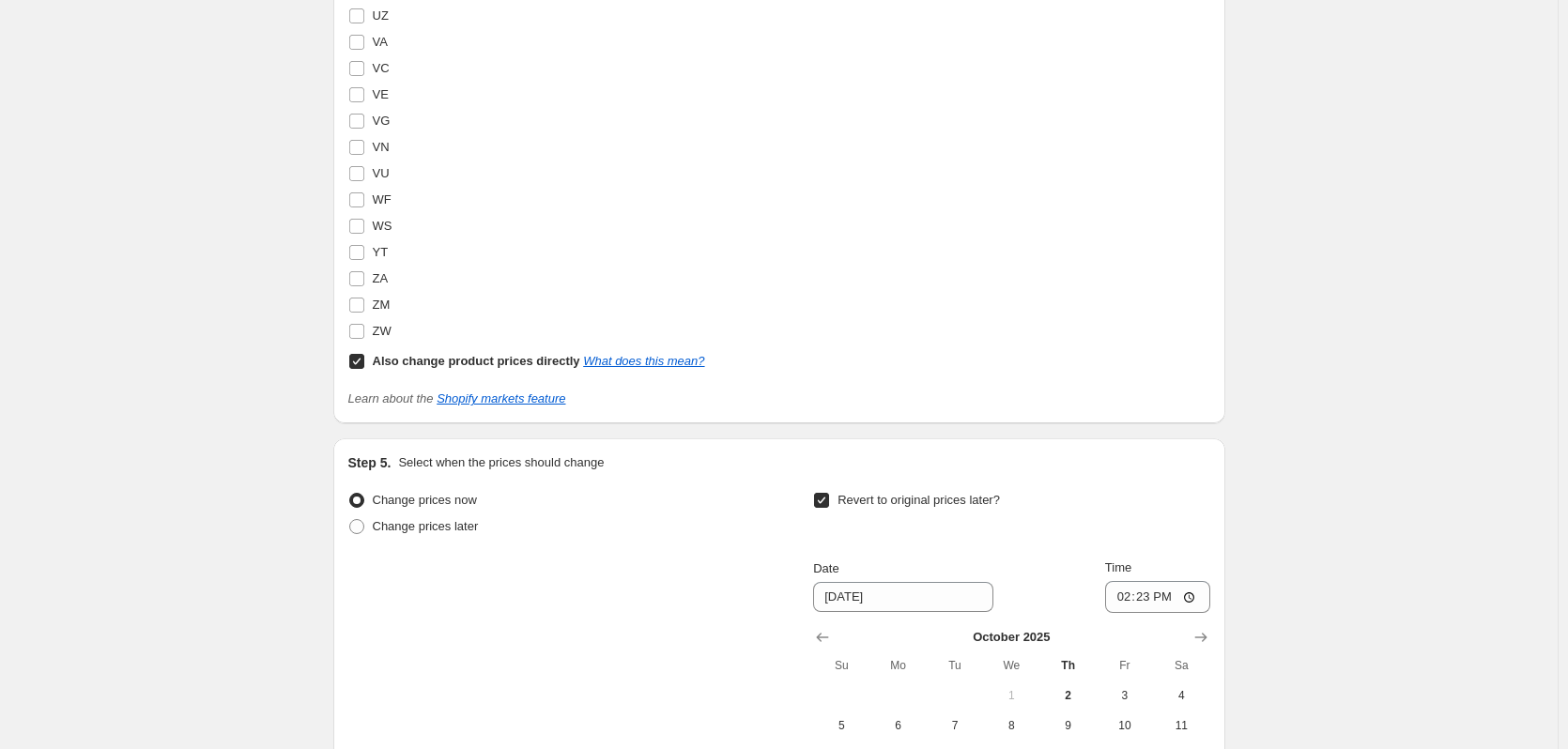
scroll to position [6729, 0]
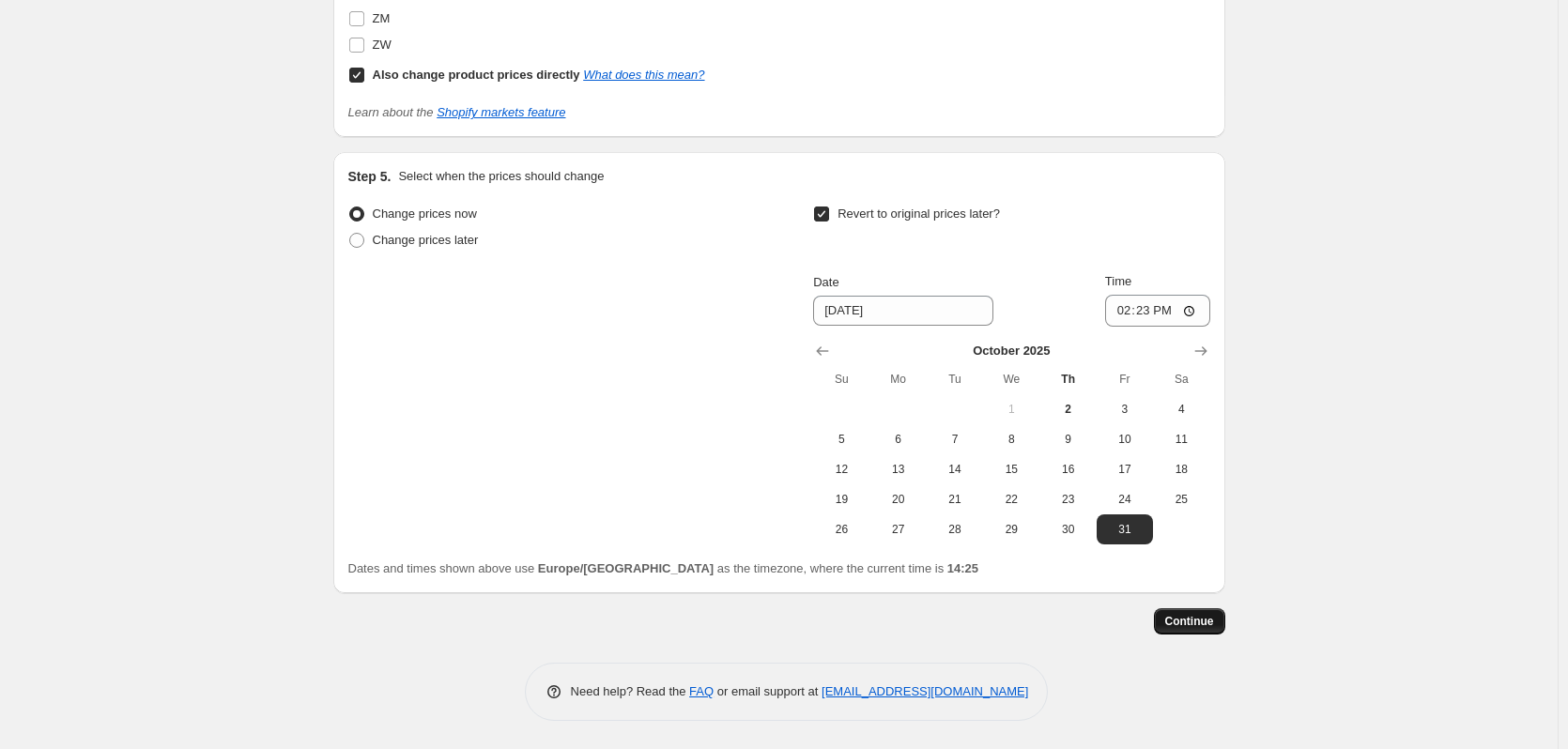
click at [1203, 630] on button "Continue" at bounding box center [1189, 621] width 71 height 26
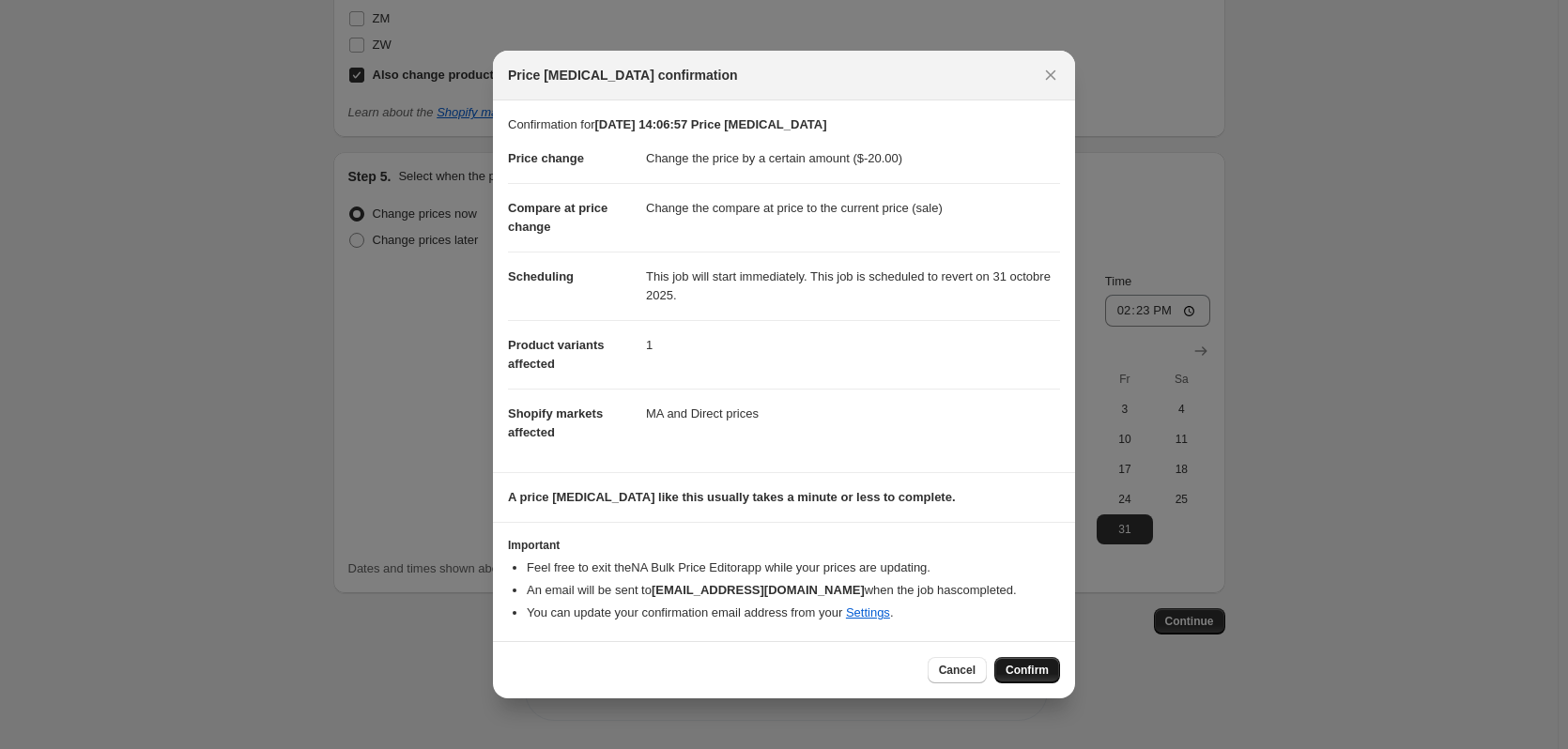
click at [1044, 676] on span "Confirm" at bounding box center [1027, 670] width 43 height 15
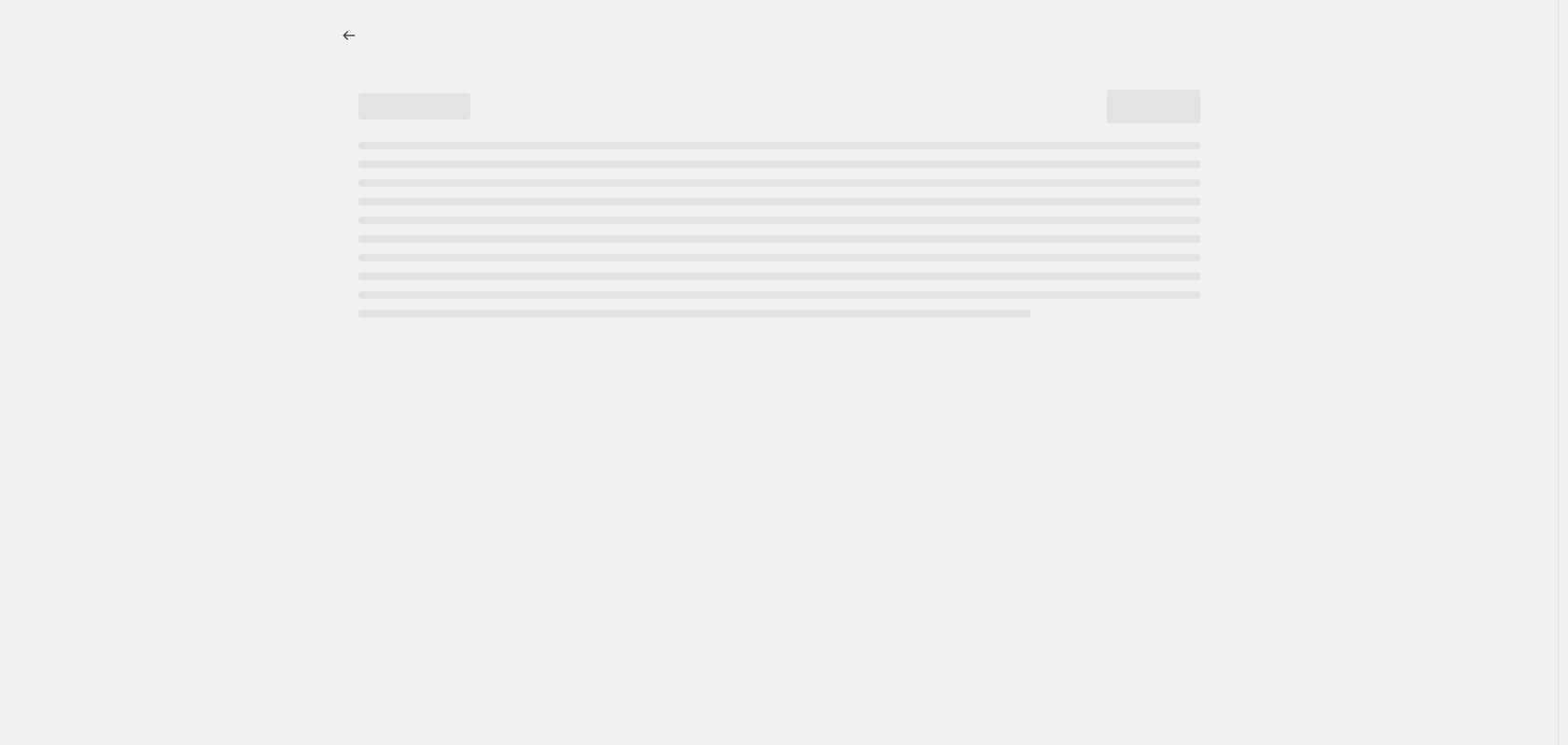
select select "by"
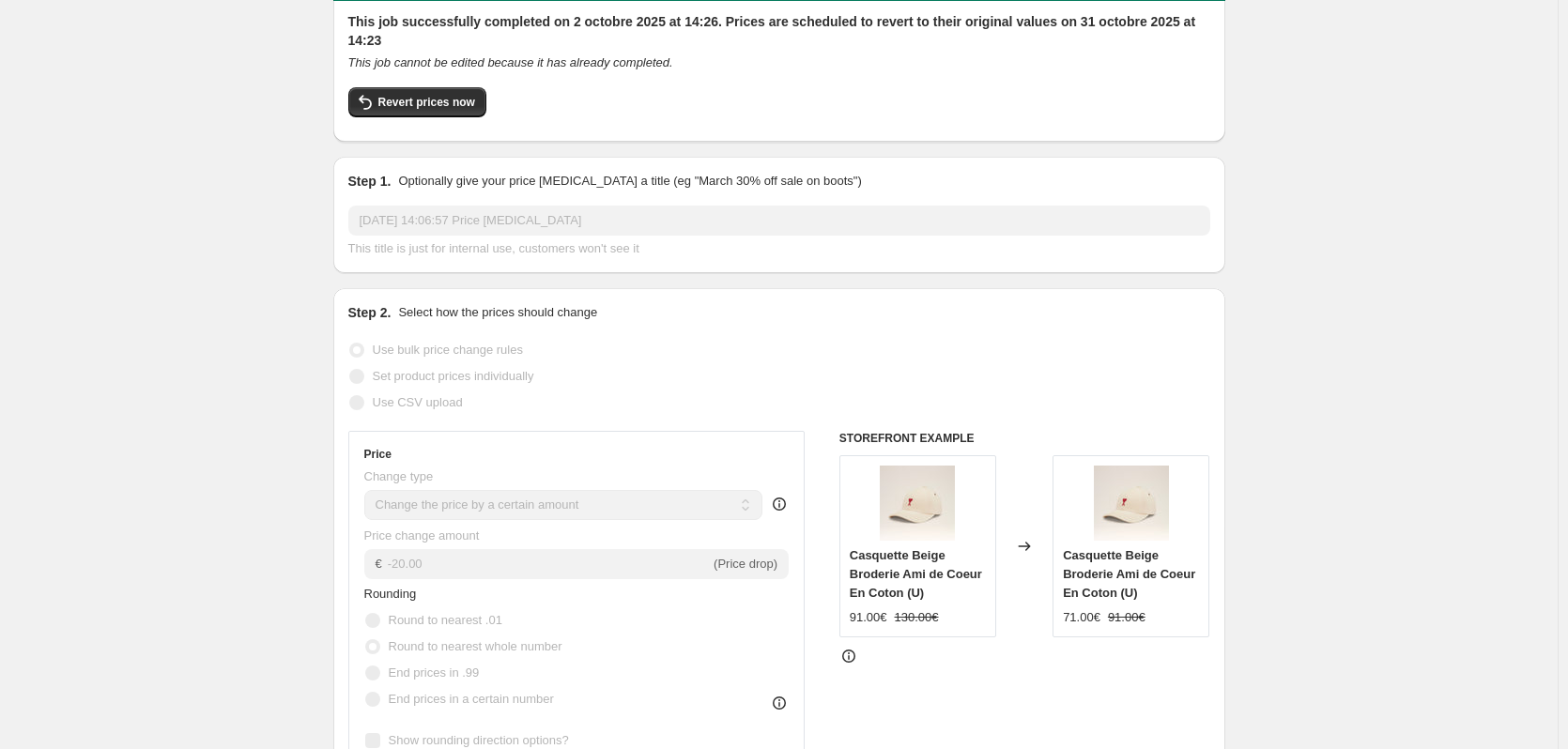
scroll to position [113, 0]
